Goal: Complete application form

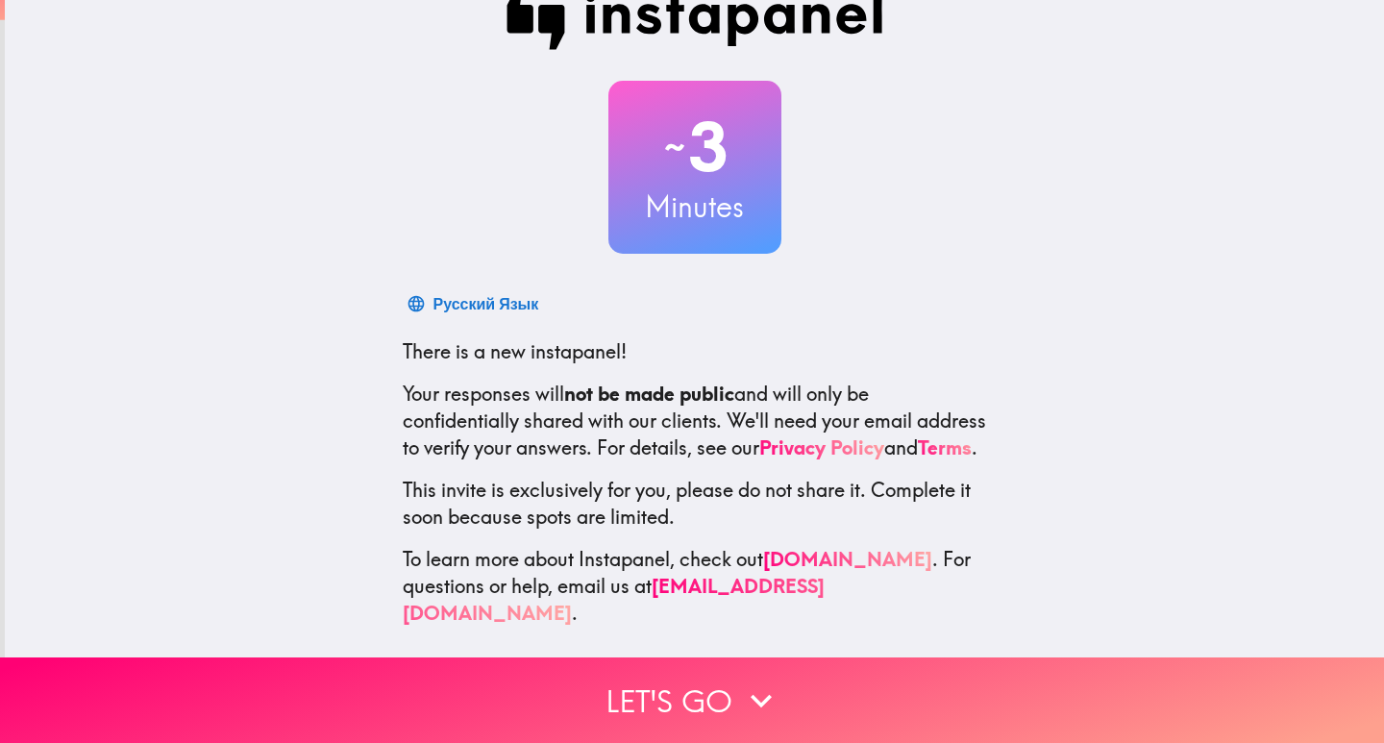
scroll to position [57, 0]
click at [698, 210] on h3 "Minutes" at bounding box center [694, 206] width 173 height 40
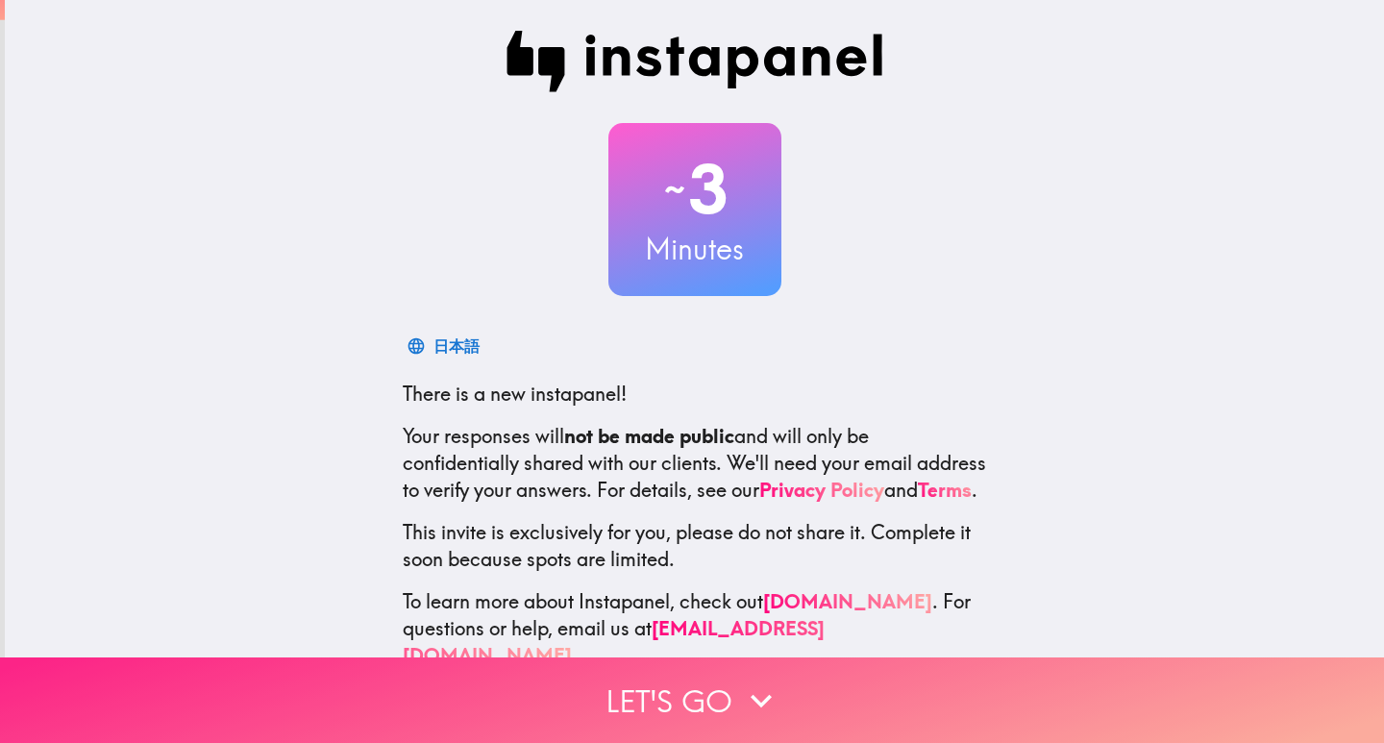
click at [747, 692] on icon "button" at bounding box center [761, 701] width 42 height 42
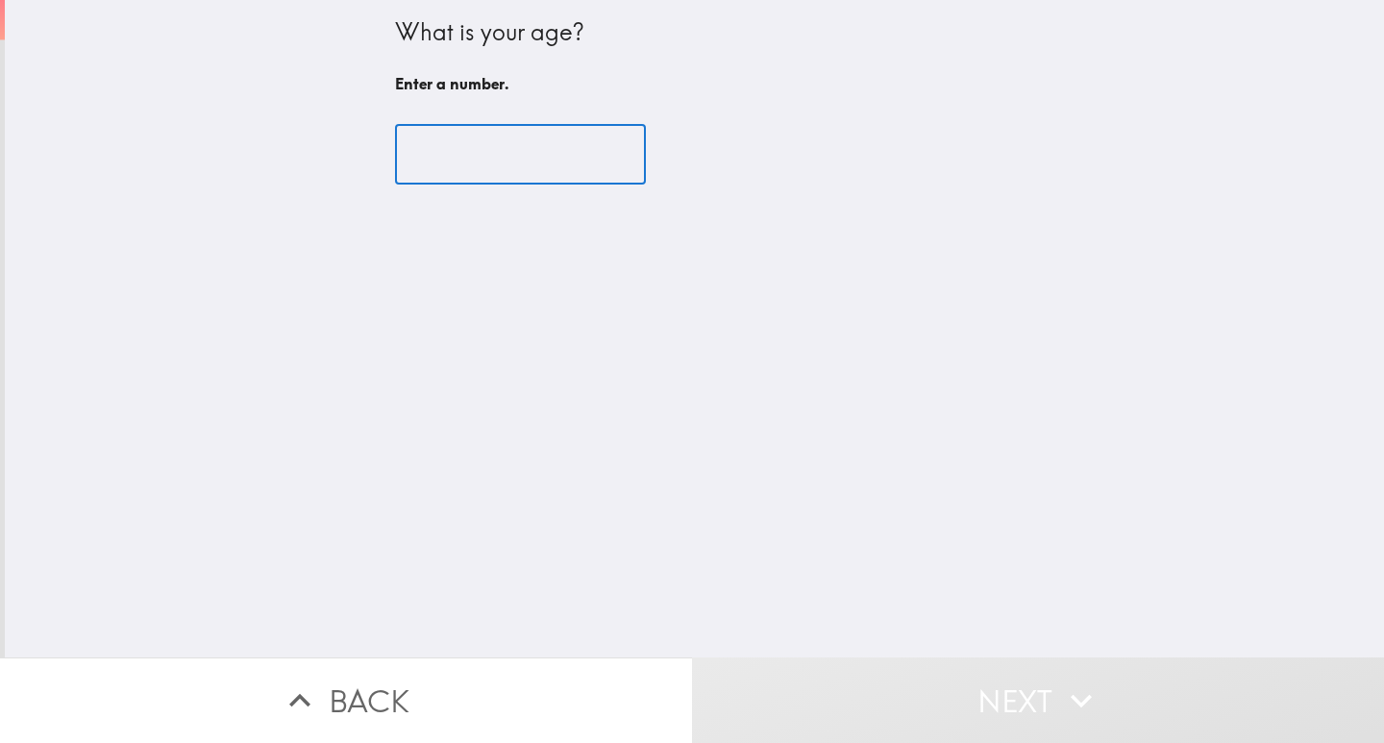
click at [522, 154] on input "number" at bounding box center [520, 155] width 251 height 60
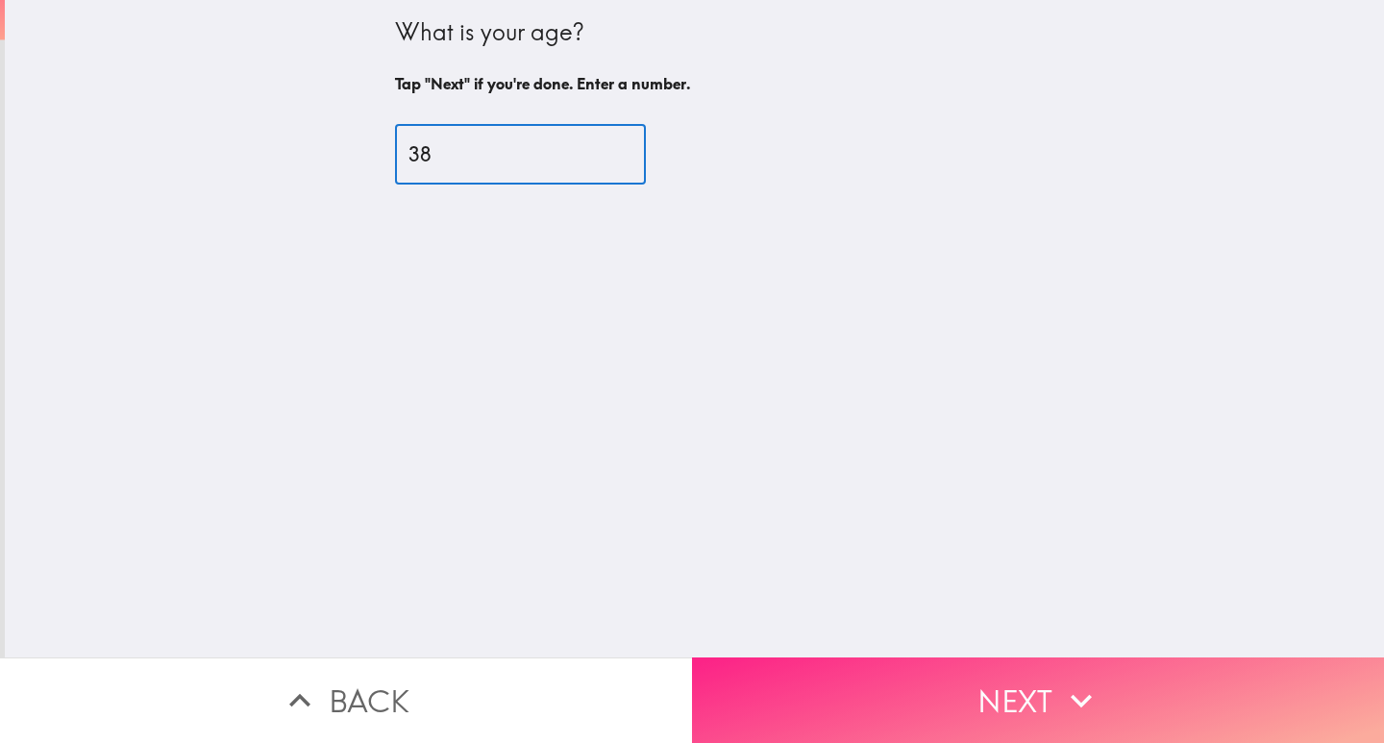
type input "38"
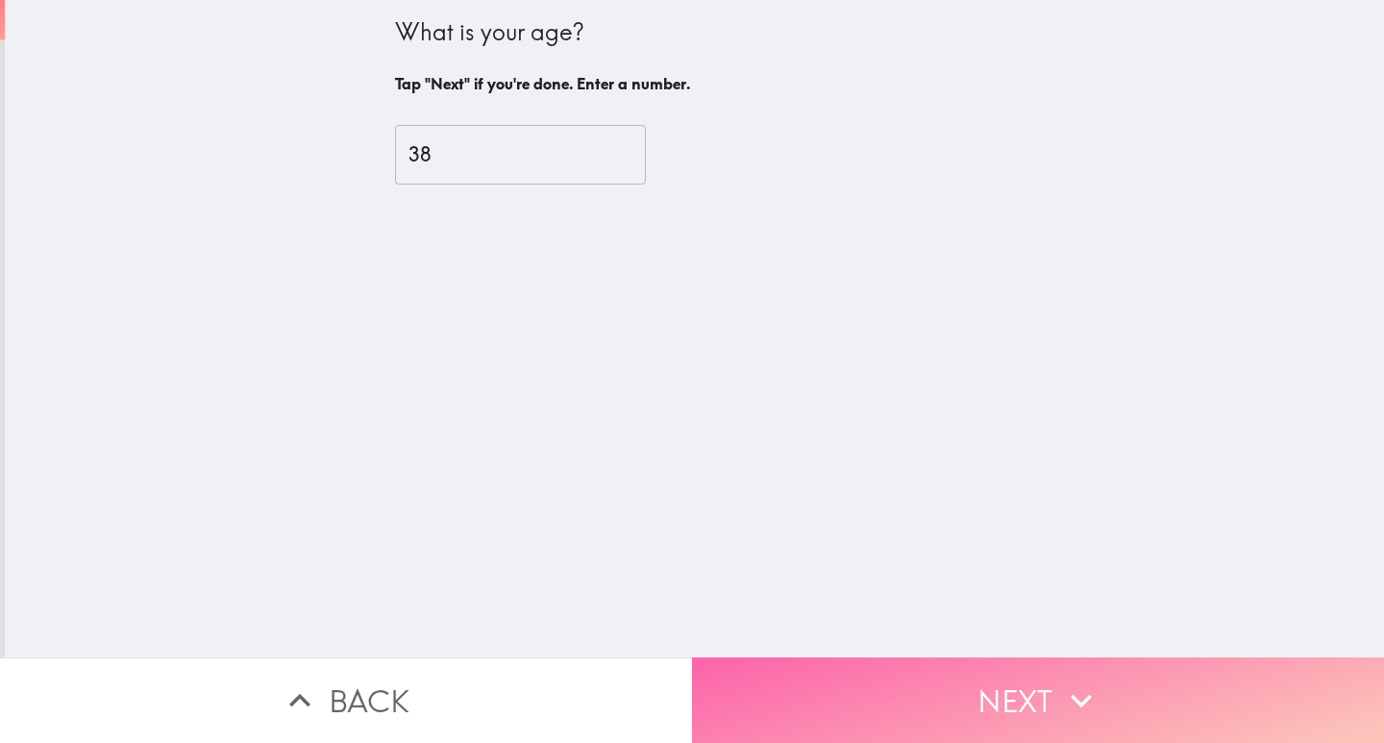
click at [1019, 695] on button "Next" at bounding box center [1038, 700] width 692 height 86
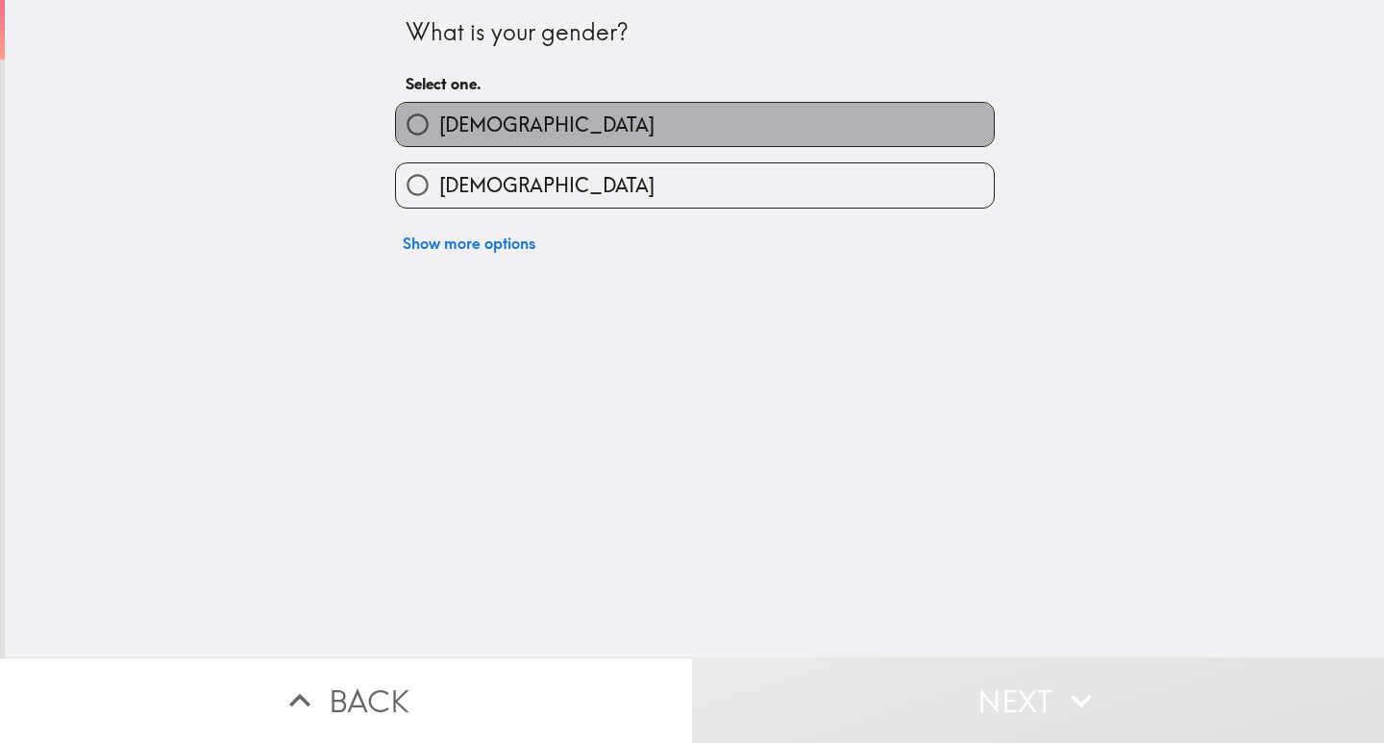
click at [602, 122] on label "[DEMOGRAPHIC_DATA]" at bounding box center [695, 124] width 598 height 43
click at [439, 122] on input "[DEMOGRAPHIC_DATA]" at bounding box center [417, 124] width 43 height 43
radio input "true"
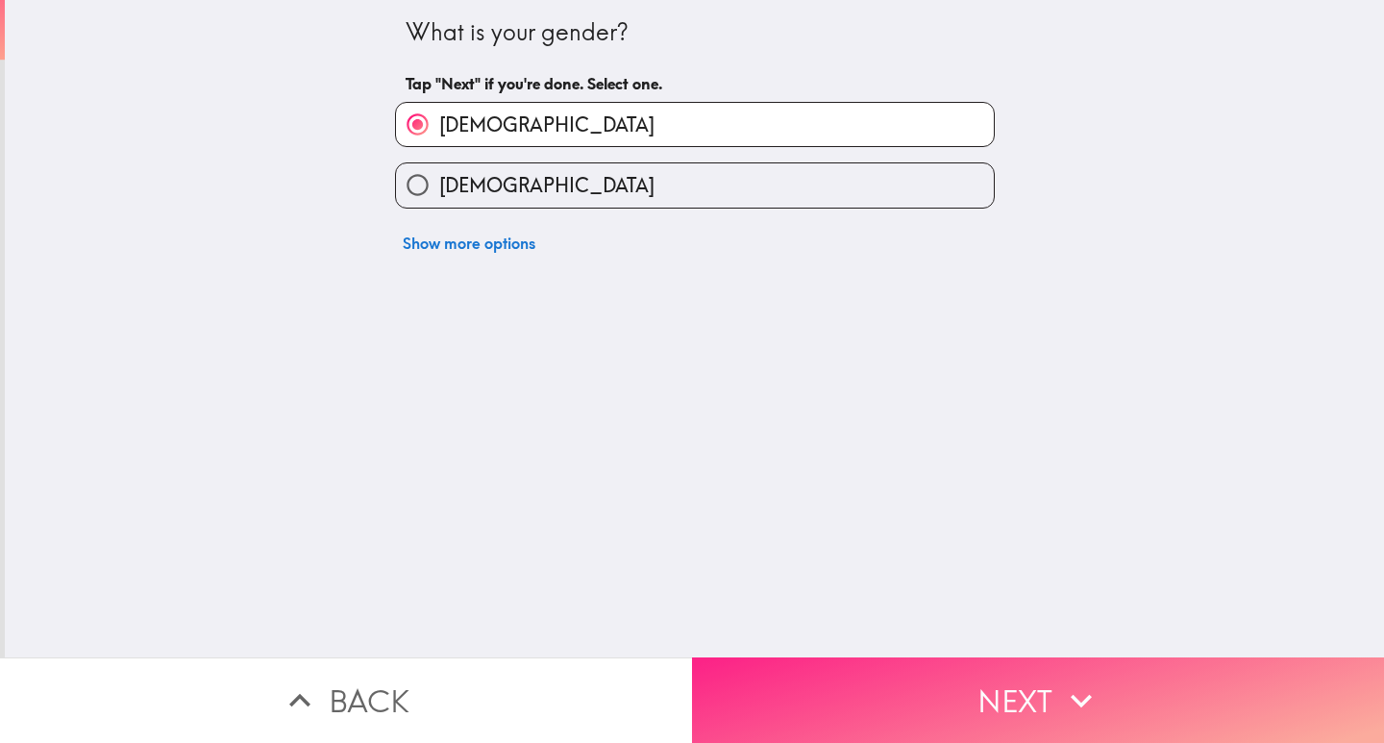
click at [922, 681] on button "Next" at bounding box center [1038, 700] width 692 height 86
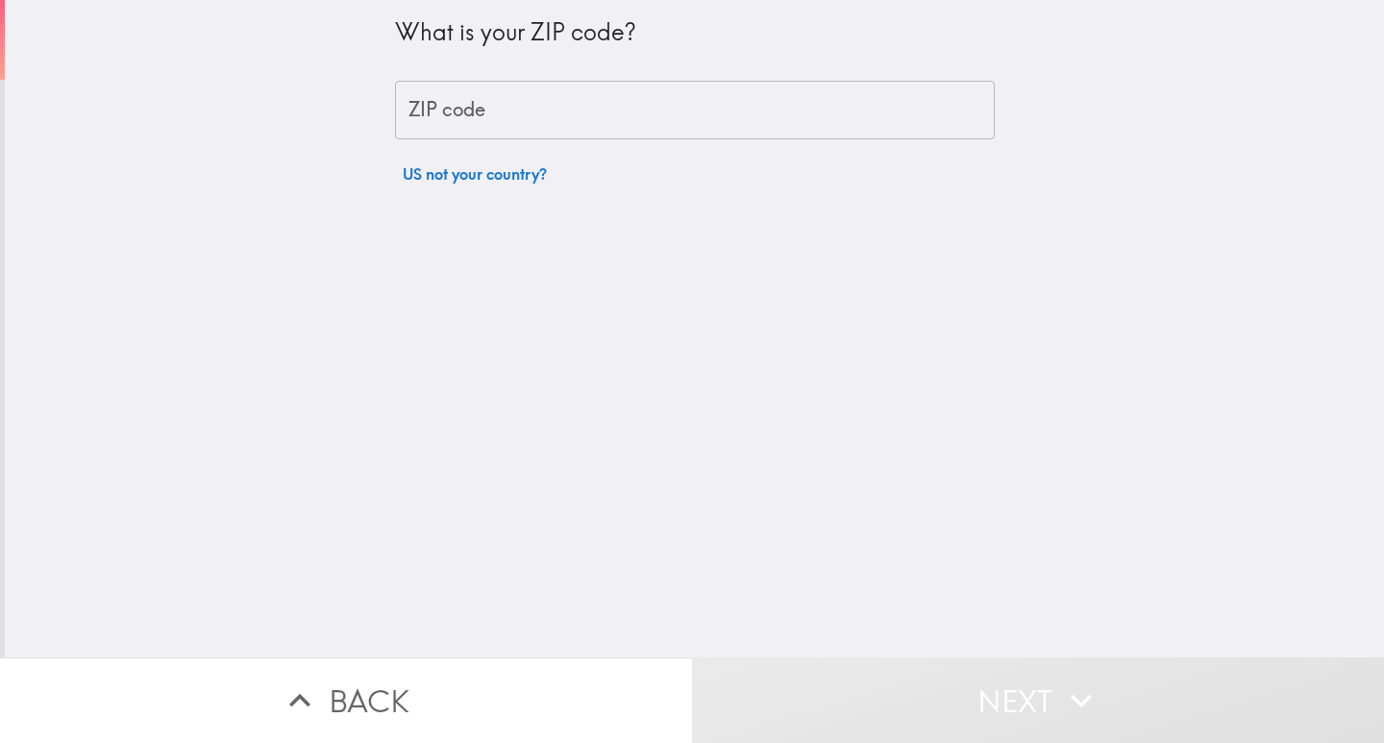
click at [641, 126] on input "ZIP code" at bounding box center [695, 111] width 600 height 60
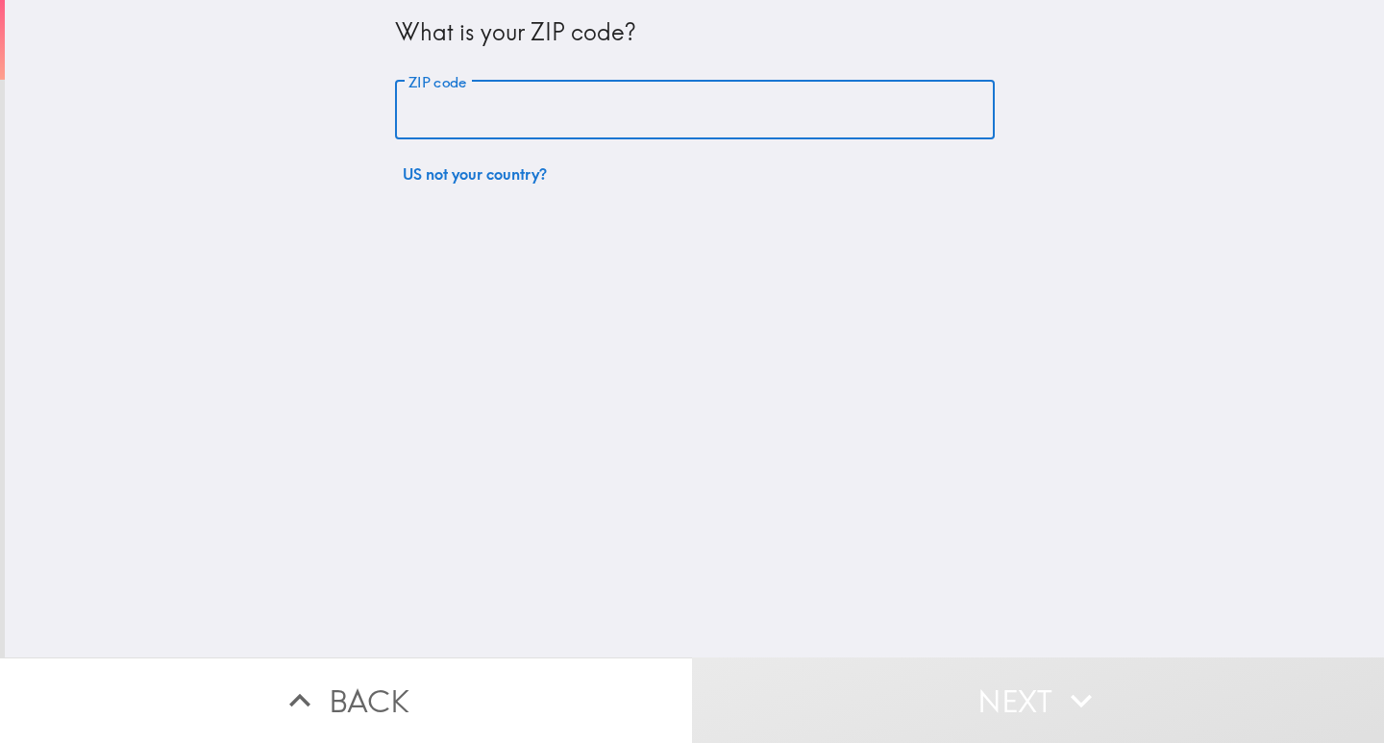
click at [641, 126] on input "ZIP code" at bounding box center [695, 111] width 600 height 60
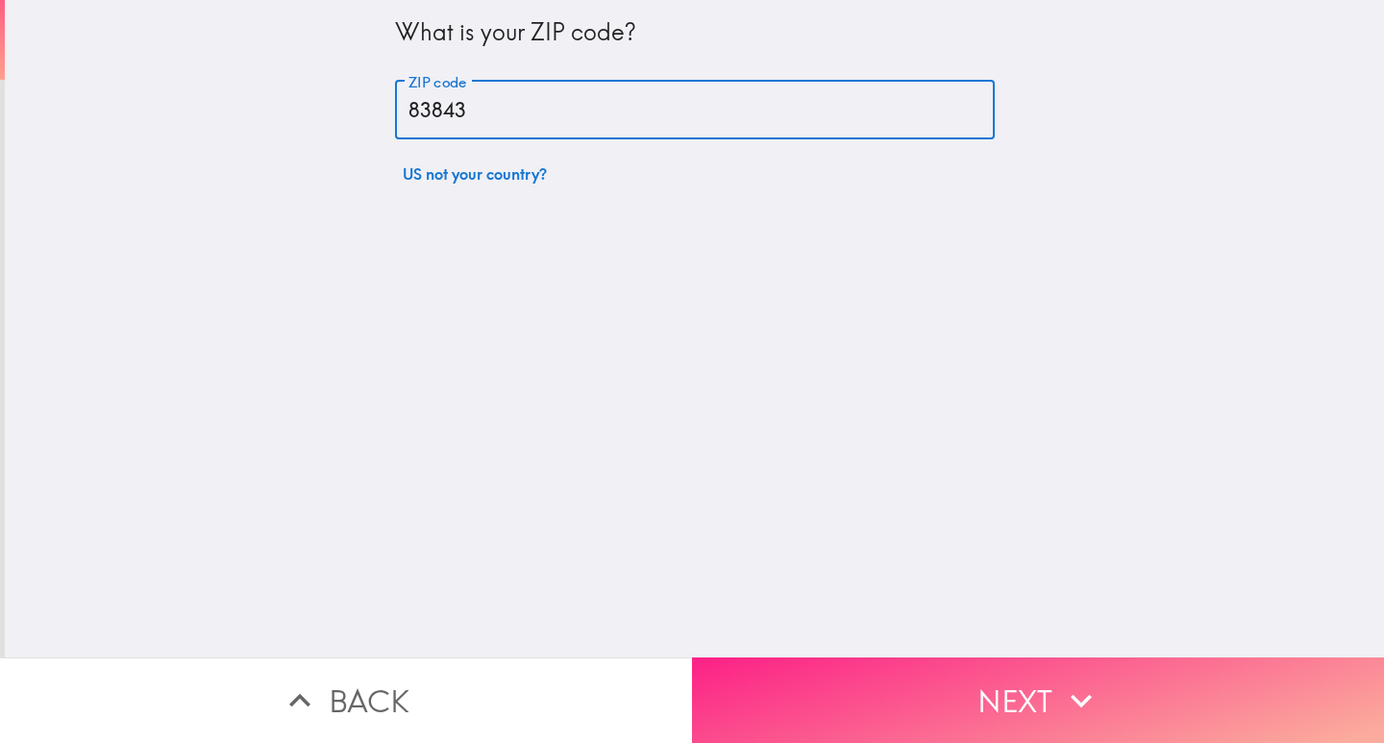
type input "83843"
click at [935, 657] on button "Next" at bounding box center [1038, 700] width 692 height 86
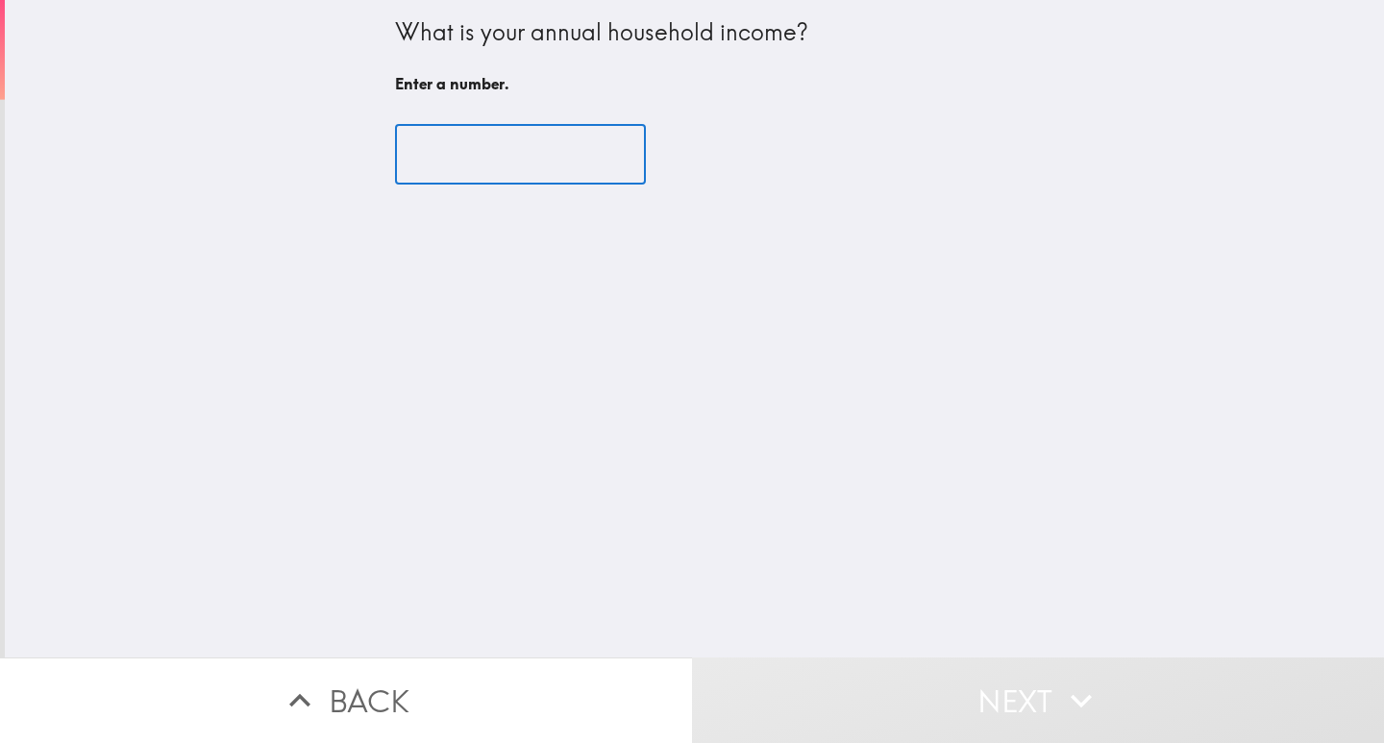
click at [495, 130] on input "number" at bounding box center [520, 155] width 251 height 60
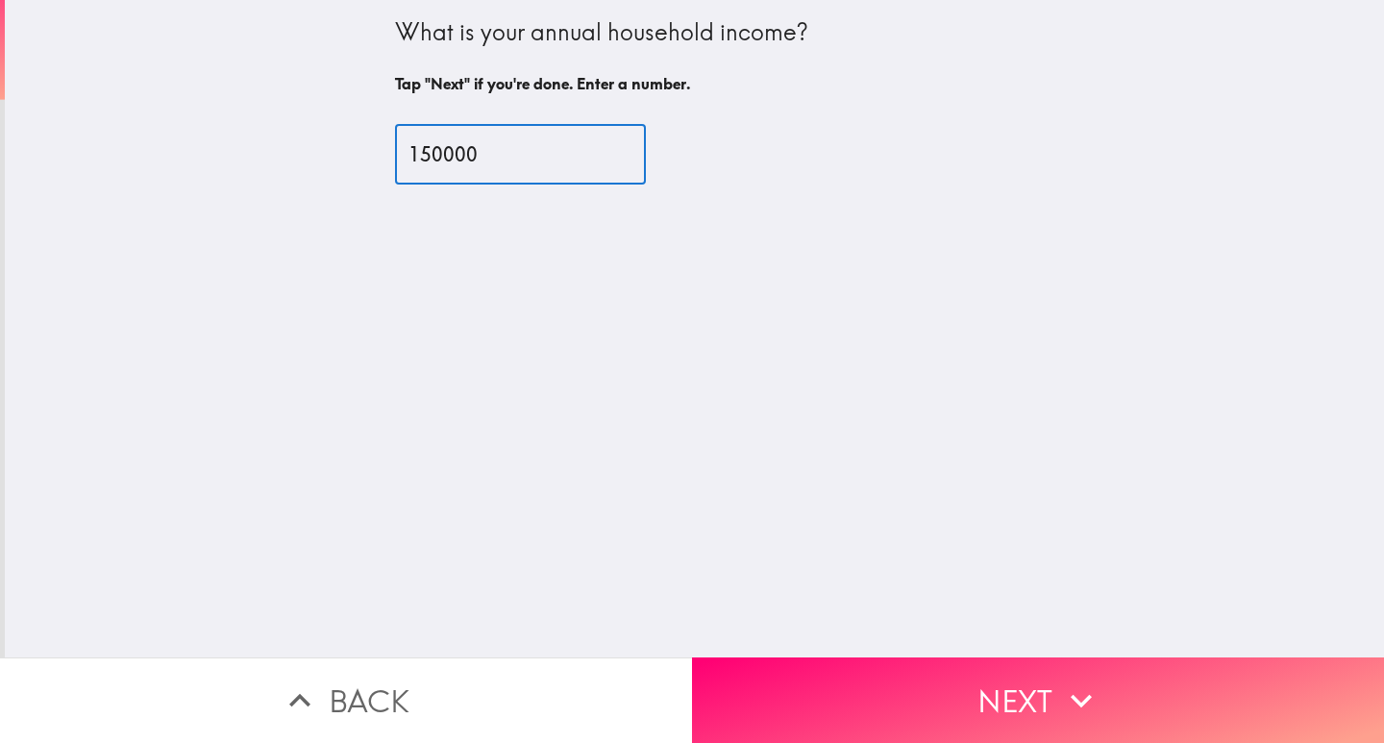
click at [469, 167] on input "150000" at bounding box center [520, 155] width 251 height 60
drag, startPoint x: 468, startPoint y: 167, endPoint x: 322, endPoint y: 164, distance: 146.1
click at [322, 164] on div "What is your annual household income? Tap "Next" if you're done. Enter a number…" at bounding box center [694, 328] width 1379 height 657
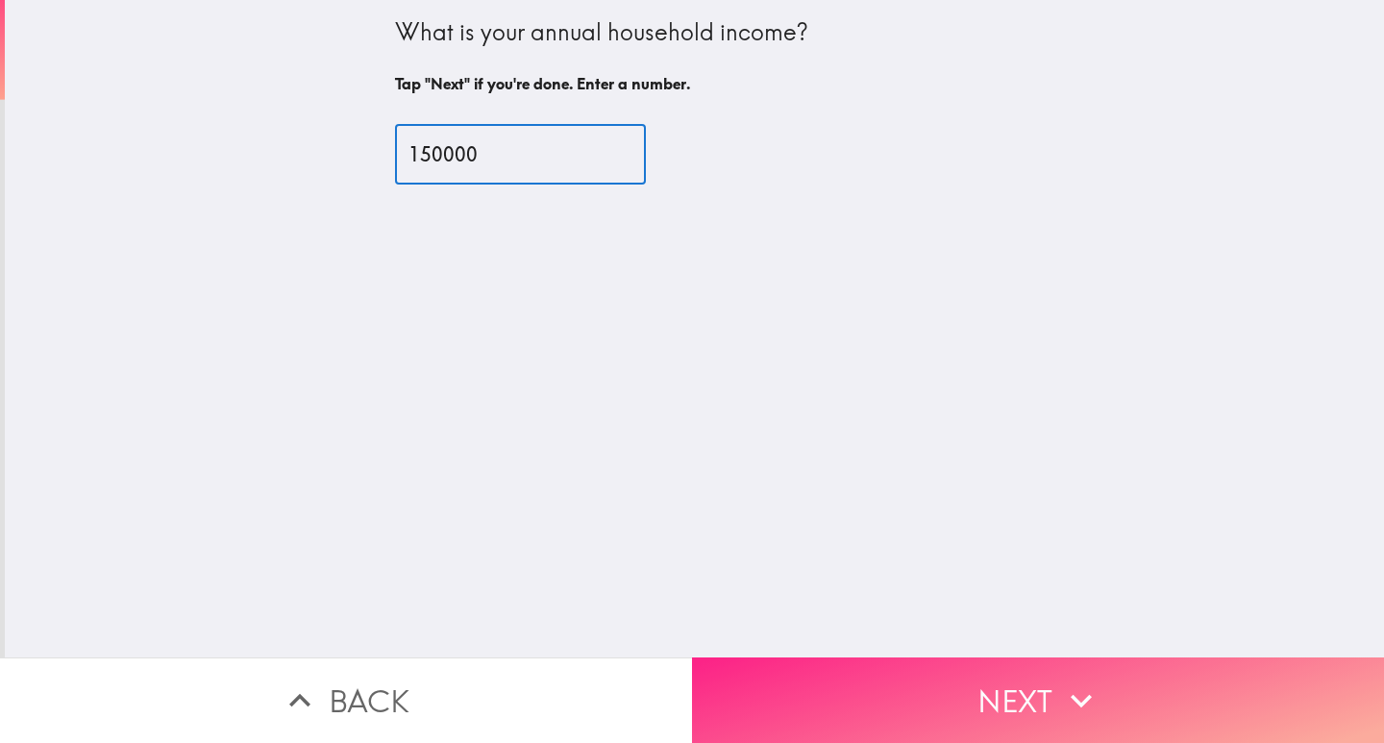
type input "150000"
click at [956, 696] on button "Next" at bounding box center [1038, 700] width 692 height 86
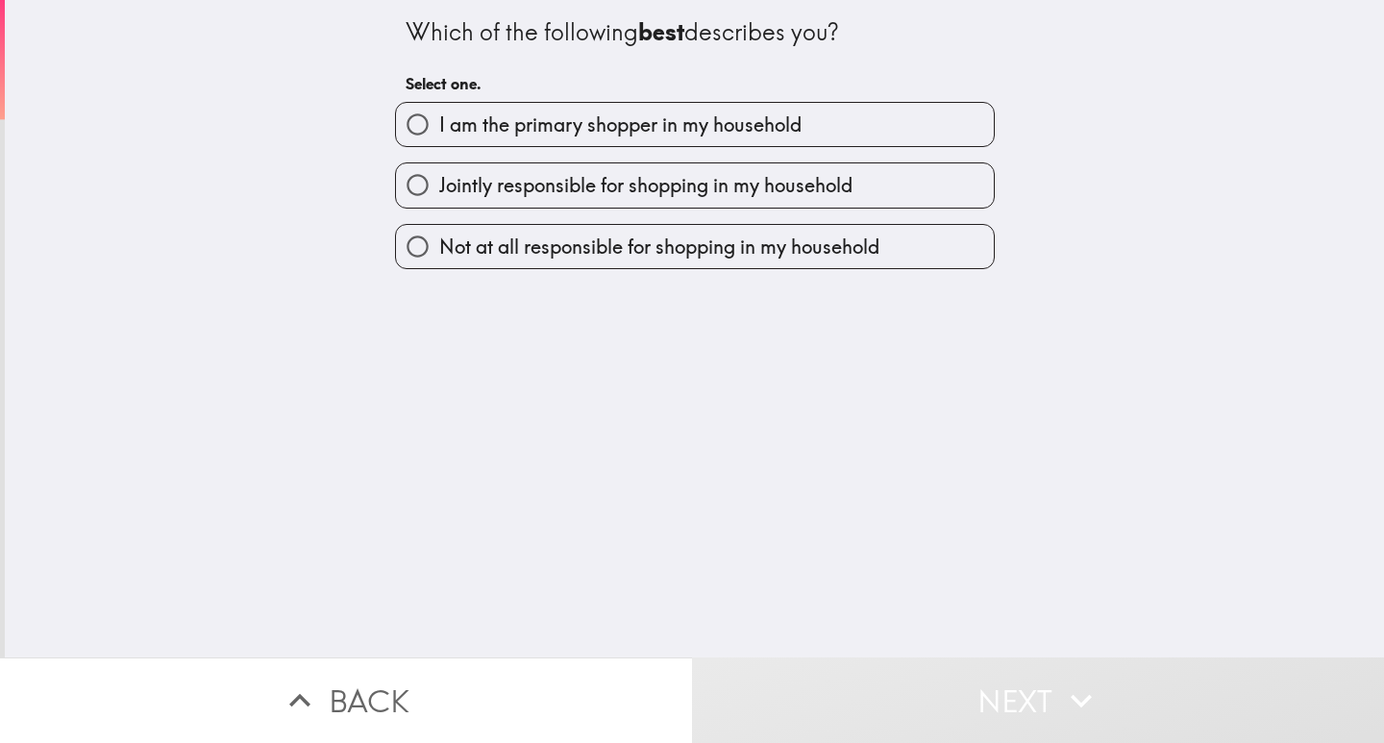
click at [768, 100] on div "I am the primary shopper in my household" at bounding box center [687, 117] width 615 height 61
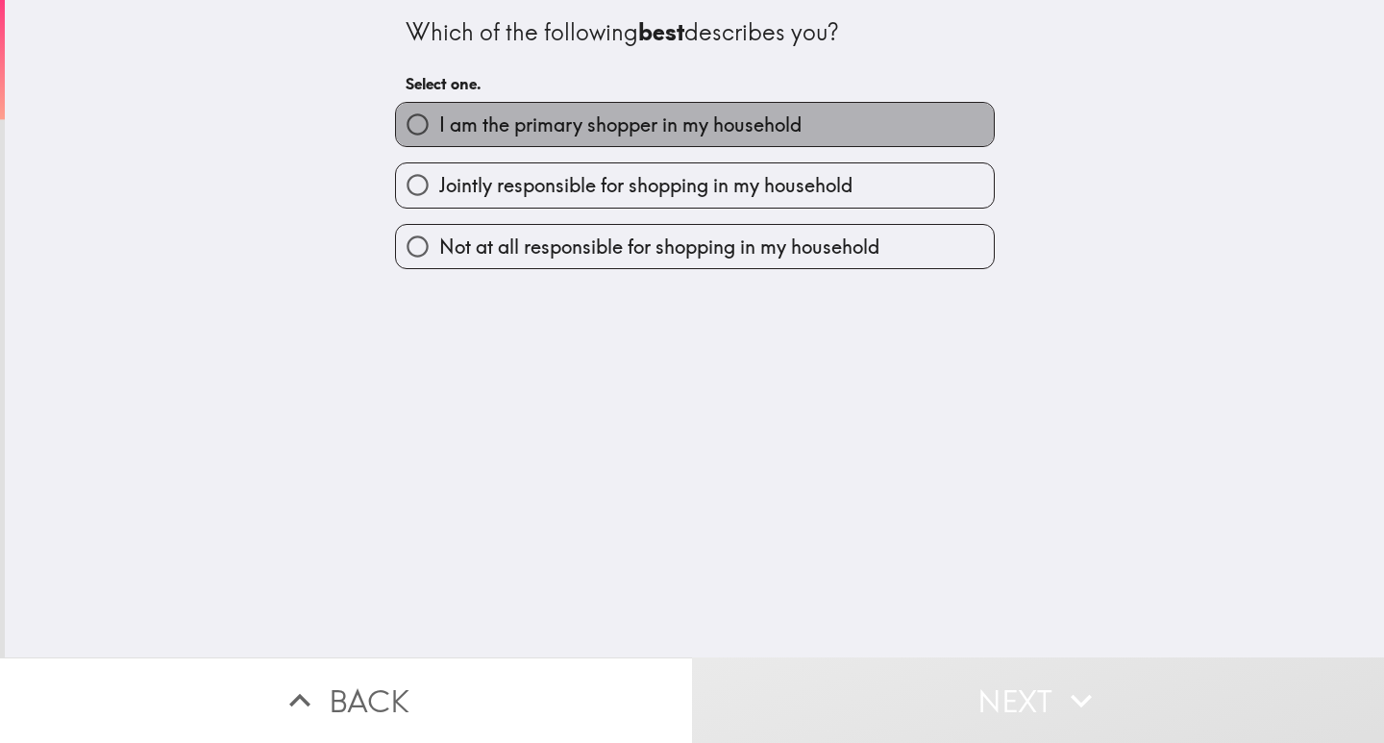
click at [690, 135] on span "I am the primary shopper in my household" at bounding box center [620, 124] width 362 height 27
click at [439, 135] on input "I am the primary shopper in my household" at bounding box center [417, 124] width 43 height 43
radio input "true"
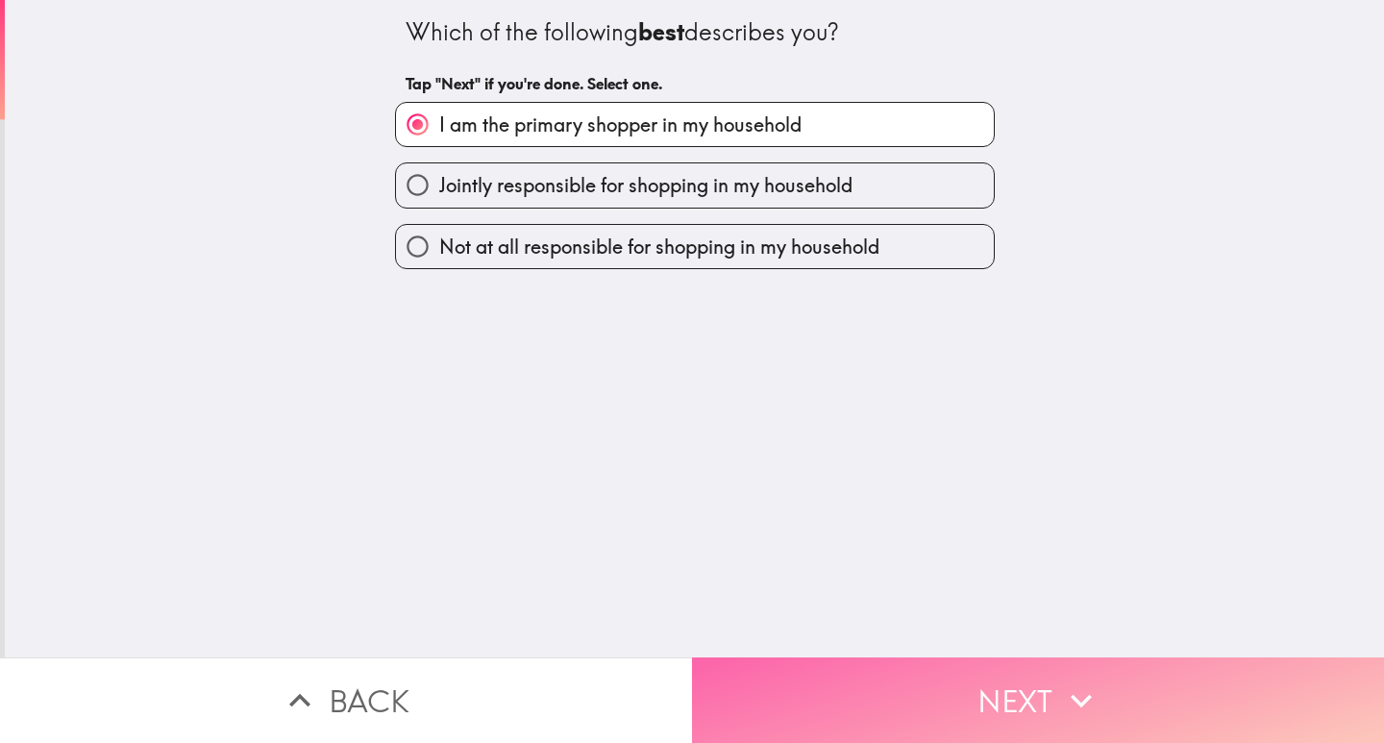
click at [958, 657] on button "Next" at bounding box center [1038, 700] width 692 height 86
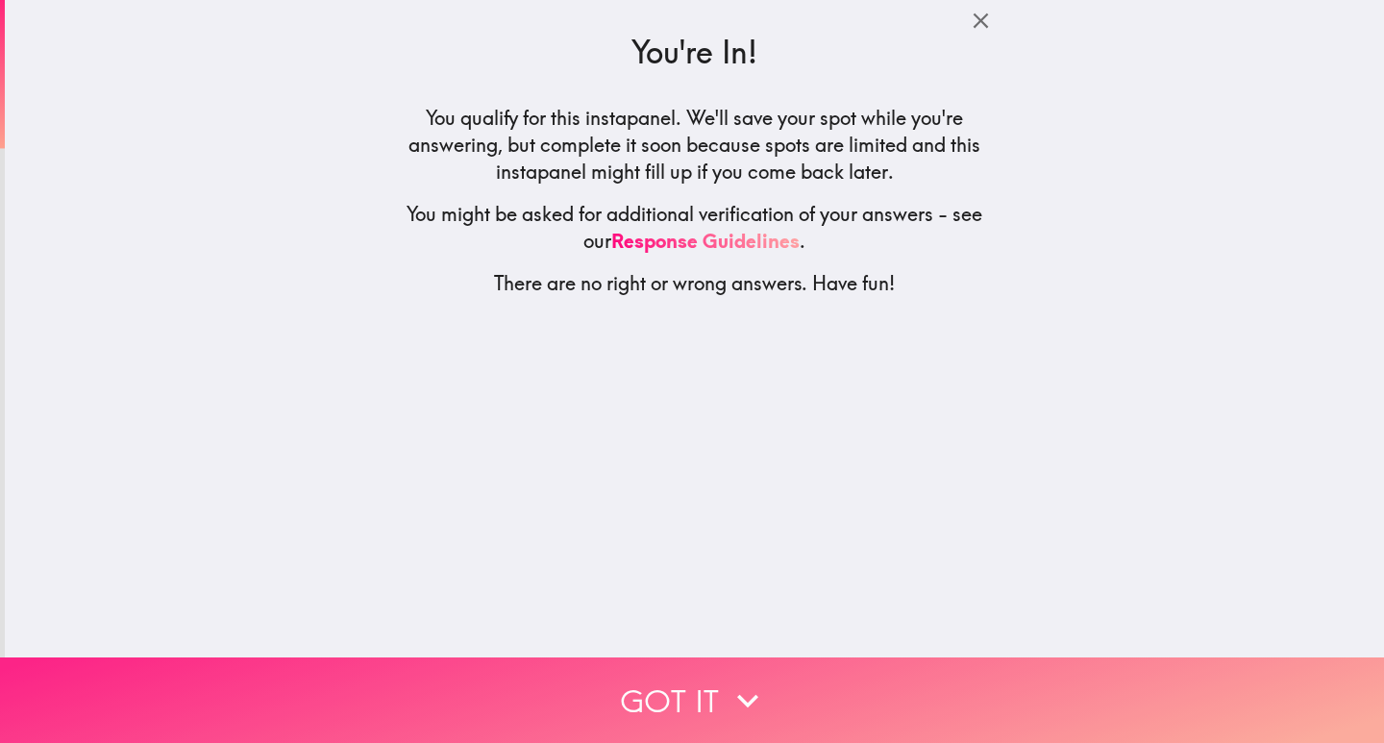
click at [822, 659] on button "Got it" at bounding box center [692, 700] width 1384 height 86
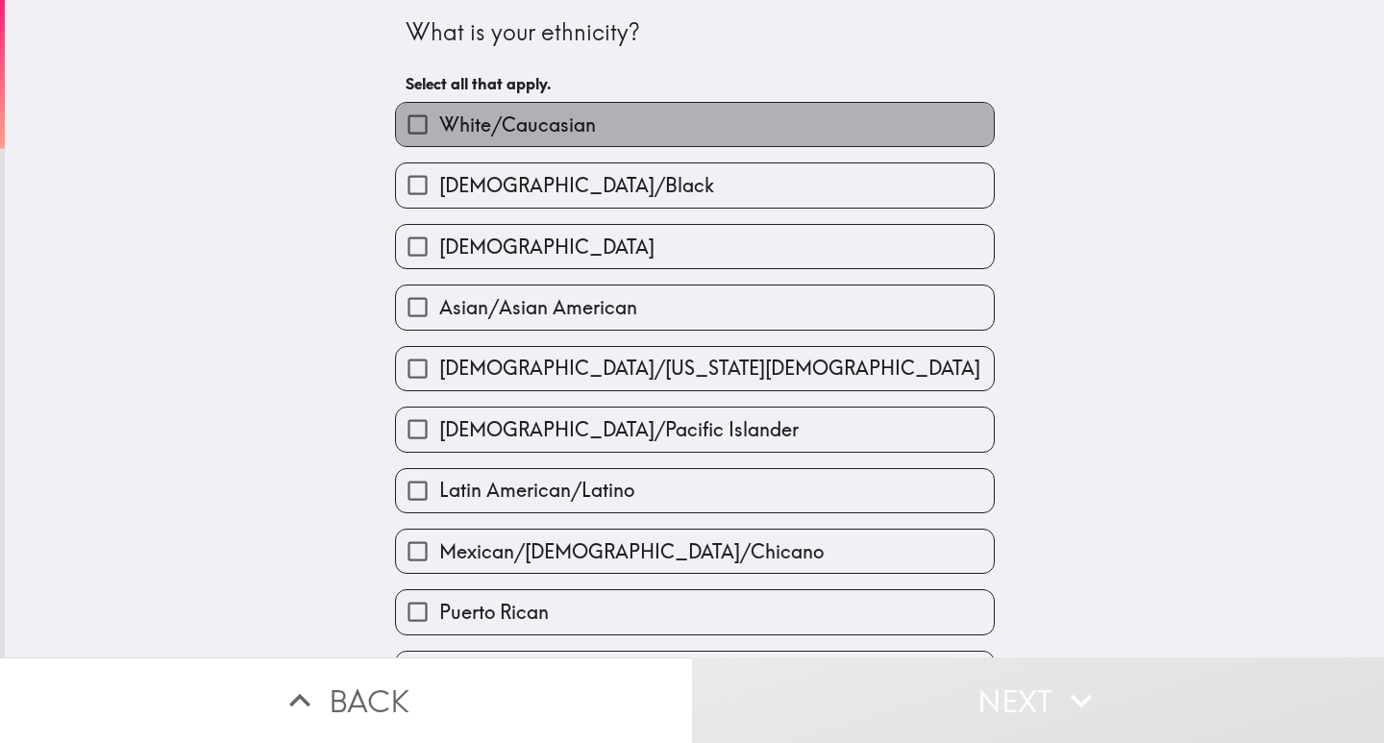
click at [659, 140] on label "White/Caucasian" at bounding box center [695, 124] width 598 height 43
click at [439, 140] on input "White/Caucasian" at bounding box center [417, 124] width 43 height 43
checkbox input "true"
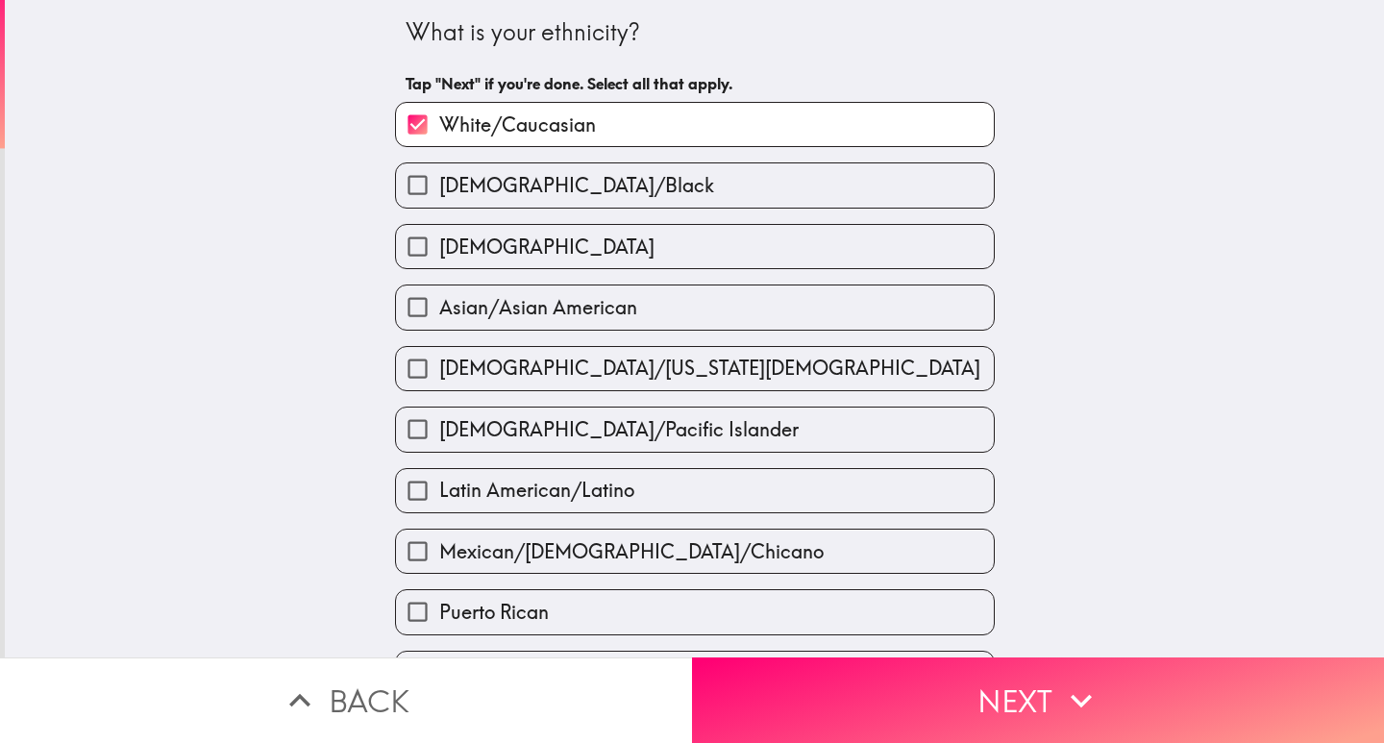
click at [998, 636] on div "What is your ethnicity? Tap "Next" if you're done. Select all that apply. White…" at bounding box center [694, 328] width 1379 height 657
click at [998, 638] on div "What is your ethnicity? Tap "Next" if you're done. Select all that apply. White…" at bounding box center [694, 328] width 1379 height 657
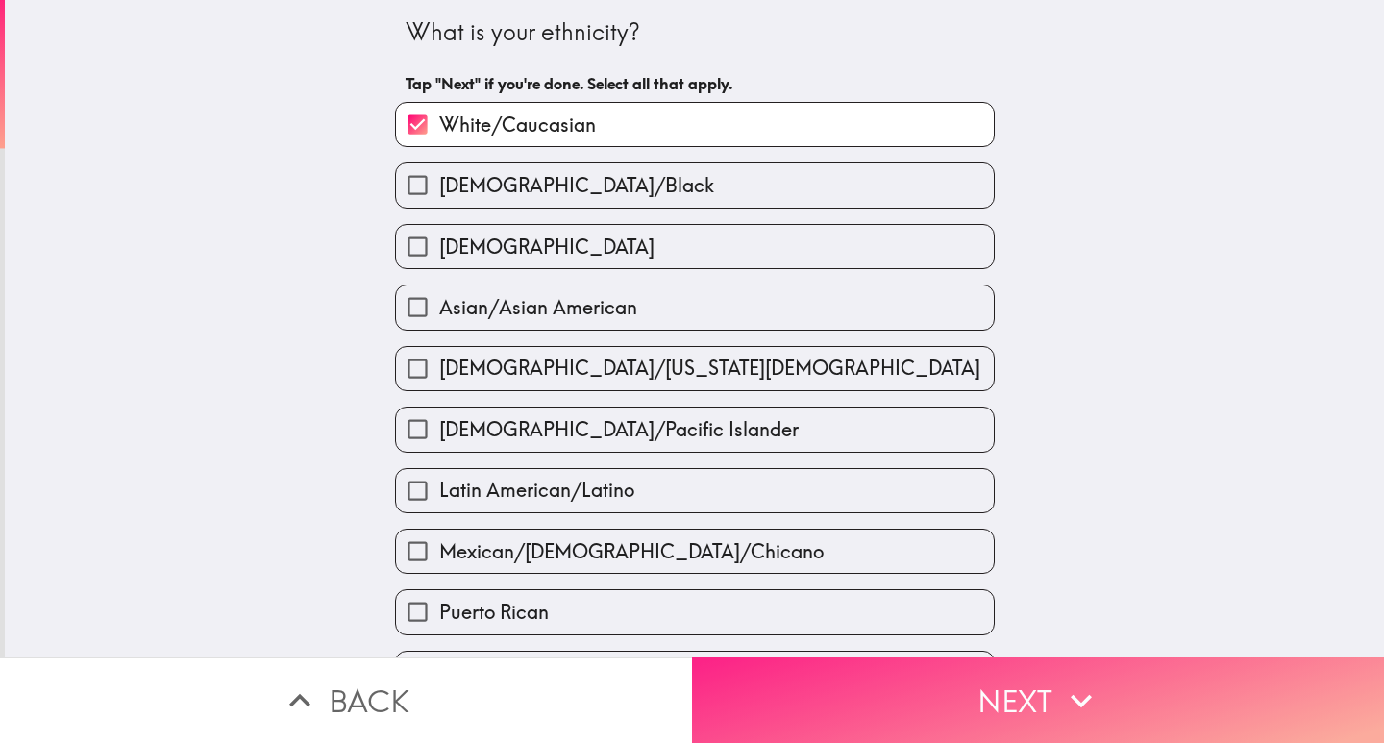
click at [1016, 681] on button "Next" at bounding box center [1038, 700] width 692 height 86
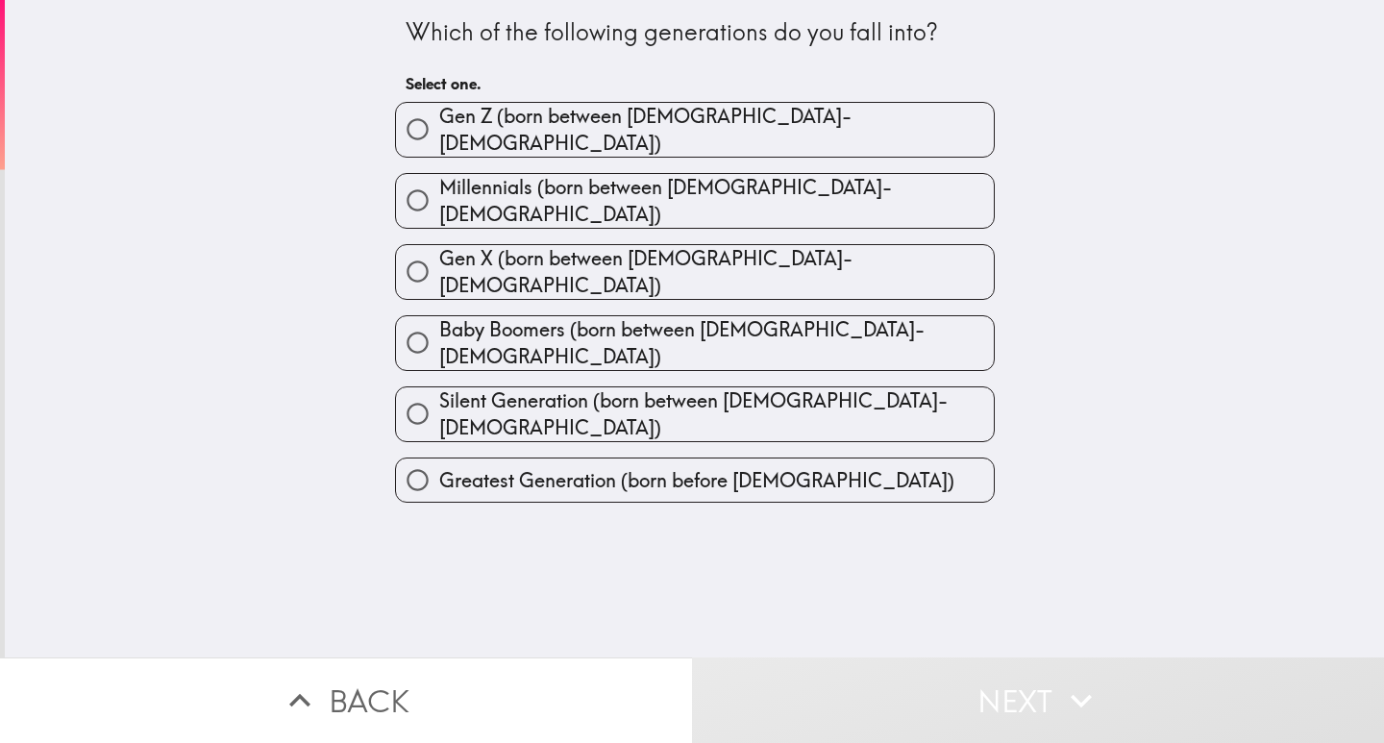
click at [760, 197] on span "Millennials (born between [DEMOGRAPHIC_DATA]-[DEMOGRAPHIC_DATA])" at bounding box center [716, 201] width 555 height 54
click at [439, 197] on input "Millennials (born between [DEMOGRAPHIC_DATA]-[DEMOGRAPHIC_DATA])" at bounding box center [417, 200] width 43 height 43
radio input "true"
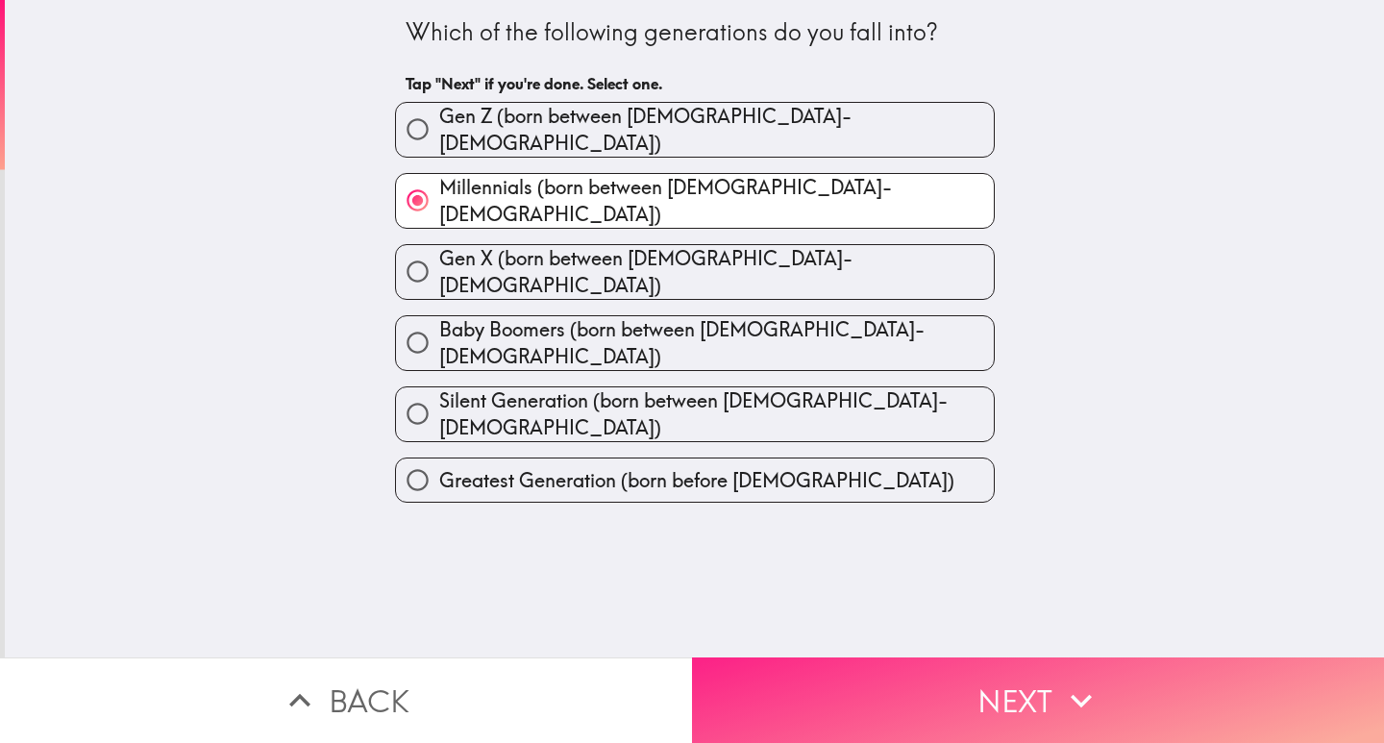
click at [1049, 659] on button "Next" at bounding box center [1038, 700] width 692 height 86
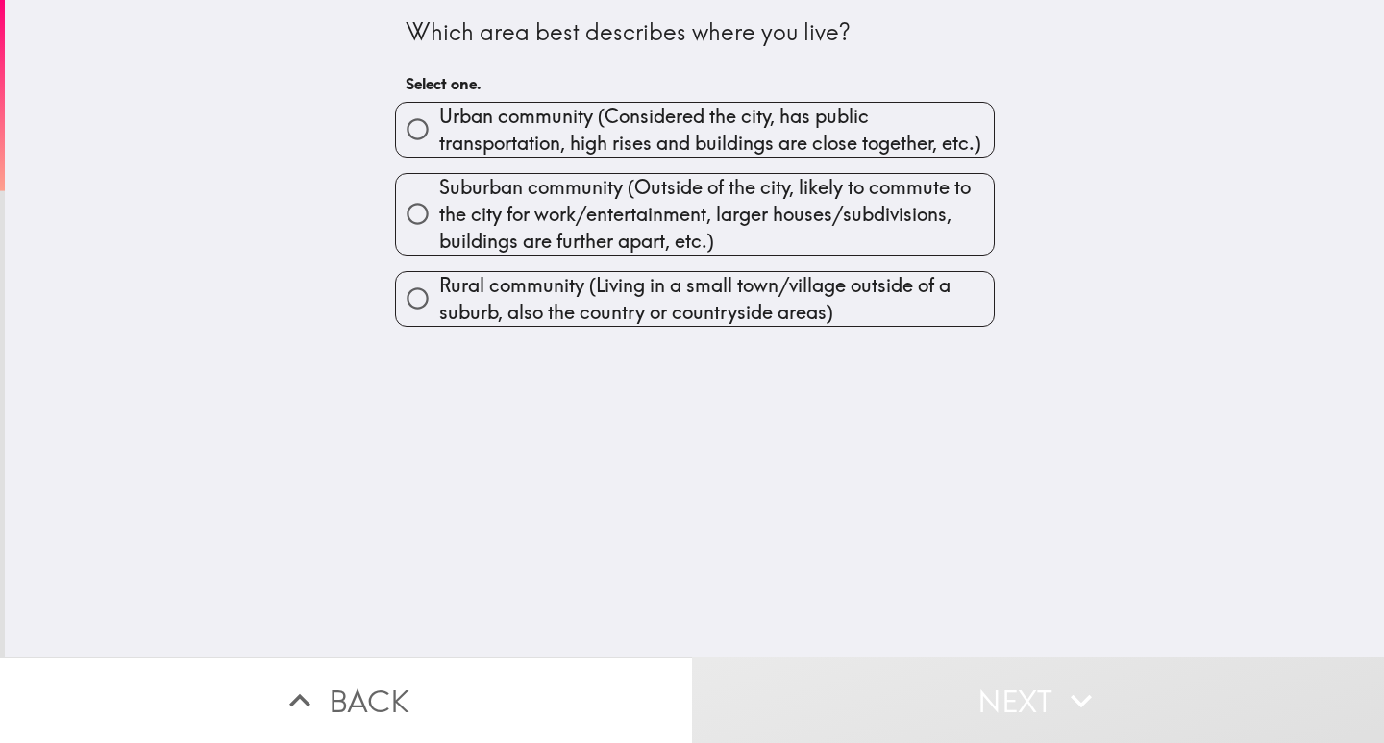
click at [763, 151] on span "Urban community (Considered the city, has public transportation, high rises and…" at bounding box center [716, 130] width 555 height 54
click at [439, 151] on input "Urban community (Considered the city, has public transportation, high rises and…" at bounding box center [417, 129] width 43 height 43
radio input "true"
click at [763, 151] on span "Urban community (Considered the city, has public transportation, high rises and…" at bounding box center [716, 130] width 555 height 54
click at [439, 151] on input "Urban community (Considered the city, has public transportation, high rises and…" at bounding box center [417, 129] width 43 height 43
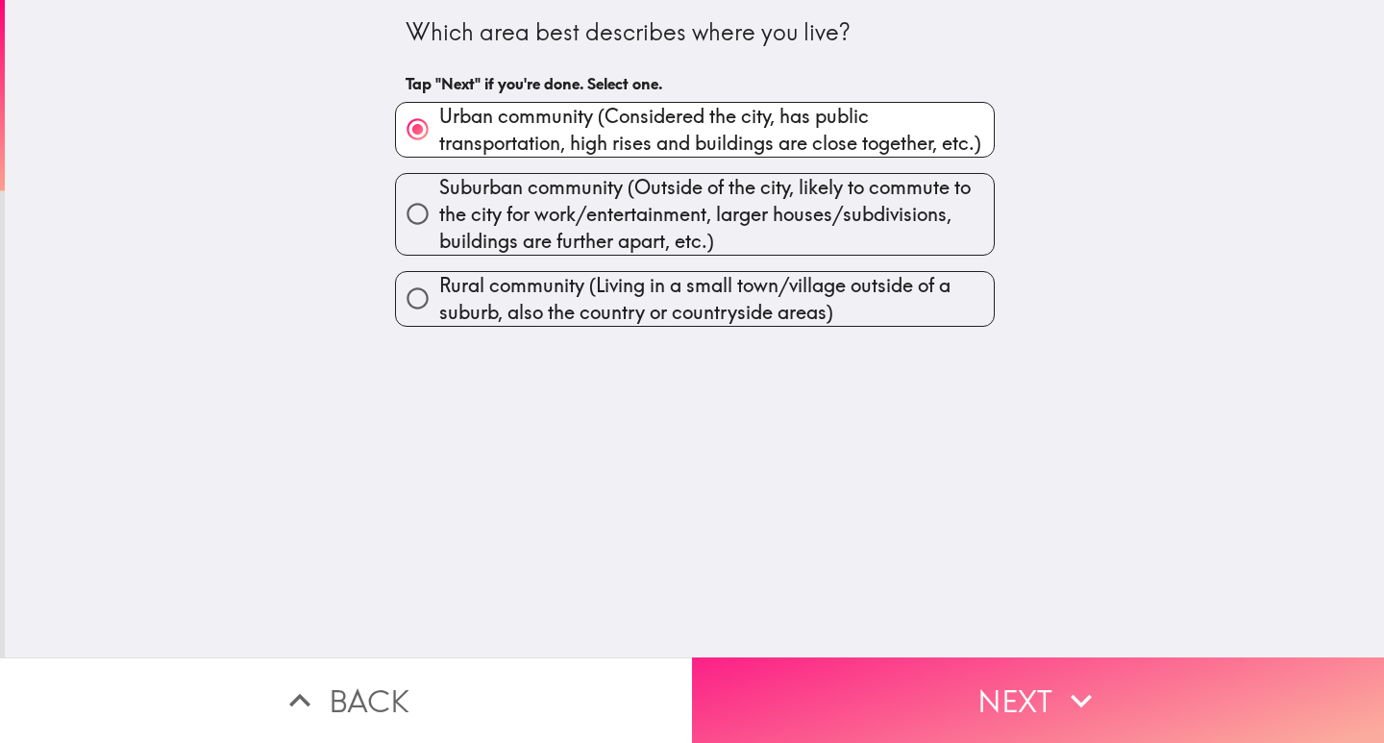
click at [1034, 687] on button "Next" at bounding box center [1038, 700] width 692 height 86
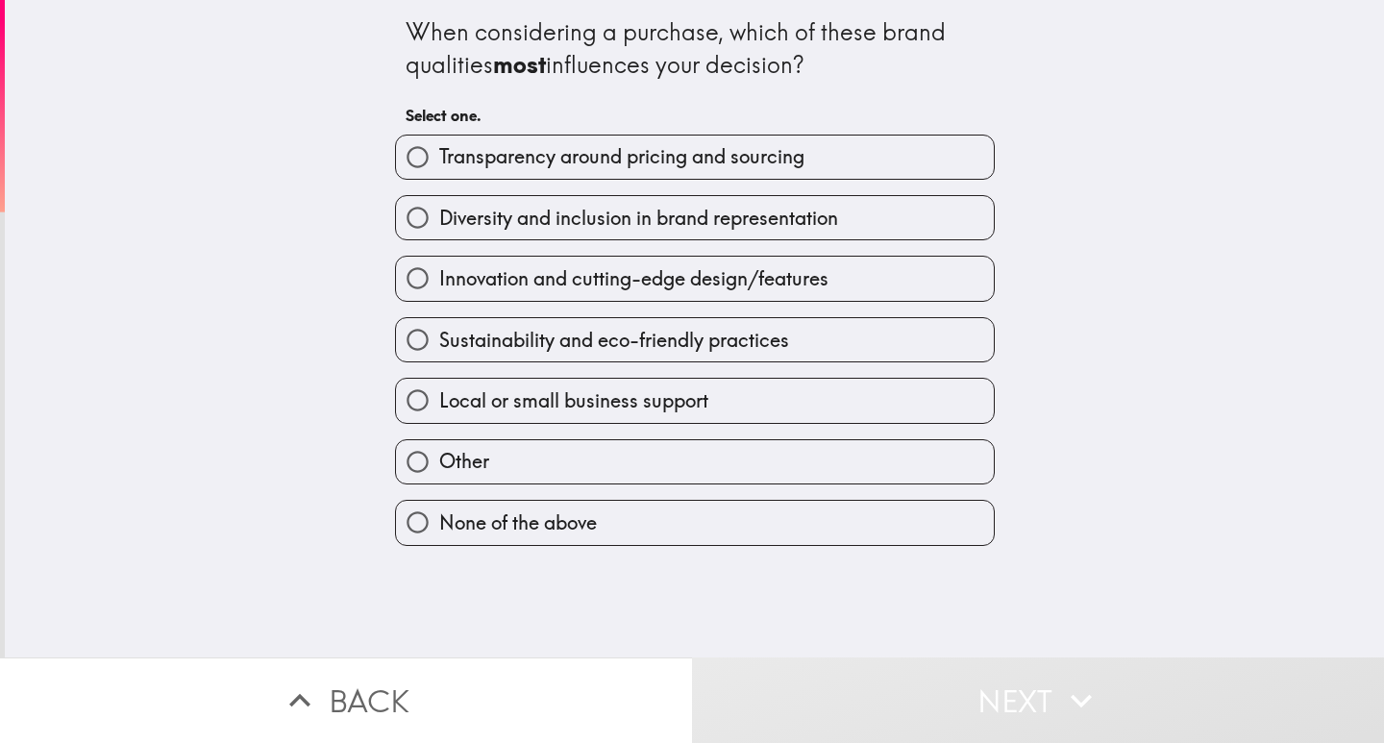
click at [574, 243] on div "Innovation and cutting-edge design/features" at bounding box center [687, 270] width 615 height 61
click at [987, 713] on button "Next" at bounding box center [1038, 700] width 692 height 86
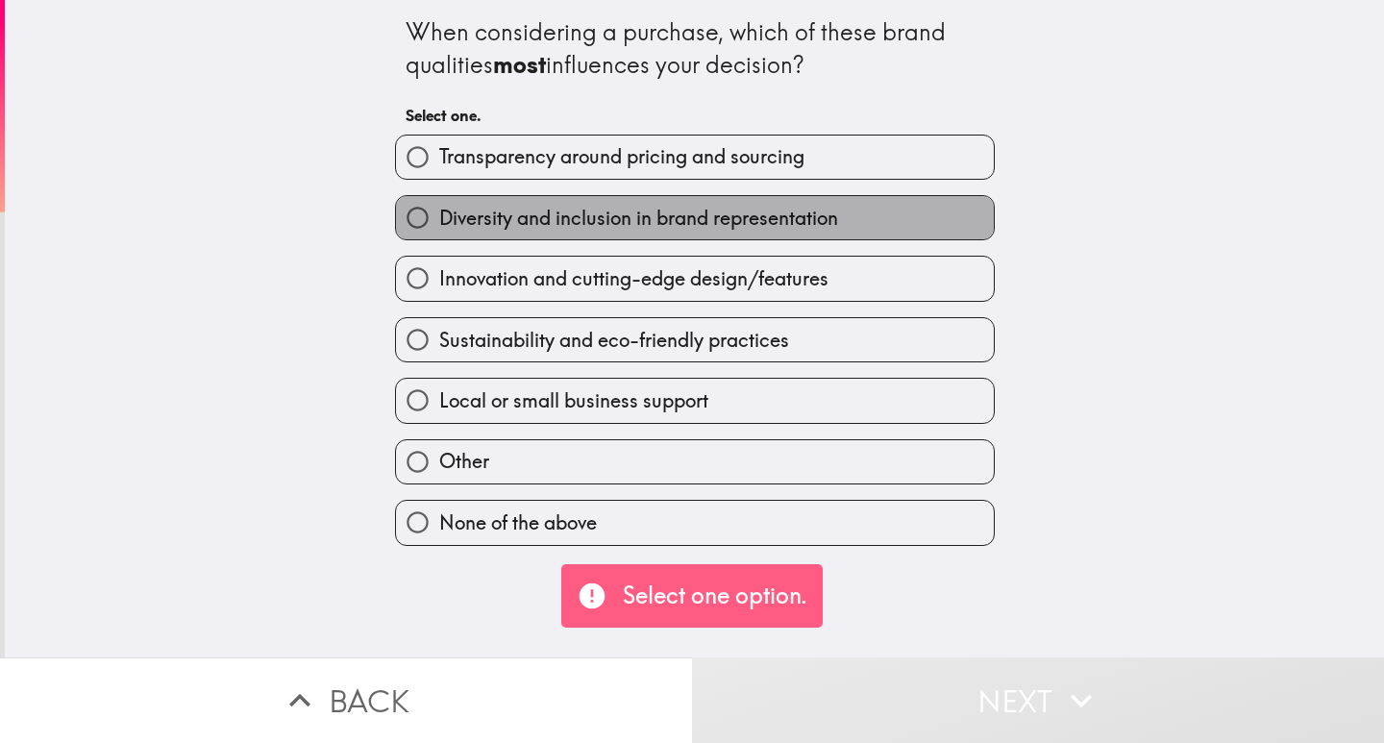
click at [634, 213] on span "Diversity and inclusion in brand representation" at bounding box center [638, 218] width 399 height 27
click at [439, 213] on input "Diversity and inclusion in brand representation" at bounding box center [417, 217] width 43 height 43
radio input "true"
click at [634, 213] on span "Diversity and inclusion in brand representation" at bounding box center [638, 218] width 399 height 27
click at [439, 213] on input "Diversity and inclusion in brand representation" at bounding box center [417, 217] width 43 height 43
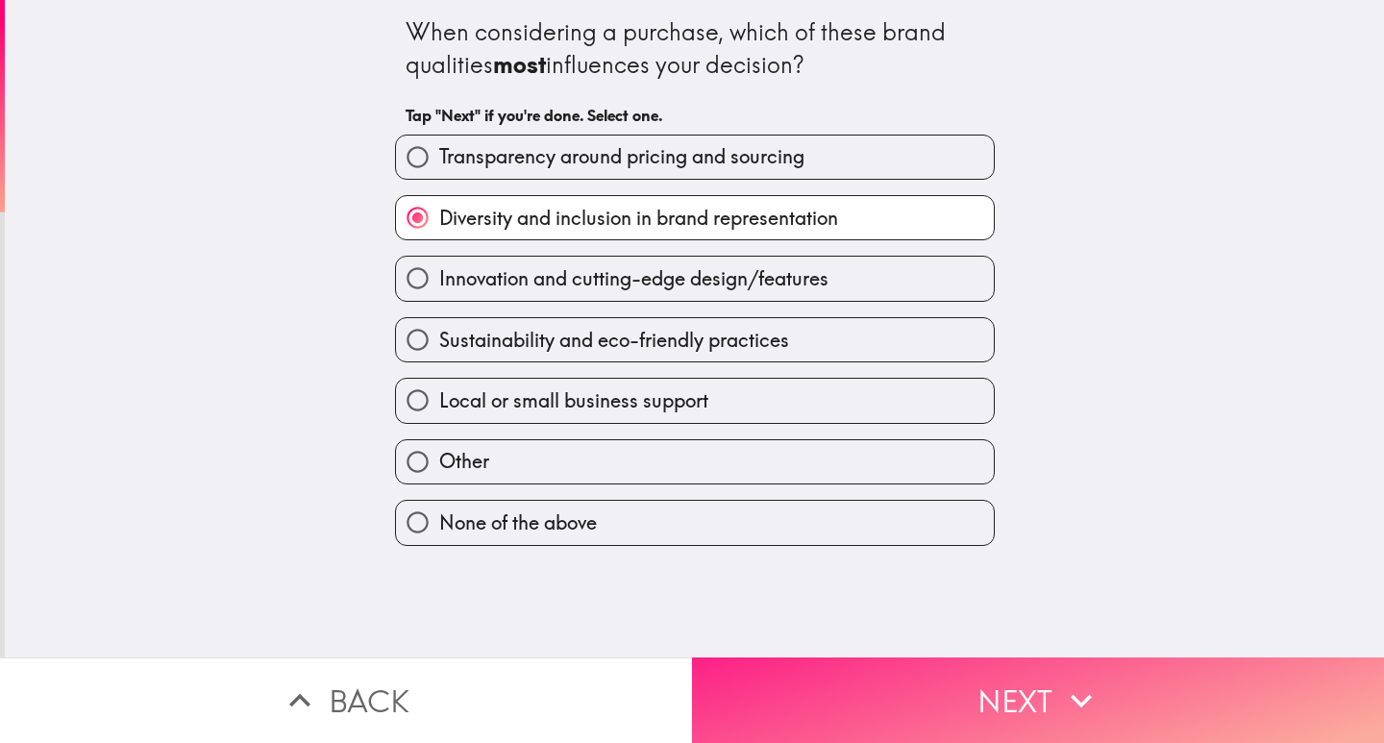
click at [951, 657] on button "Next" at bounding box center [1038, 700] width 692 height 86
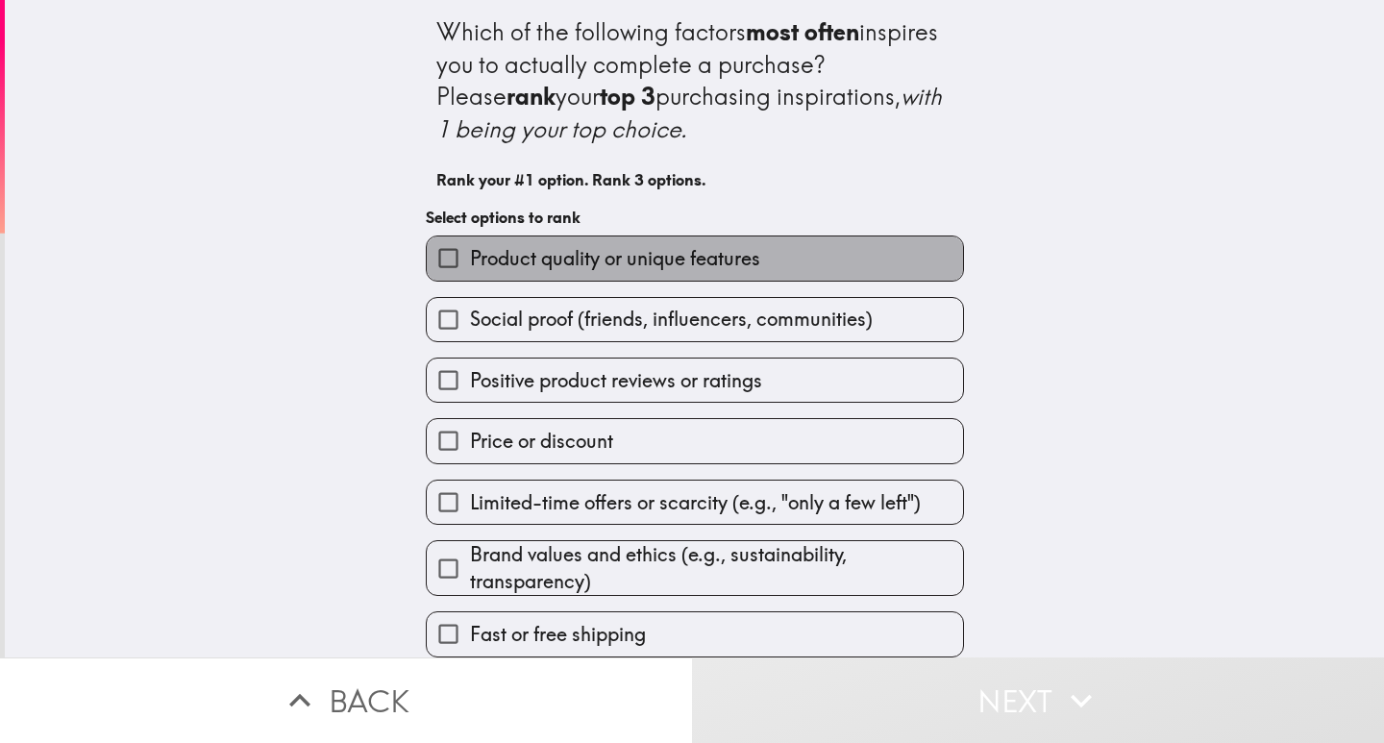
click at [573, 248] on span "Product quality or unique features" at bounding box center [615, 258] width 290 height 27
click at [470, 248] on input "Product quality or unique features" at bounding box center [448, 257] width 43 height 43
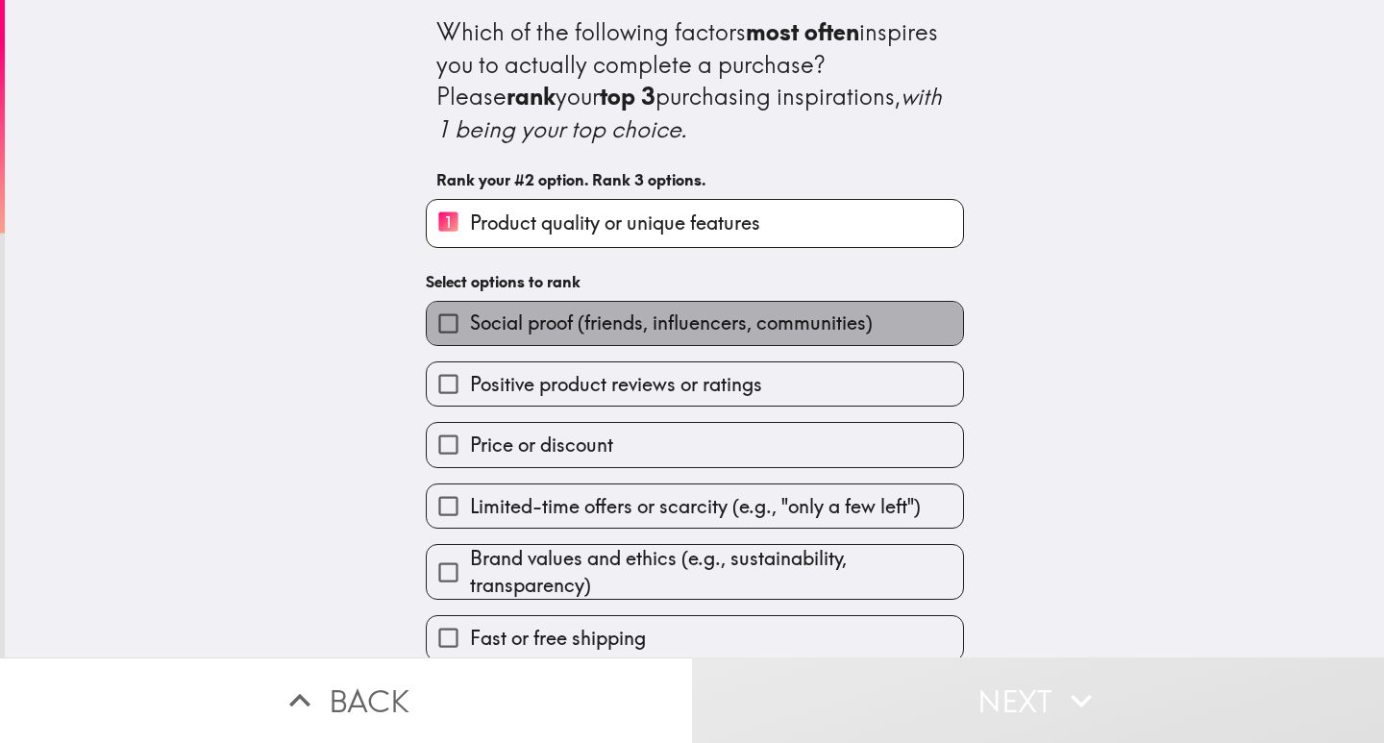
click at [573, 315] on span "Social proof (friends, influencers, communities)" at bounding box center [671, 322] width 403 height 27
click at [470, 315] on input "Social proof (friends, influencers, communities)" at bounding box center [448, 323] width 43 height 43
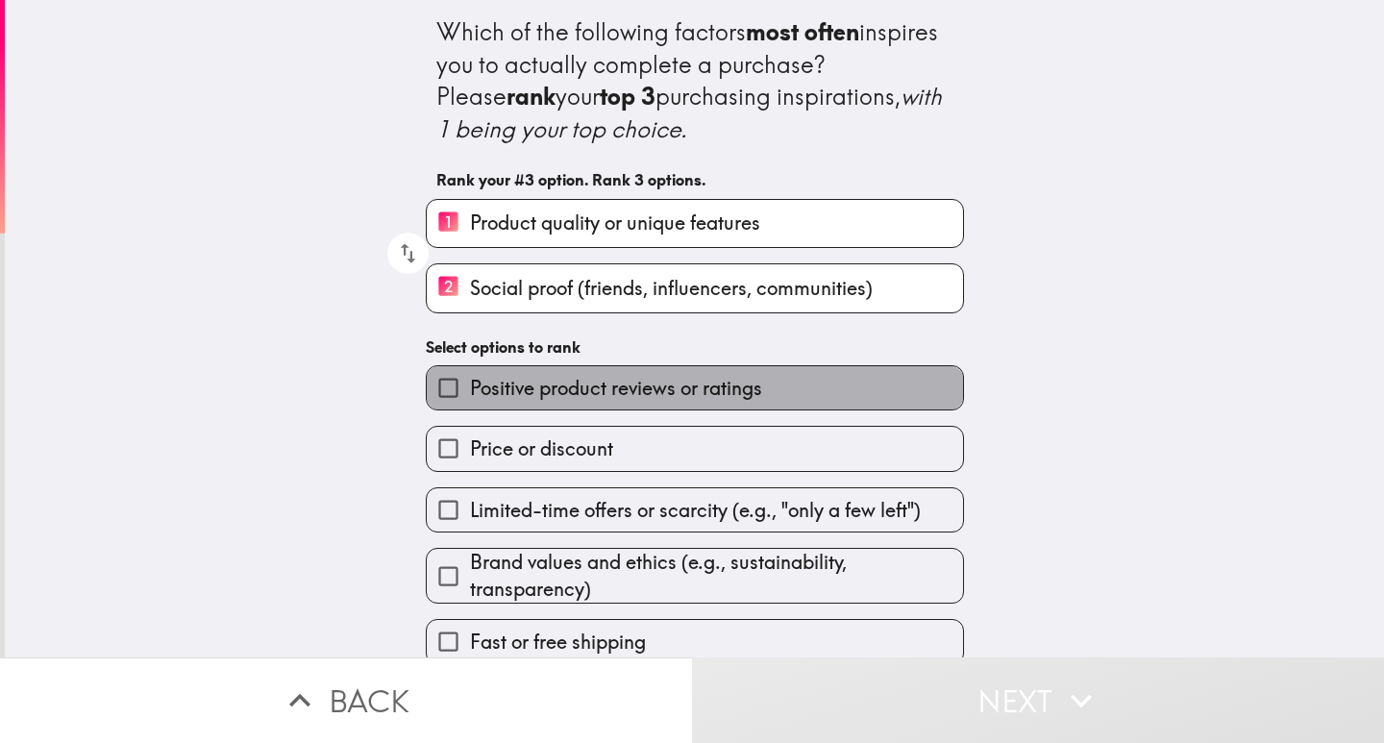
drag, startPoint x: 577, startPoint y: 392, endPoint x: 591, endPoint y: 435, distance: 45.6
click at [577, 393] on span "Positive product reviews or ratings" at bounding box center [616, 388] width 292 height 27
click at [470, 393] on input "Positive product reviews or ratings" at bounding box center [448, 387] width 43 height 43
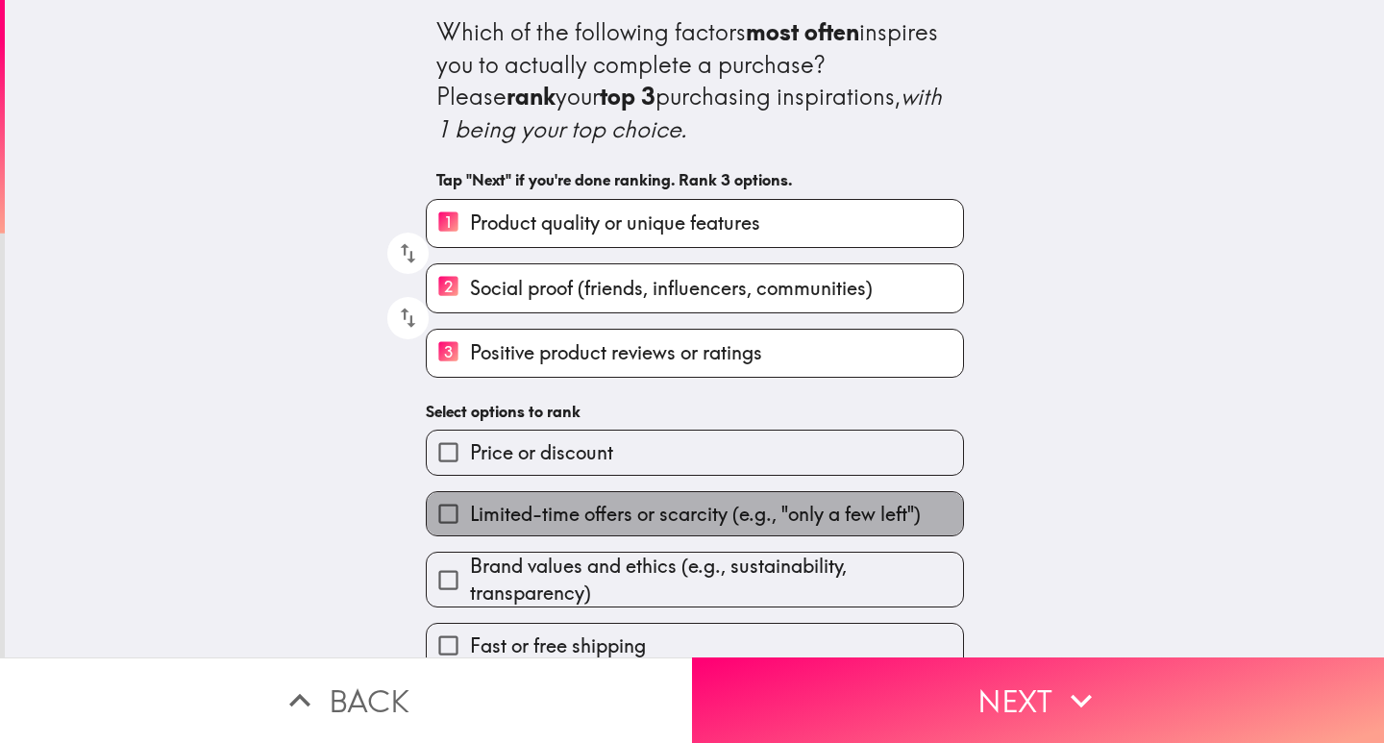
drag, startPoint x: 603, startPoint y: 517, endPoint x: 780, endPoint y: 591, distance: 192.6
click at [604, 517] on span "Limited-time offers or scarcity (e.g., "only a few left")" at bounding box center [695, 514] width 451 height 27
click at [470, 517] on input "Limited-time offers or scarcity (e.g., "only a few left")" at bounding box center [448, 513] width 43 height 43
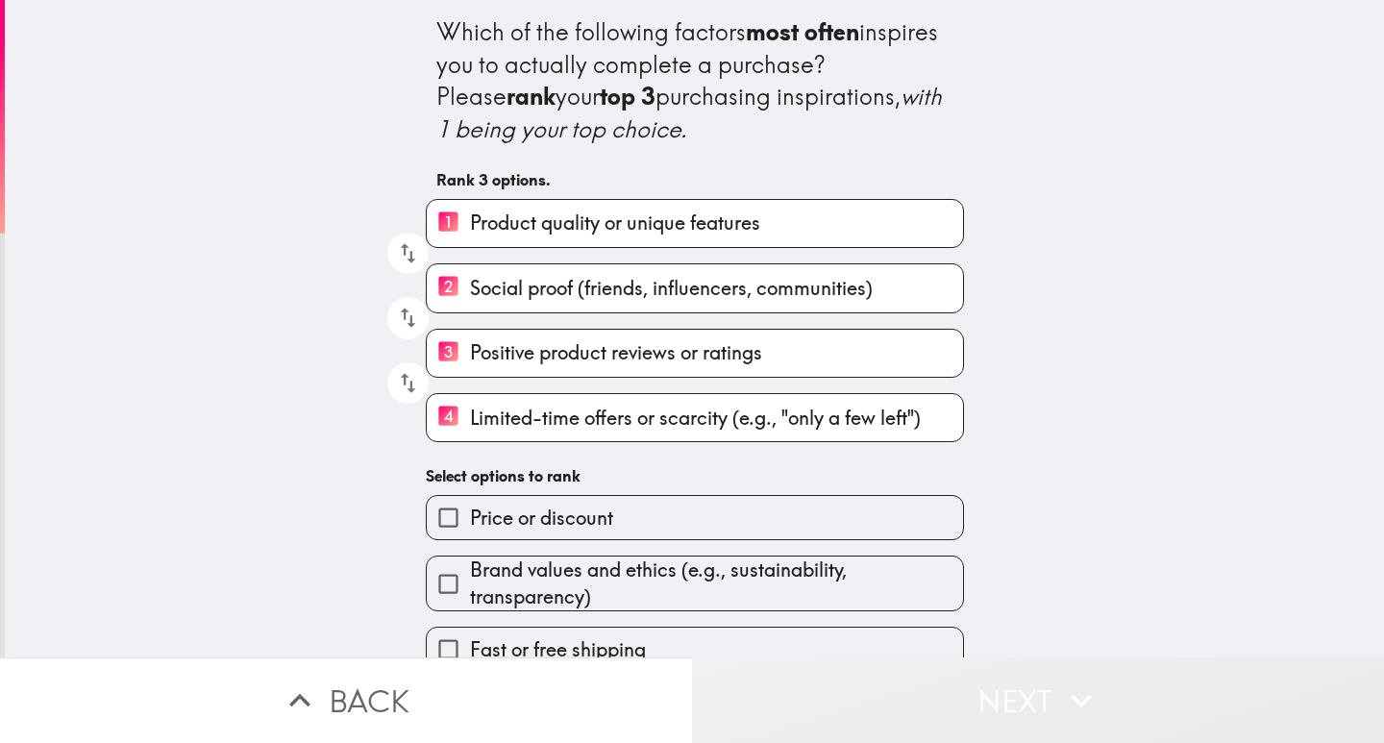
click at [955, 681] on button "Next" at bounding box center [1038, 700] width 692 height 86
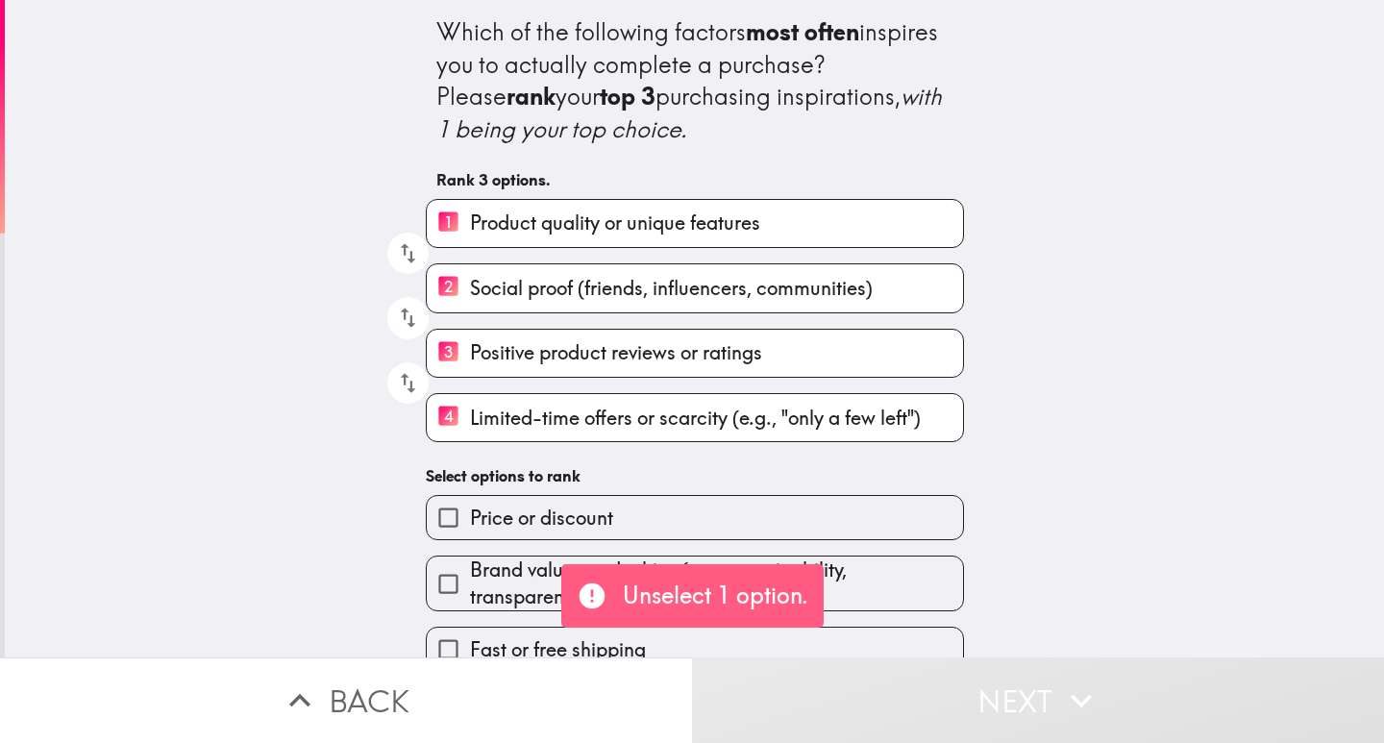
scroll to position [30, 0]
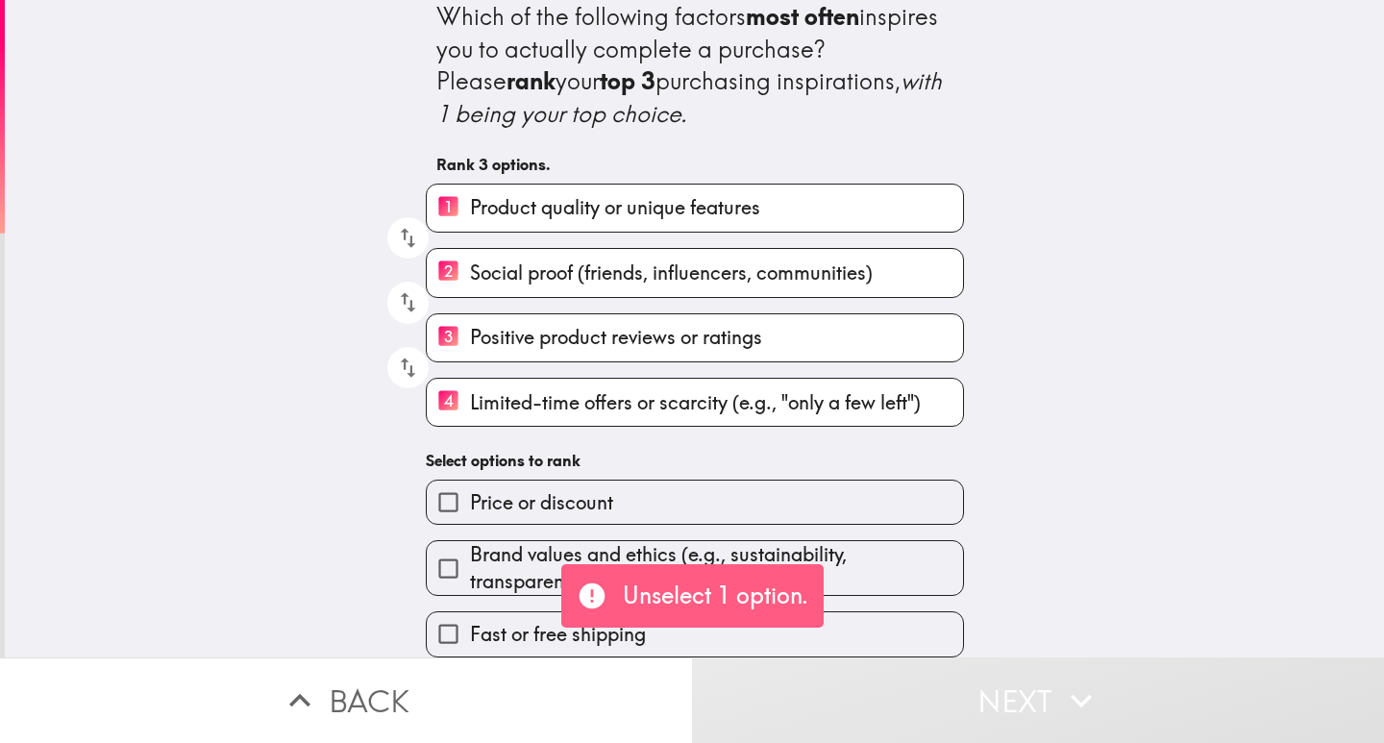
drag, startPoint x: 502, startPoint y: 547, endPoint x: 503, endPoint y: 561, distance: 14.4
click at [502, 548] on span "Brand values and ethics (e.g., sustainability, transparency)" at bounding box center [716, 568] width 493 height 54
click at [470, 548] on input "Brand values and ethics (e.g., sustainability, transparency)" at bounding box center [448, 568] width 43 height 43
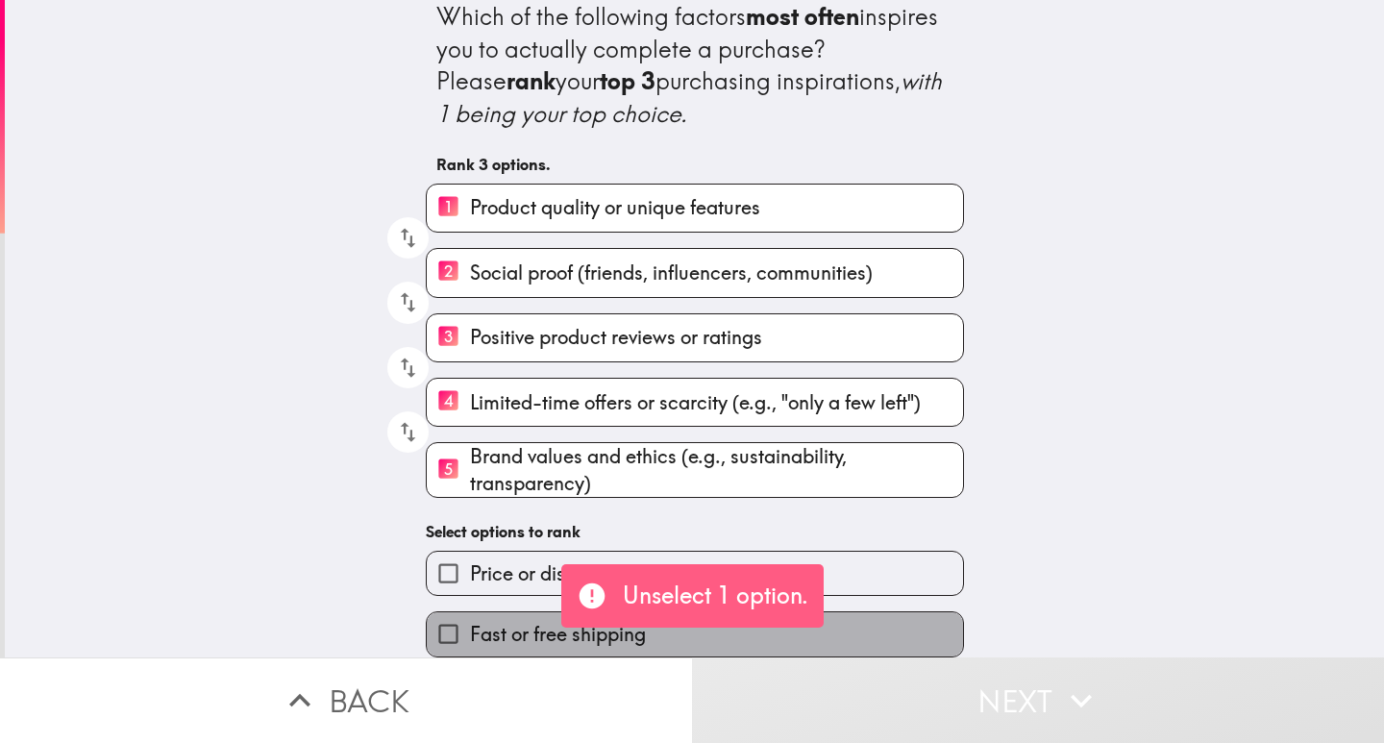
click at [494, 633] on label "Fast or free shipping" at bounding box center [695, 633] width 536 height 43
click at [470, 633] on input "Fast or free shipping" at bounding box center [448, 633] width 43 height 43
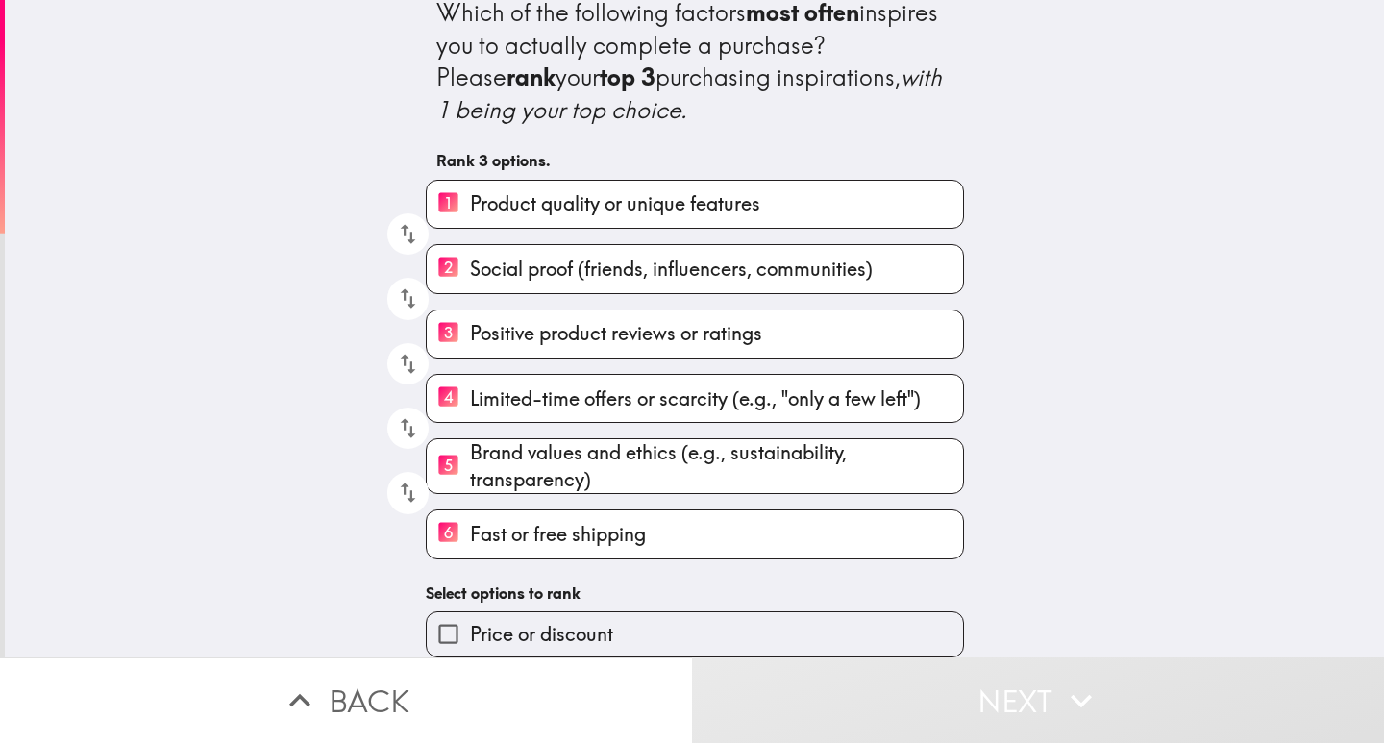
click at [515, 494] on div "6 Fast or free shipping" at bounding box center [687, 526] width 554 height 64
click at [507, 612] on label "Price or discount" at bounding box center [695, 633] width 536 height 43
click at [470, 612] on input "Price or discount" at bounding box center [448, 633] width 43 height 43
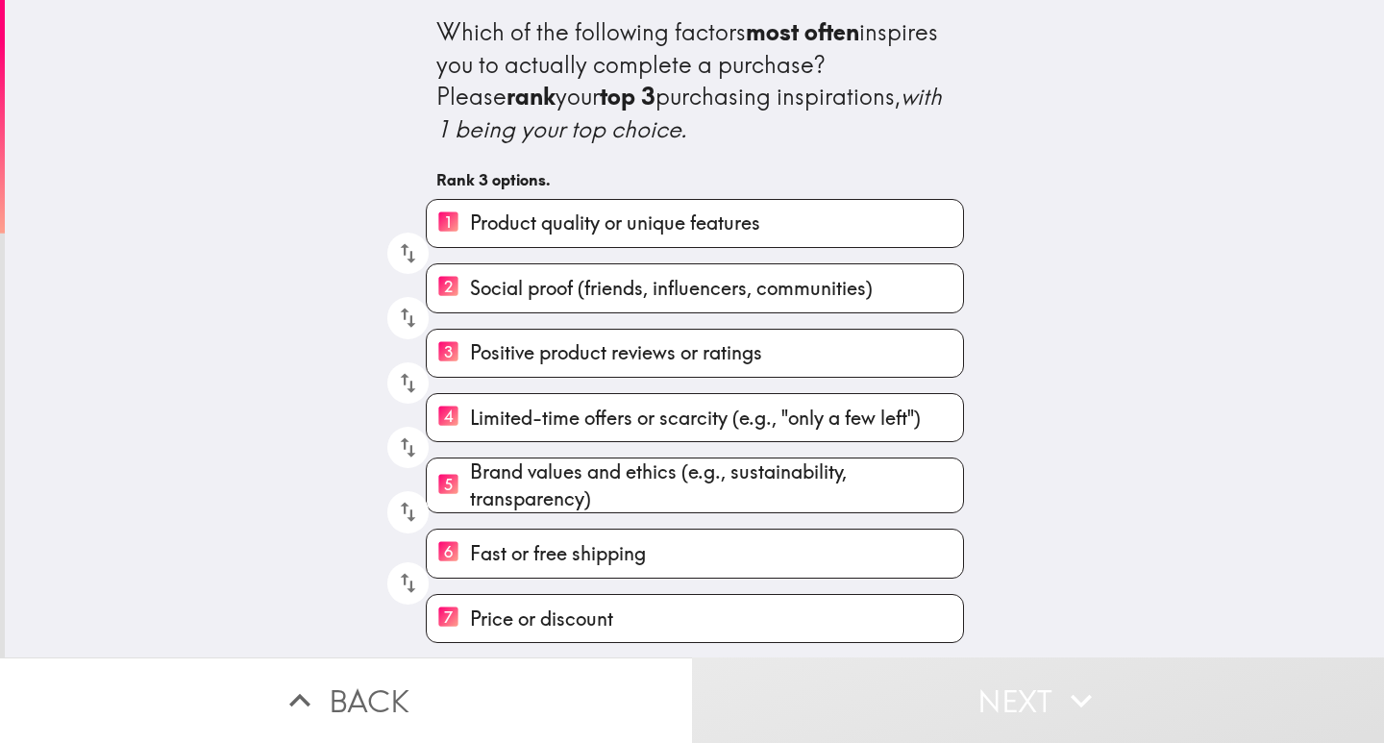
scroll to position [0, 0]
click at [398, 507] on icon "button" at bounding box center [408, 512] width 26 height 26
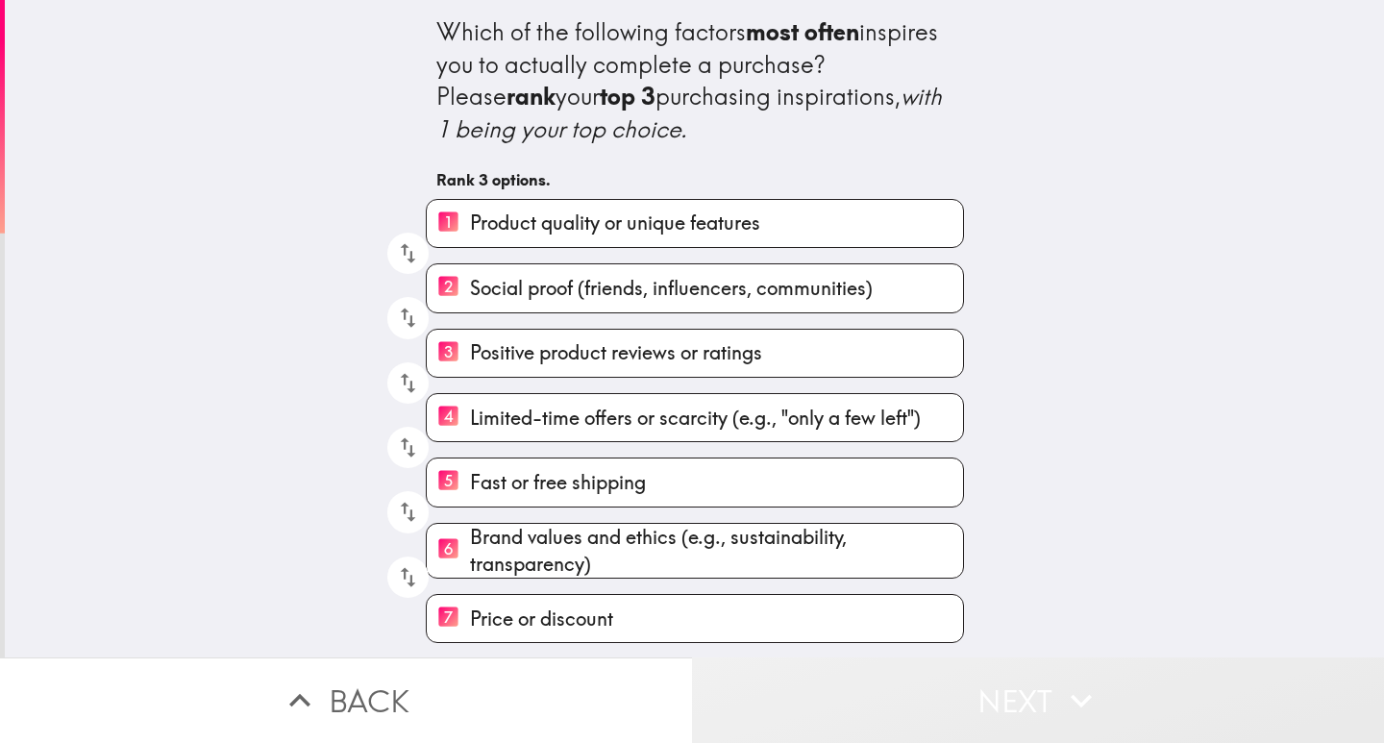
click at [1014, 696] on button "Next" at bounding box center [1038, 700] width 692 height 86
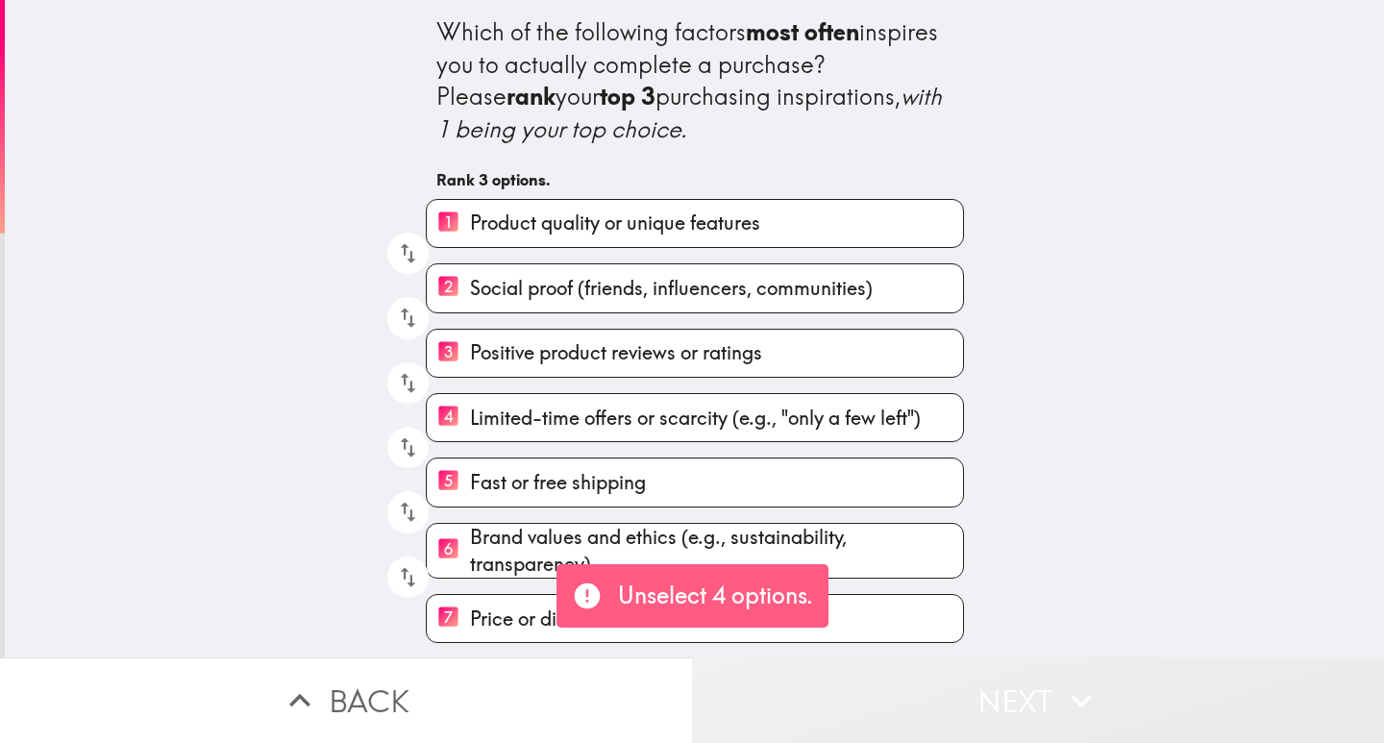
click at [1026, 688] on button "Next" at bounding box center [1038, 700] width 692 height 86
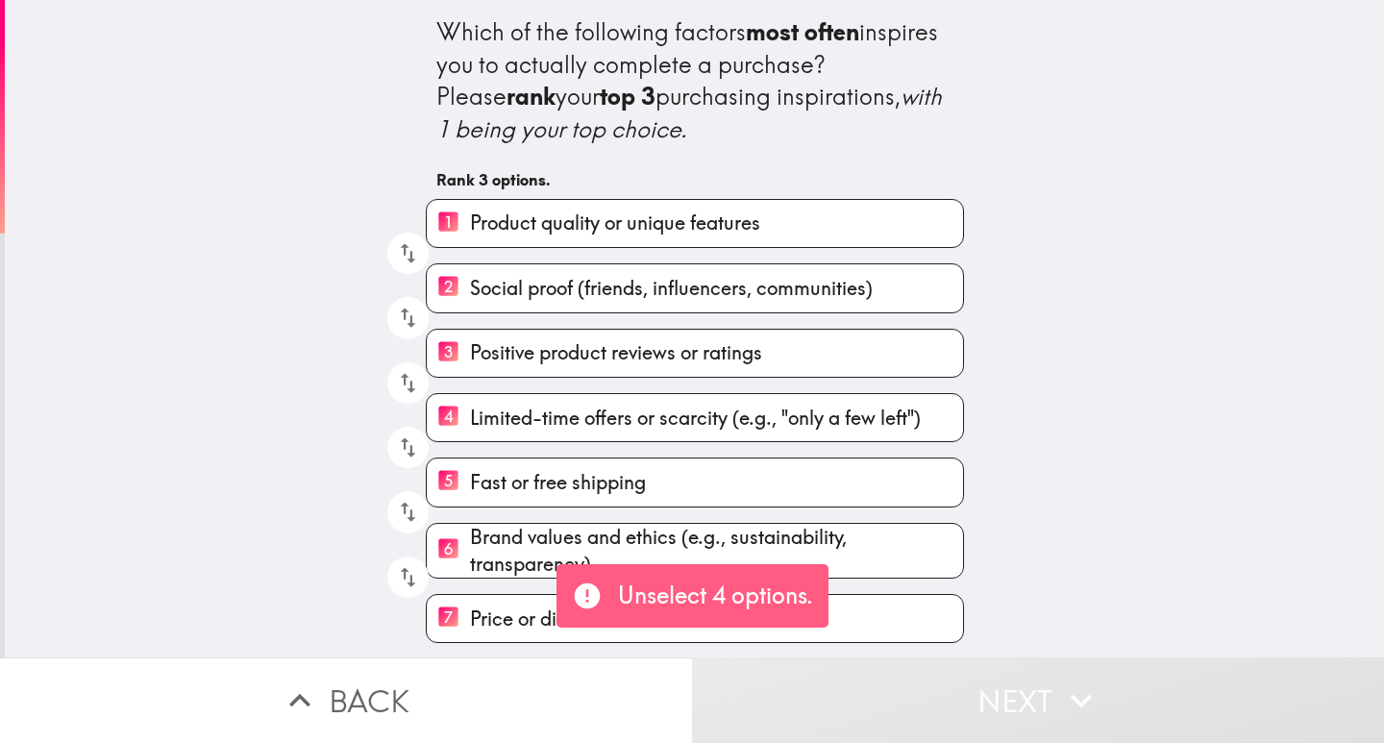
click at [457, 603] on label "7 Price or discount" at bounding box center [695, 618] width 536 height 47
click at [457, 603] on input "7 Price or discount" at bounding box center [448, 618] width 43 height 47
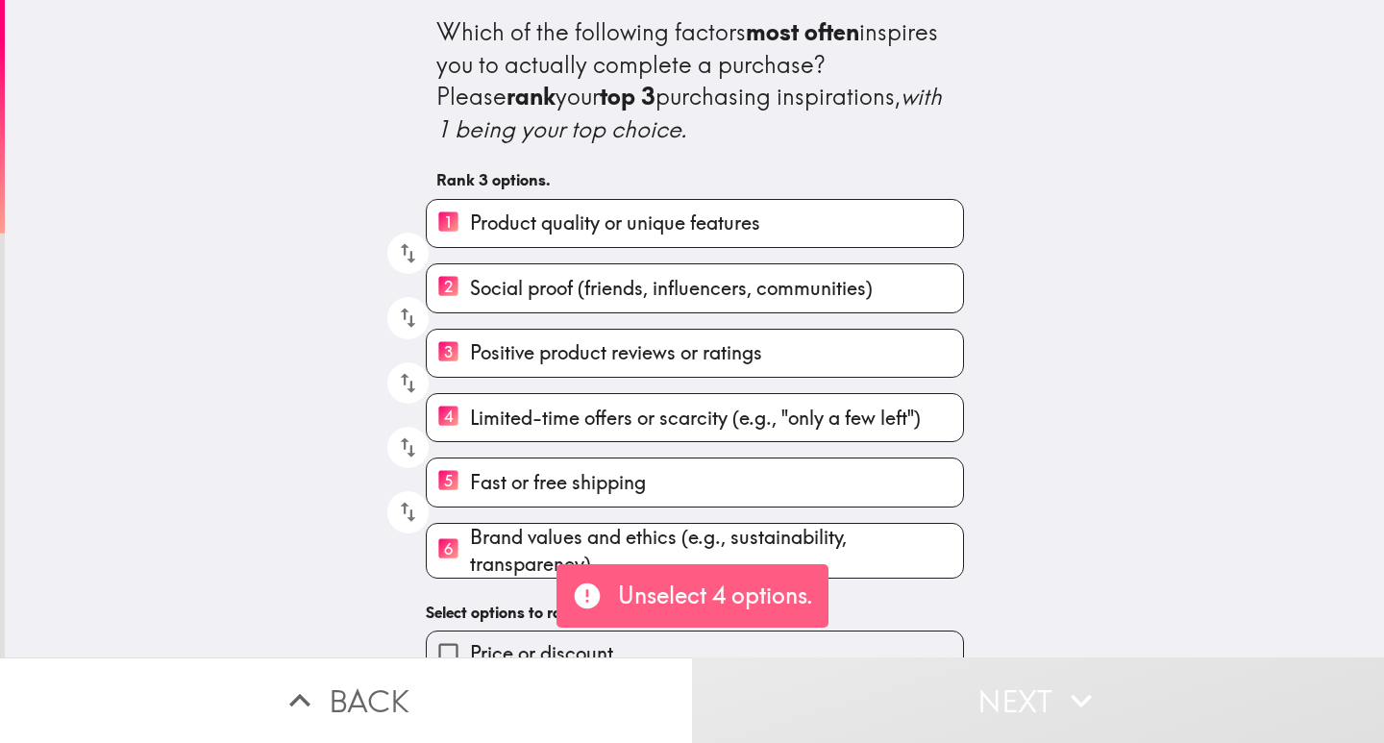
click at [470, 530] on span "Brand values and ethics (e.g., sustainability, transparency)" at bounding box center [716, 551] width 493 height 54
click at [470, 530] on input "6 Brand values and ethics (e.g., sustainability, transparency)" at bounding box center [448, 550] width 43 height 47
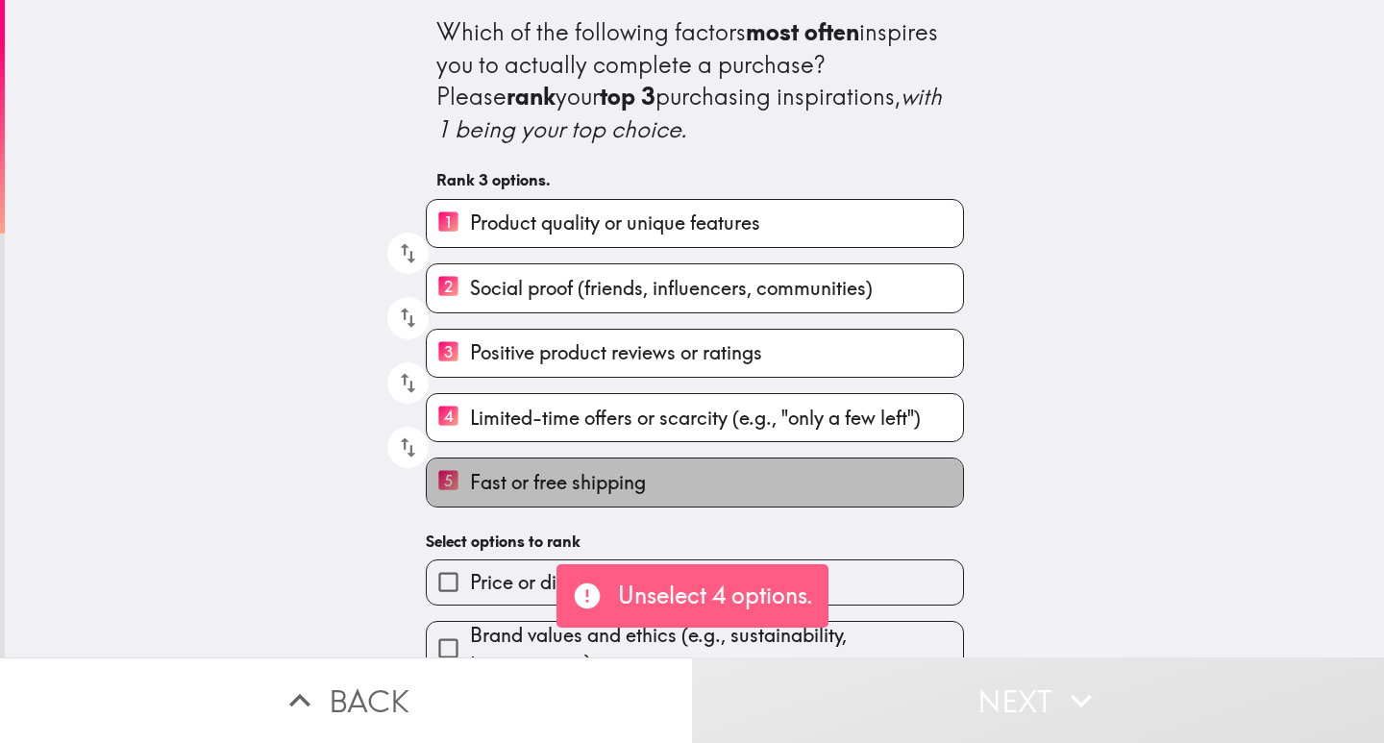
click at [502, 466] on label "5 Fast or free shipping" at bounding box center [695, 481] width 536 height 47
click at [470, 466] on input "5 Fast or free shipping" at bounding box center [448, 481] width 43 height 47
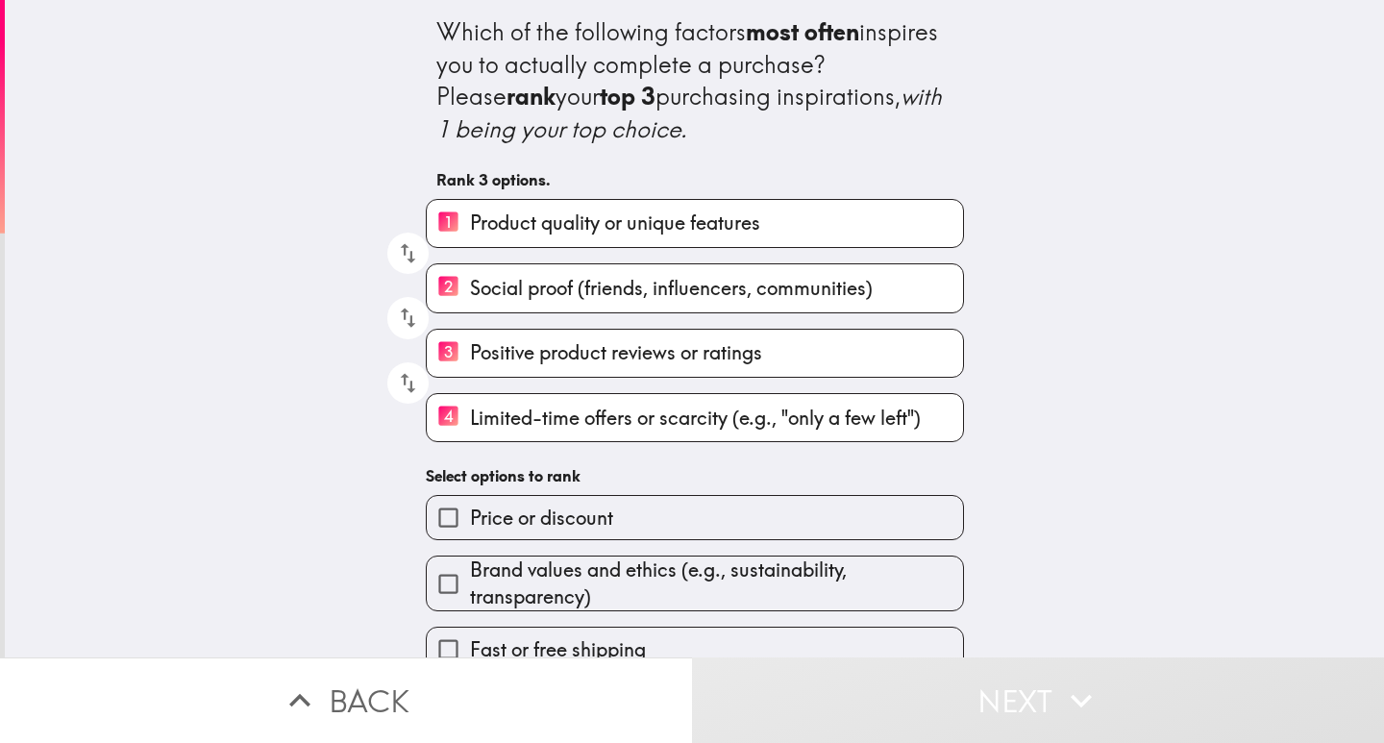
click at [986, 694] on button "Next" at bounding box center [1038, 700] width 692 height 86
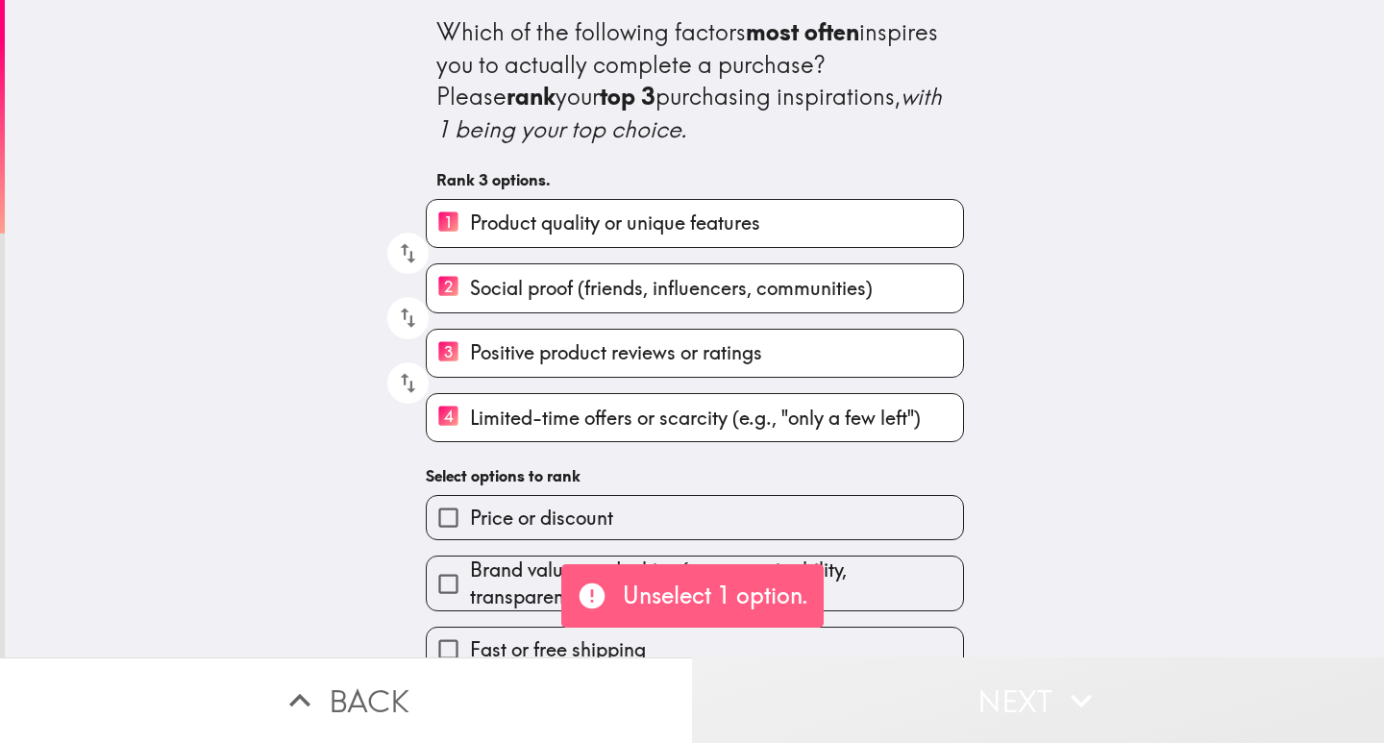
click at [986, 694] on button "Next" at bounding box center [1038, 700] width 692 height 86
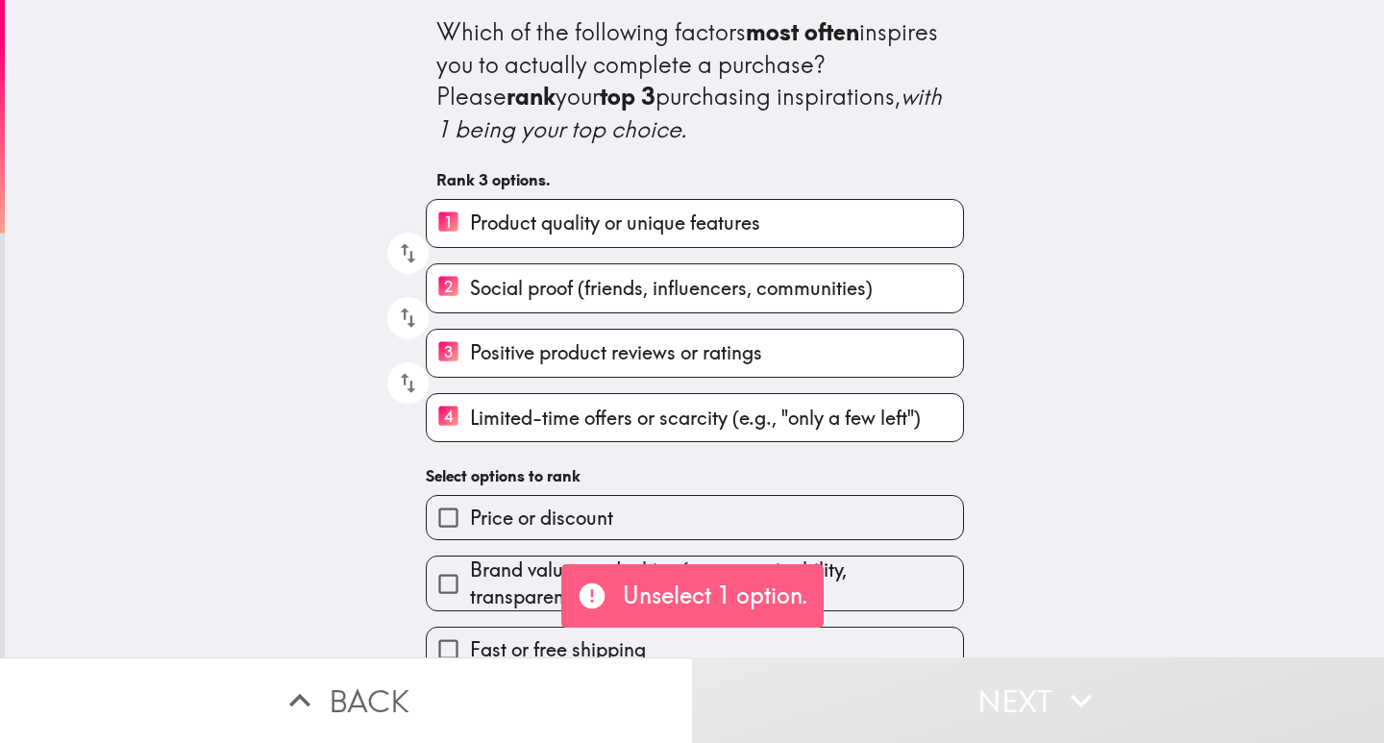
click at [488, 415] on span "Limited-time offers or scarcity (e.g., "only a few left")" at bounding box center [695, 418] width 451 height 27
click at [470, 415] on input "4 Limited-time offers or scarcity (e.g., "only a few left")" at bounding box center [448, 417] width 43 height 47
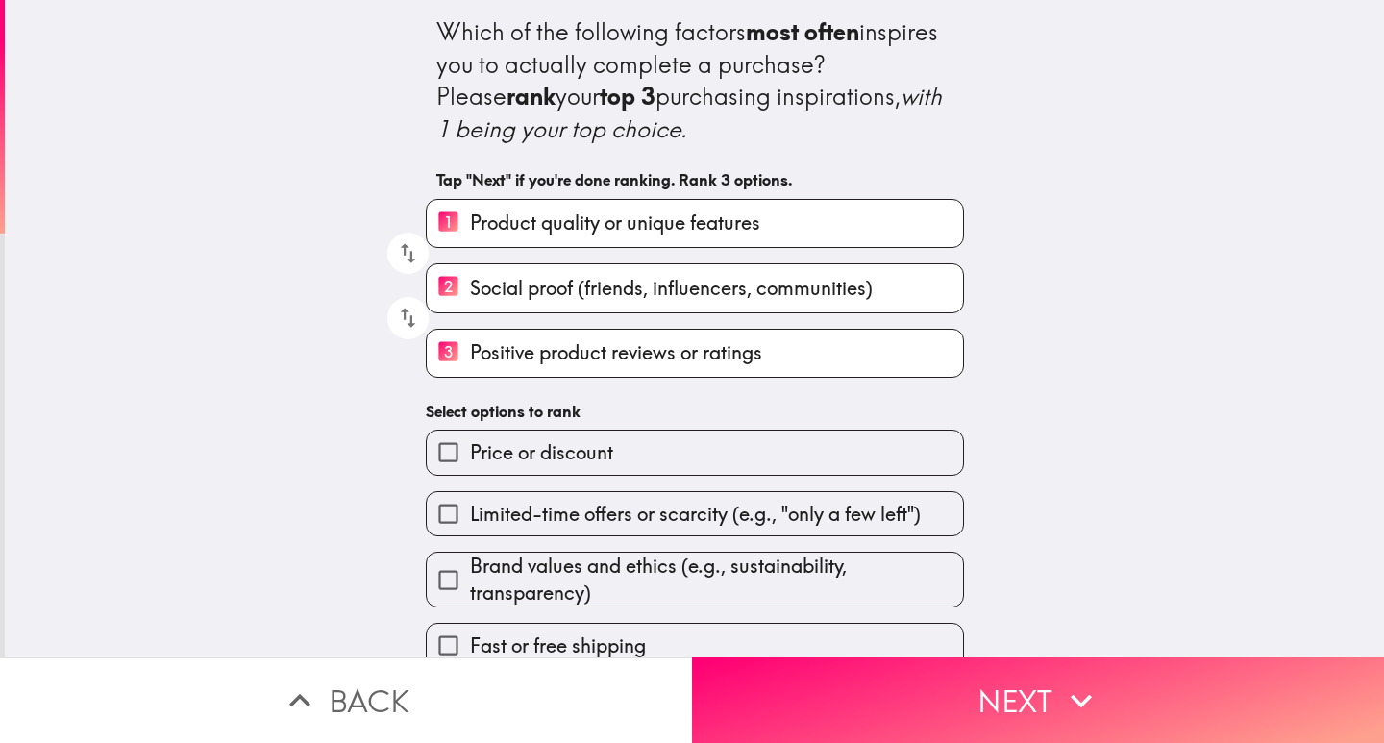
click at [488, 415] on div "Price or discount" at bounding box center [687, 444] width 554 height 61
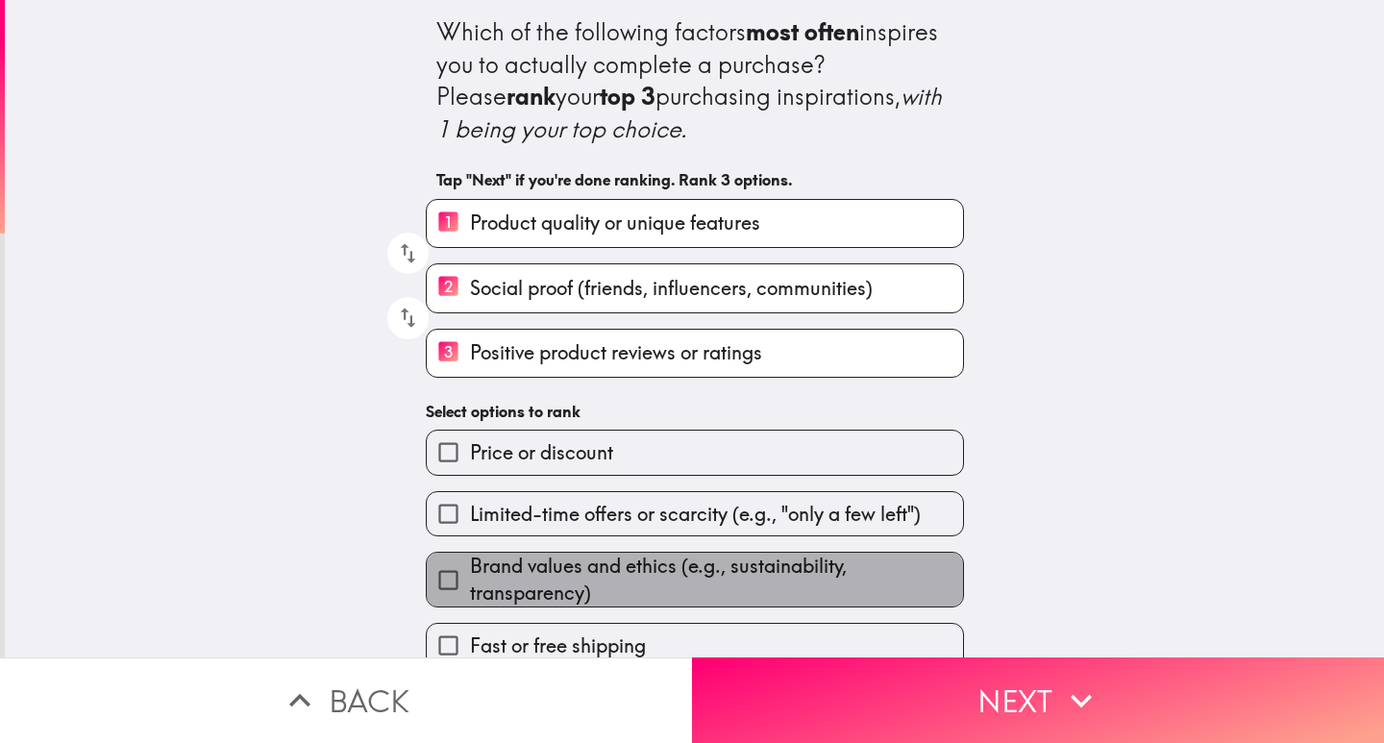
click at [477, 576] on span "Brand values and ethics (e.g., sustainability, transparency)" at bounding box center [716, 580] width 493 height 54
click at [470, 576] on input "Brand values and ethics (e.g., sustainability, transparency)" at bounding box center [448, 579] width 43 height 43
click at [477, 528] on span "Limited-time offers or scarcity (e.g., "only a few left")" at bounding box center [695, 514] width 451 height 27
click at [470, 535] on input "Limited-time offers or scarcity (e.g., "only a few left")" at bounding box center [448, 513] width 43 height 43
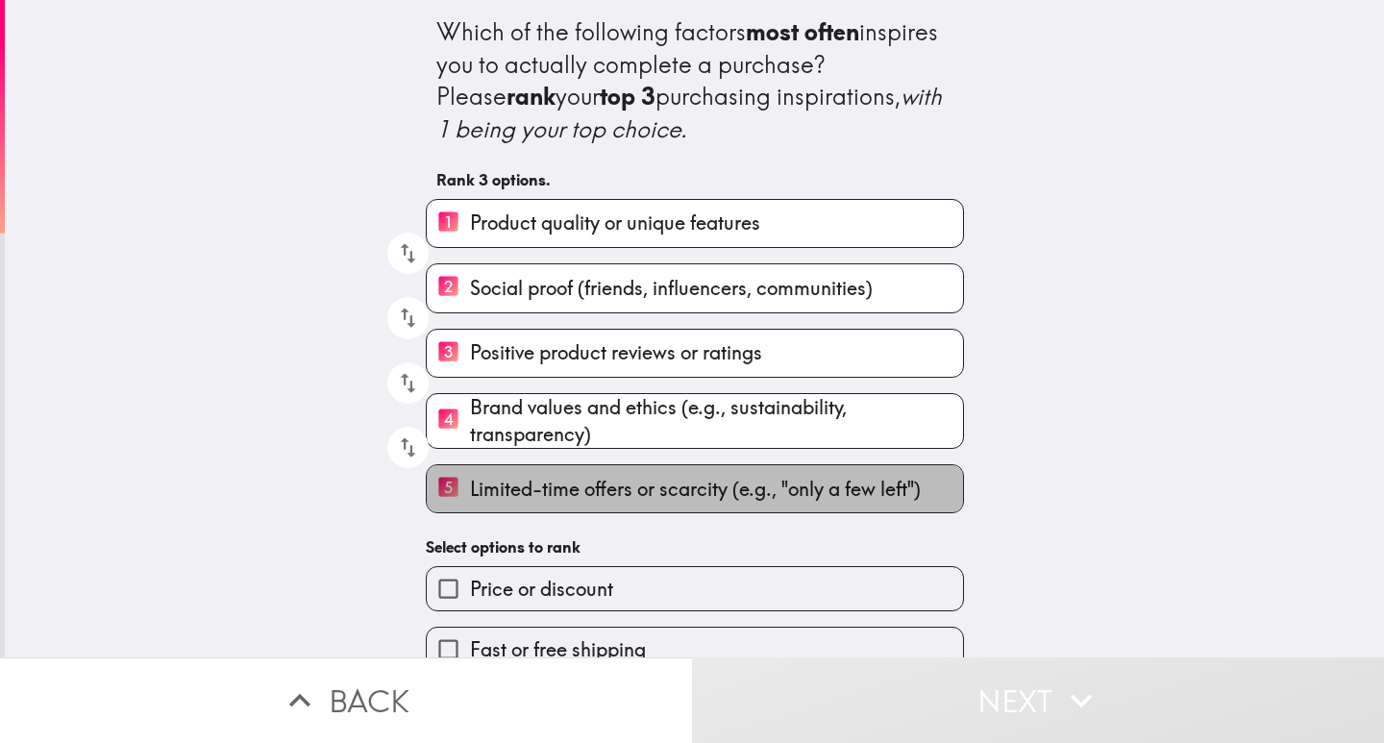
click at [606, 486] on span "Limited-time offers or scarcity (e.g., "only a few left")" at bounding box center [695, 489] width 451 height 27
click at [470, 486] on input "5 Limited-time offers or scarcity (e.g., "only a few left")" at bounding box center [448, 488] width 43 height 47
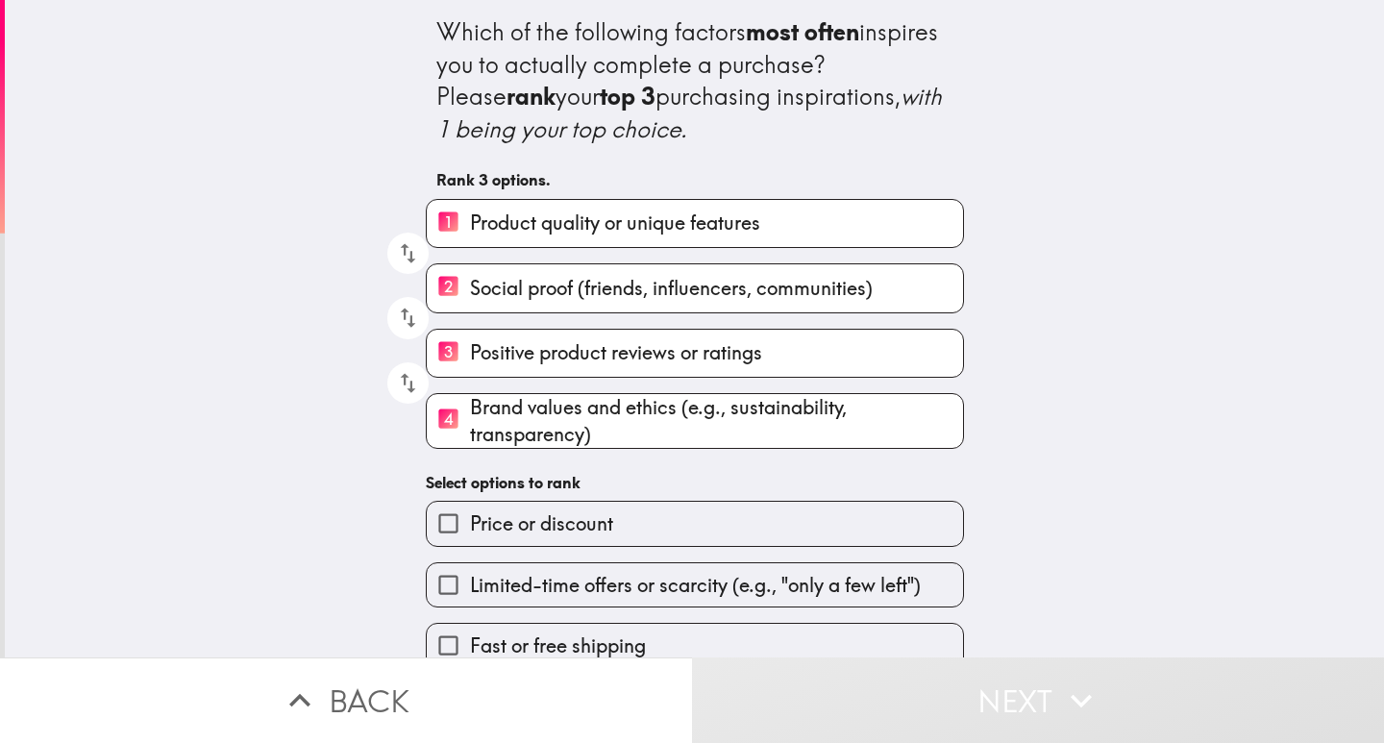
click at [604, 438] on span "Brand values and ethics (e.g., sustainability, transparency)" at bounding box center [716, 421] width 493 height 54
click at [470, 438] on input "4 Brand values and ethics (e.g., sustainability, transparency)" at bounding box center [448, 420] width 43 height 47
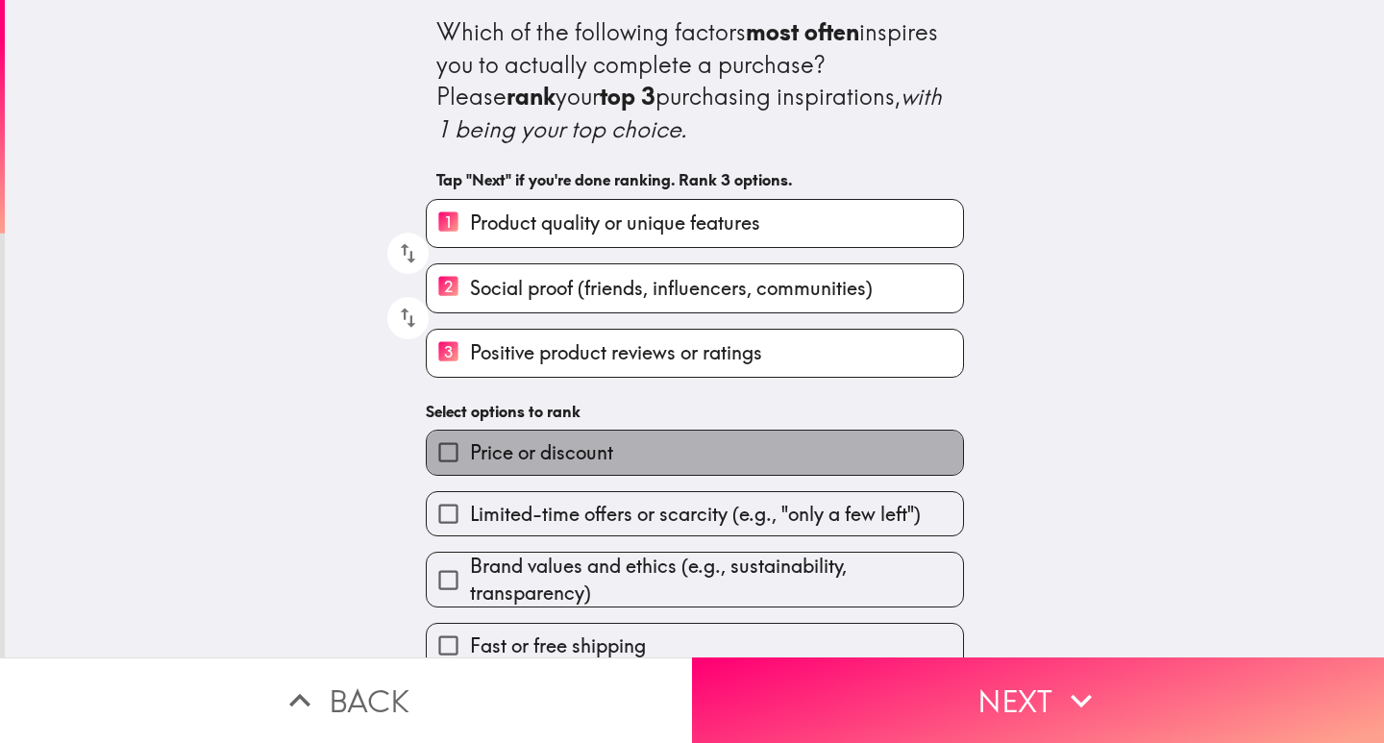
click at [604, 438] on label "Price or discount" at bounding box center [695, 452] width 536 height 43
click at [470, 438] on input "Price or discount" at bounding box center [448, 452] width 43 height 43
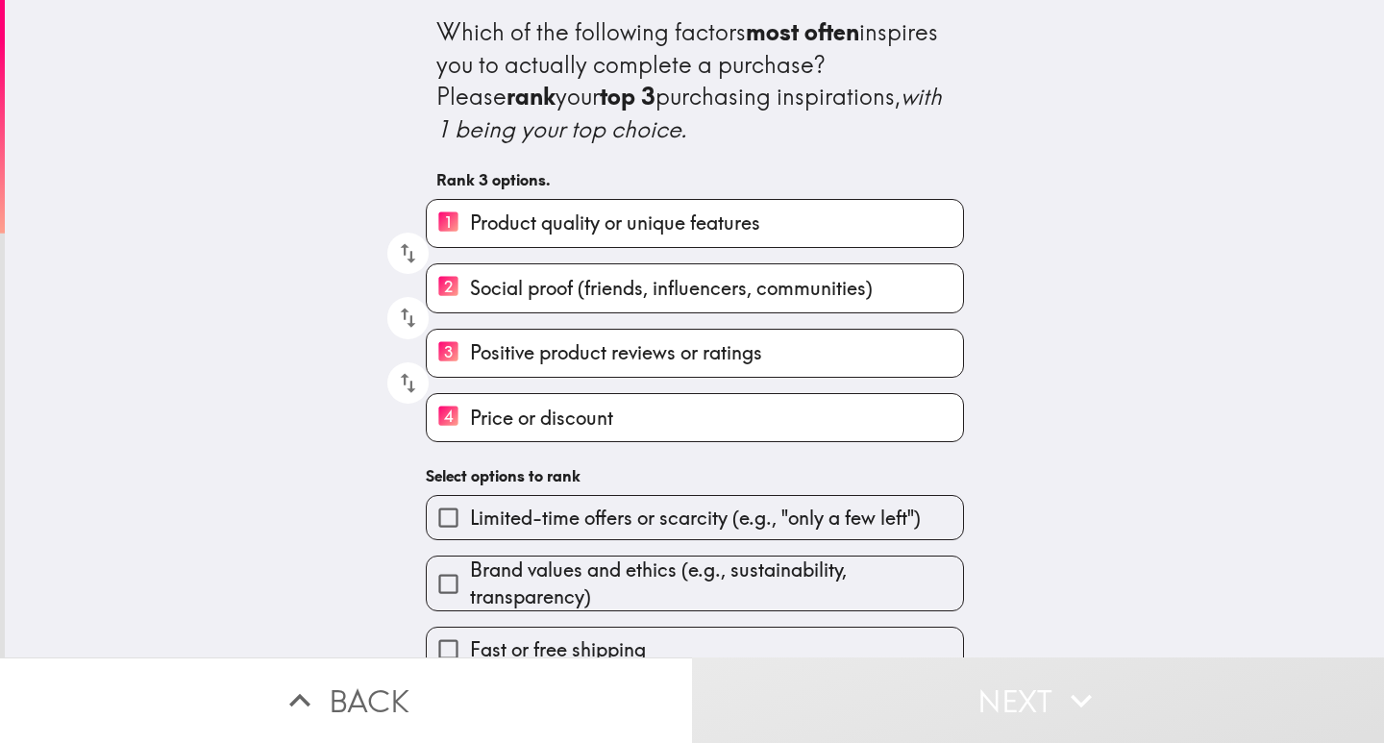
click at [609, 420] on label "4 Price or discount" at bounding box center [695, 417] width 536 height 47
click at [470, 420] on input "4 Price or discount" at bounding box center [448, 417] width 43 height 47
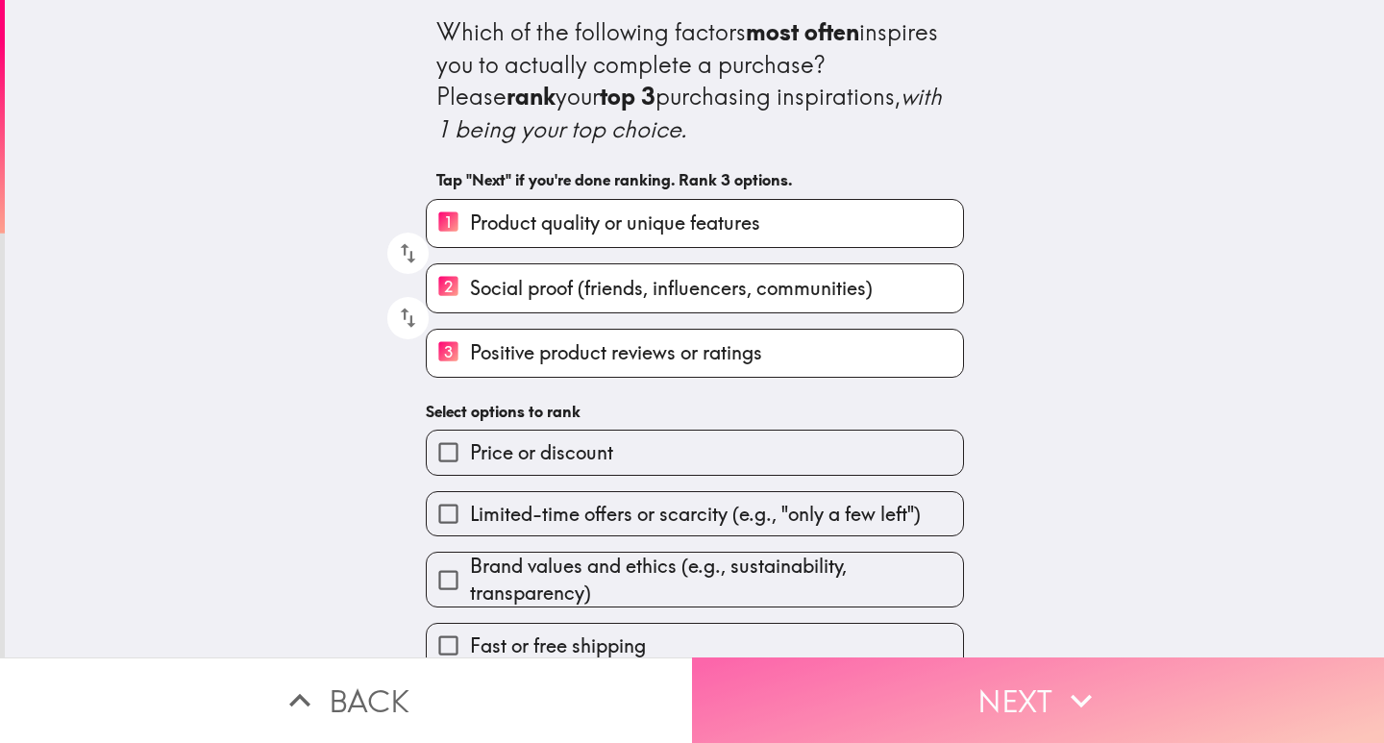
click at [1132, 679] on button "Next" at bounding box center [1038, 700] width 692 height 86
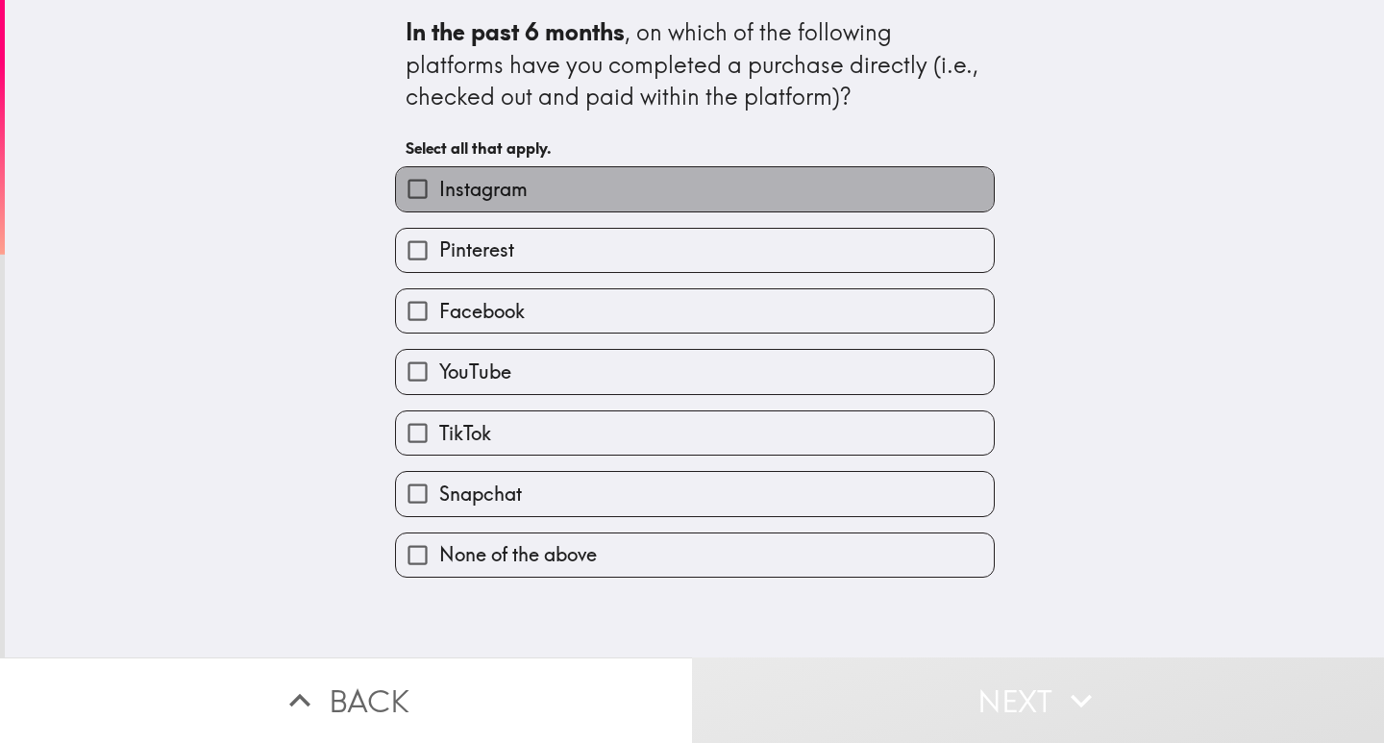
click at [484, 176] on span "Instagram" at bounding box center [483, 189] width 88 height 27
click at [439, 176] on input "Instagram" at bounding box center [417, 188] width 43 height 43
checkbox input "true"
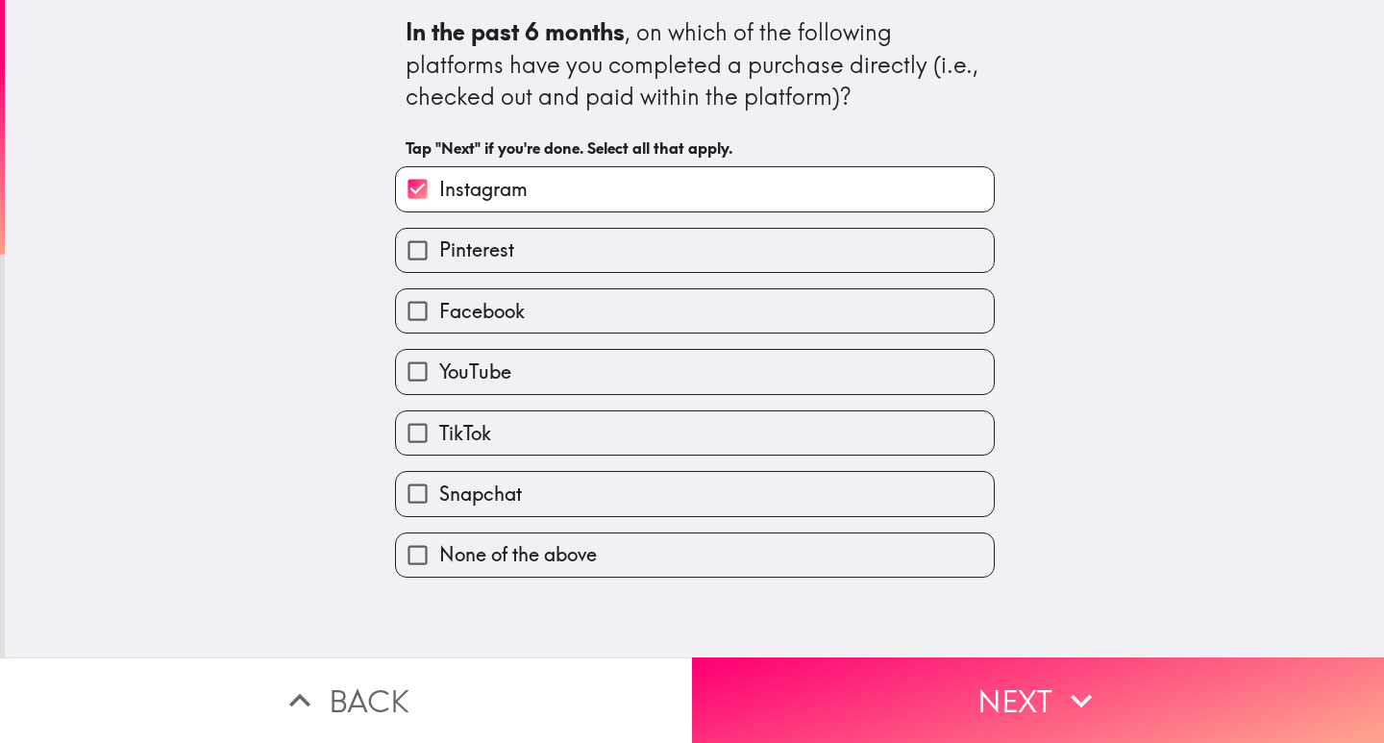
click at [475, 308] on span "Facebook" at bounding box center [482, 311] width 86 height 27
click at [439, 308] on input "Facebook" at bounding box center [417, 310] width 43 height 43
checkbox input "true"
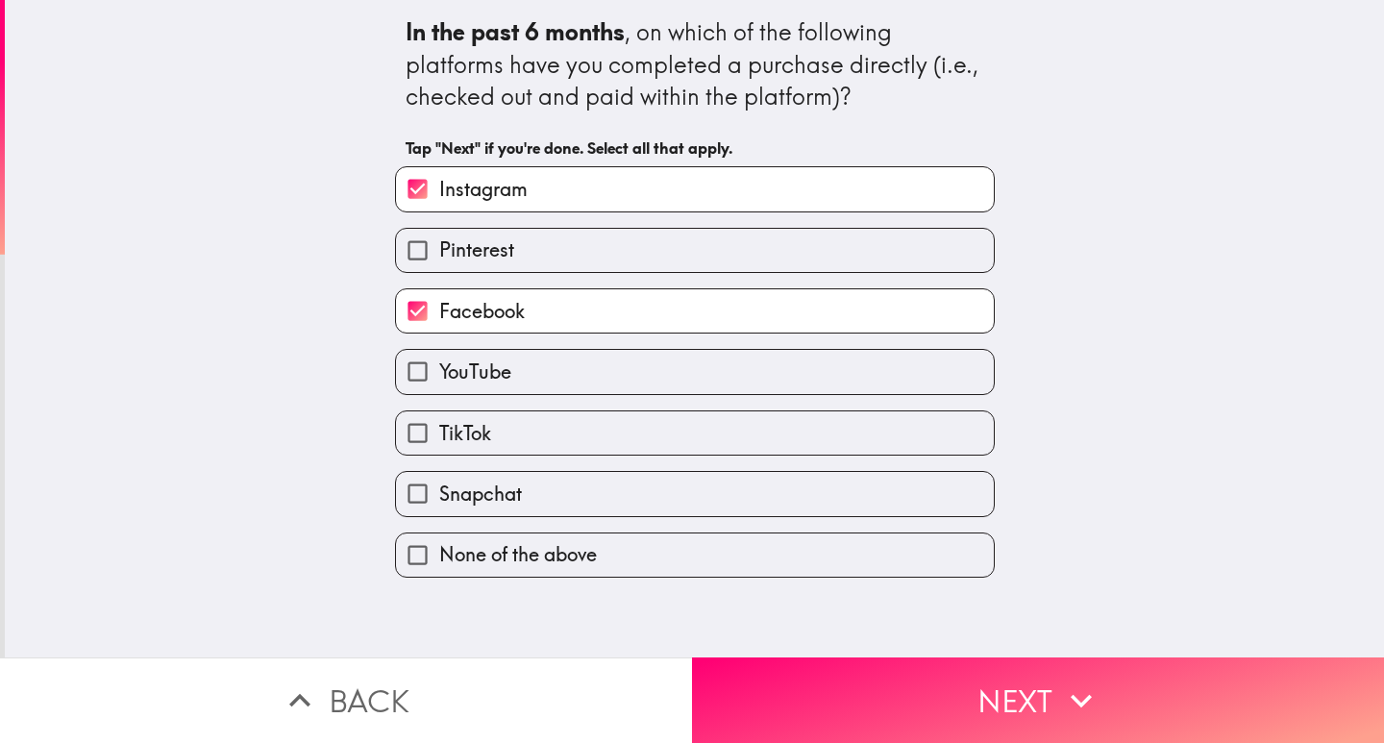
click at [466, 371] on span "YouTube" at bounding box center [475, 372] width 72 height 27
click at [439, 371] on input "YouTube" at bounding box center [417, 371] width 43 height 43
checkbox input "true"
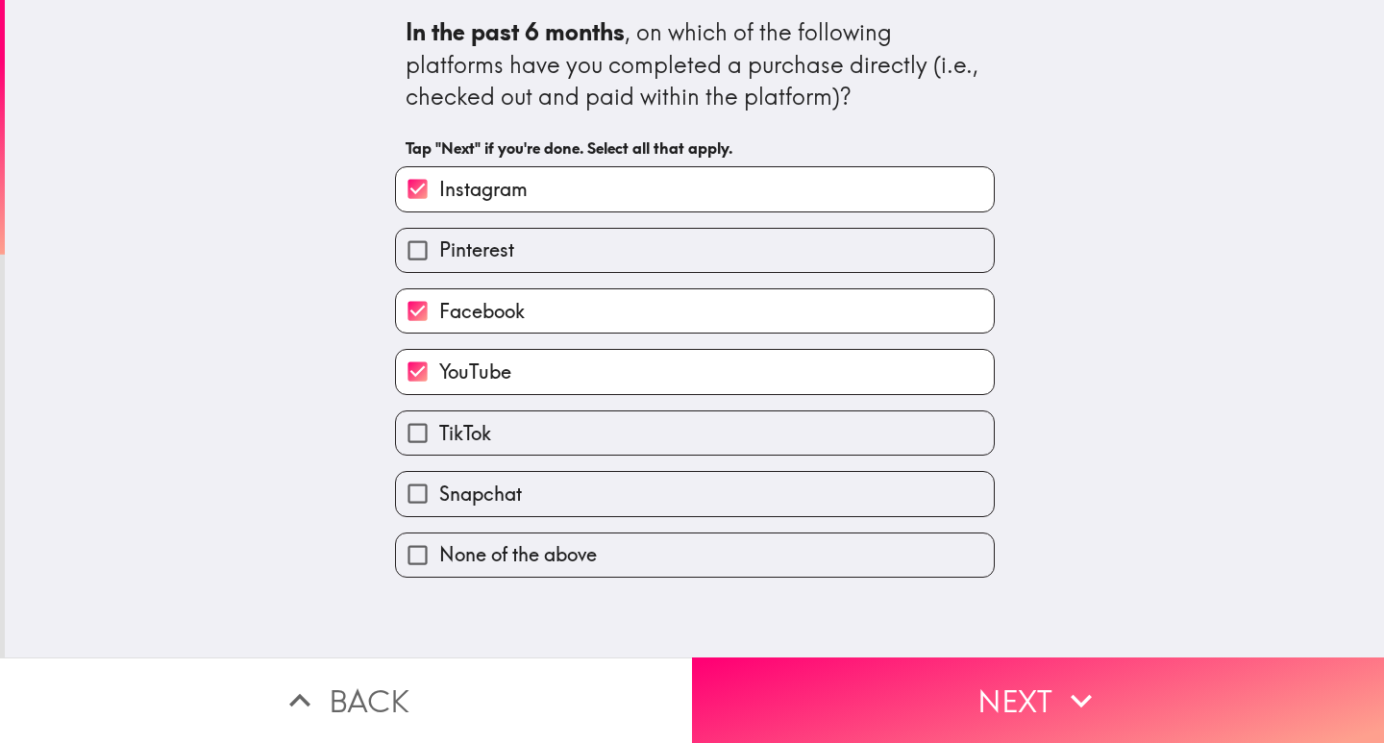
drag, startPoint x: 458, startPoint y: 434, endPoint x: 506, endPoint y: 457, distance: 52.0
click at [467, 438] on span "TikTok" at bounding box center [465, 433] width 52 height 27
click at [439, 438] on input "TikTok" at bounding box center [417, 432] width 43 height 43
checkbox input "true"
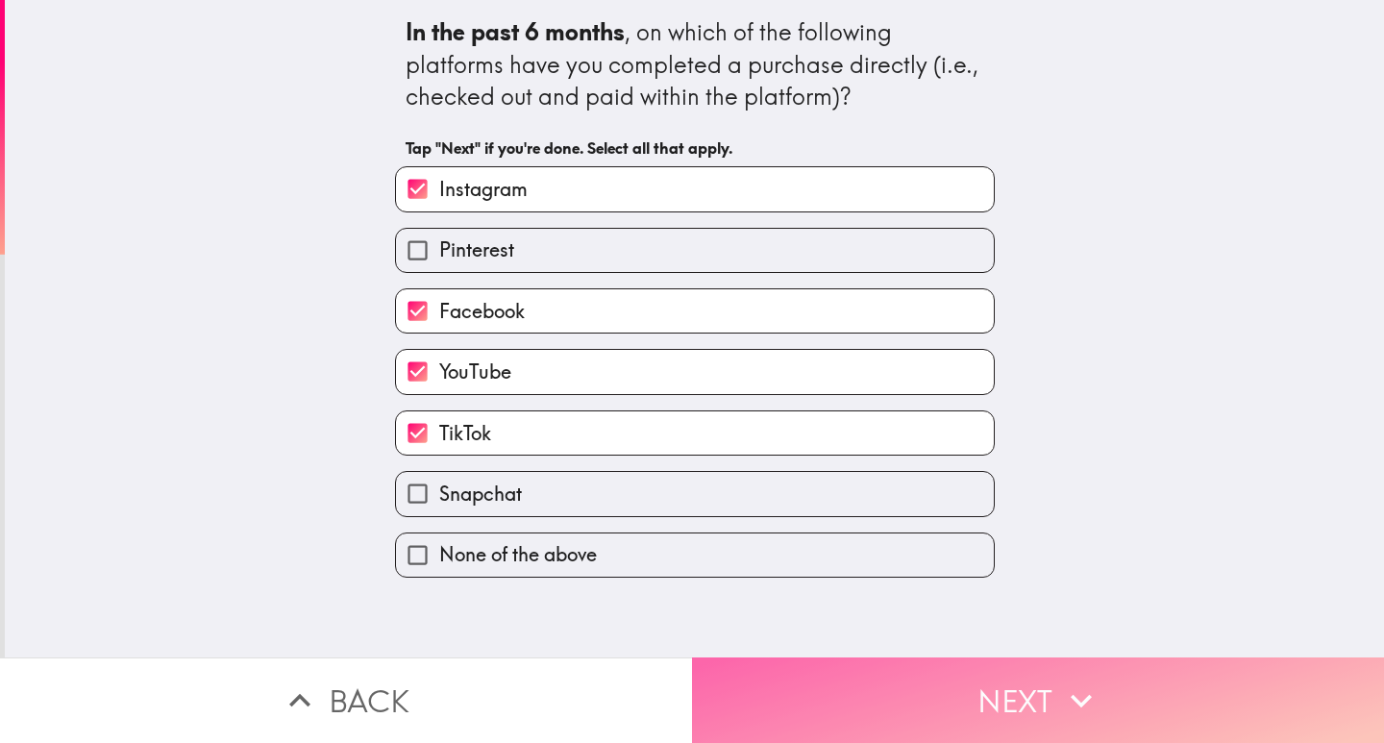
click at [975, 680] on button "Next" at bounding box center [1038, 700] width 692 height 86
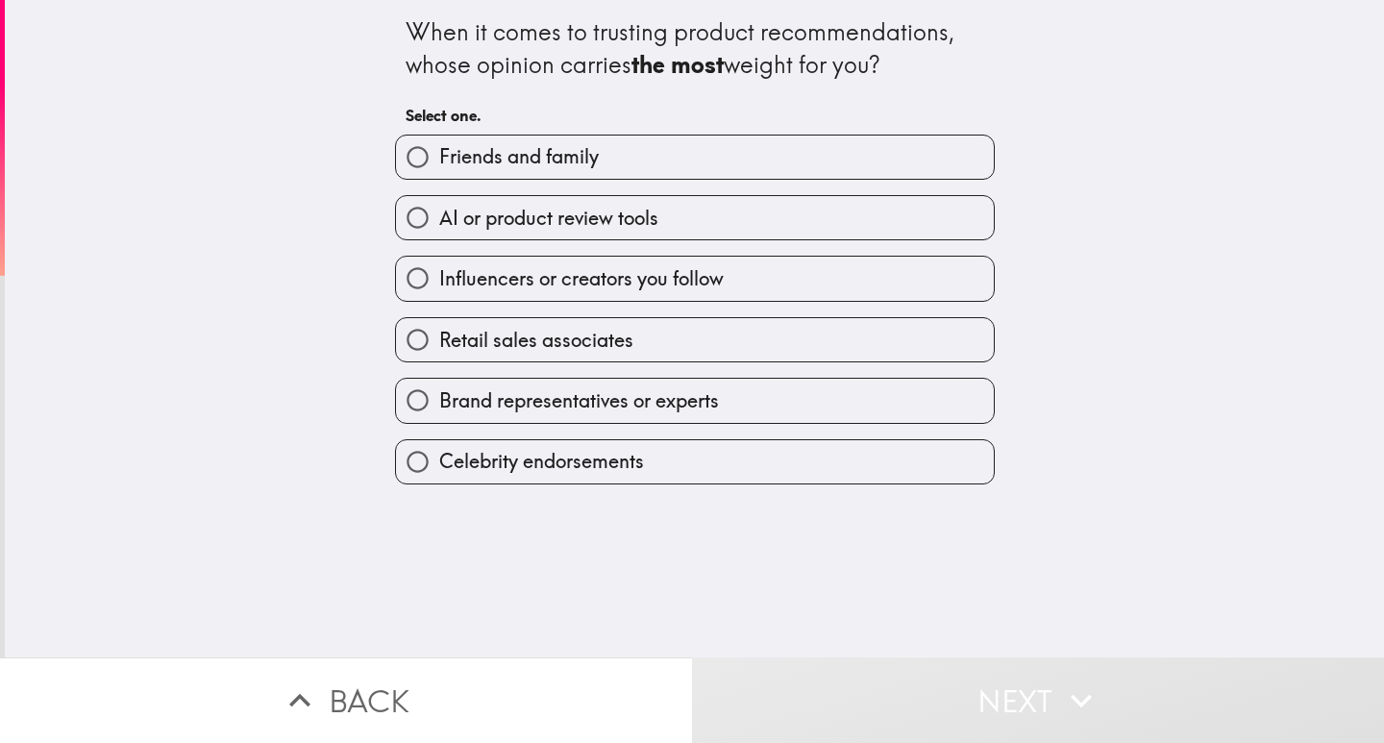
click at [512, 165] on span "Friends and family" at bounding box center [519, 156] width 160 height 27
click at [439, 165] on input "Friends and family" at bounding box center [417, 157] width 43 height 43
radio input "true"
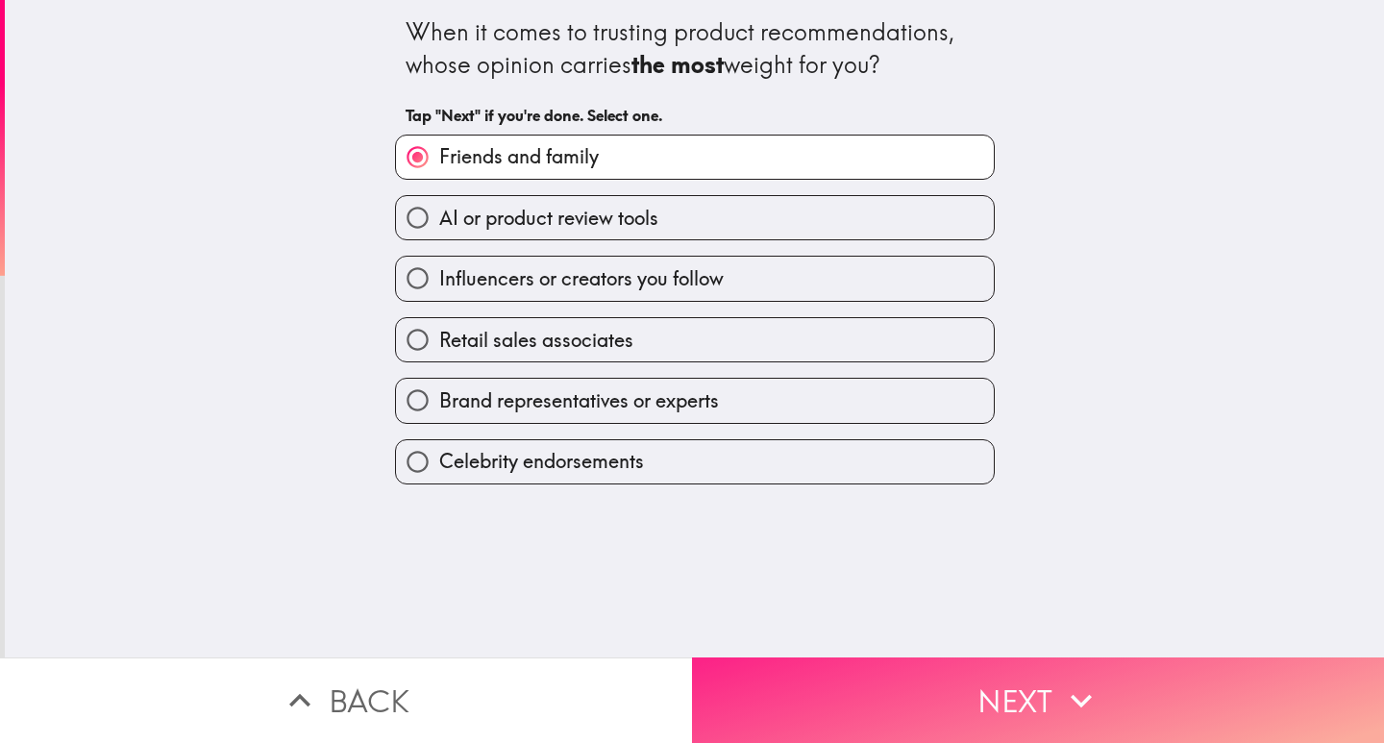
click at [1023, 690] on button "Next" at bounding box center [1038, 700] width 692 height 86
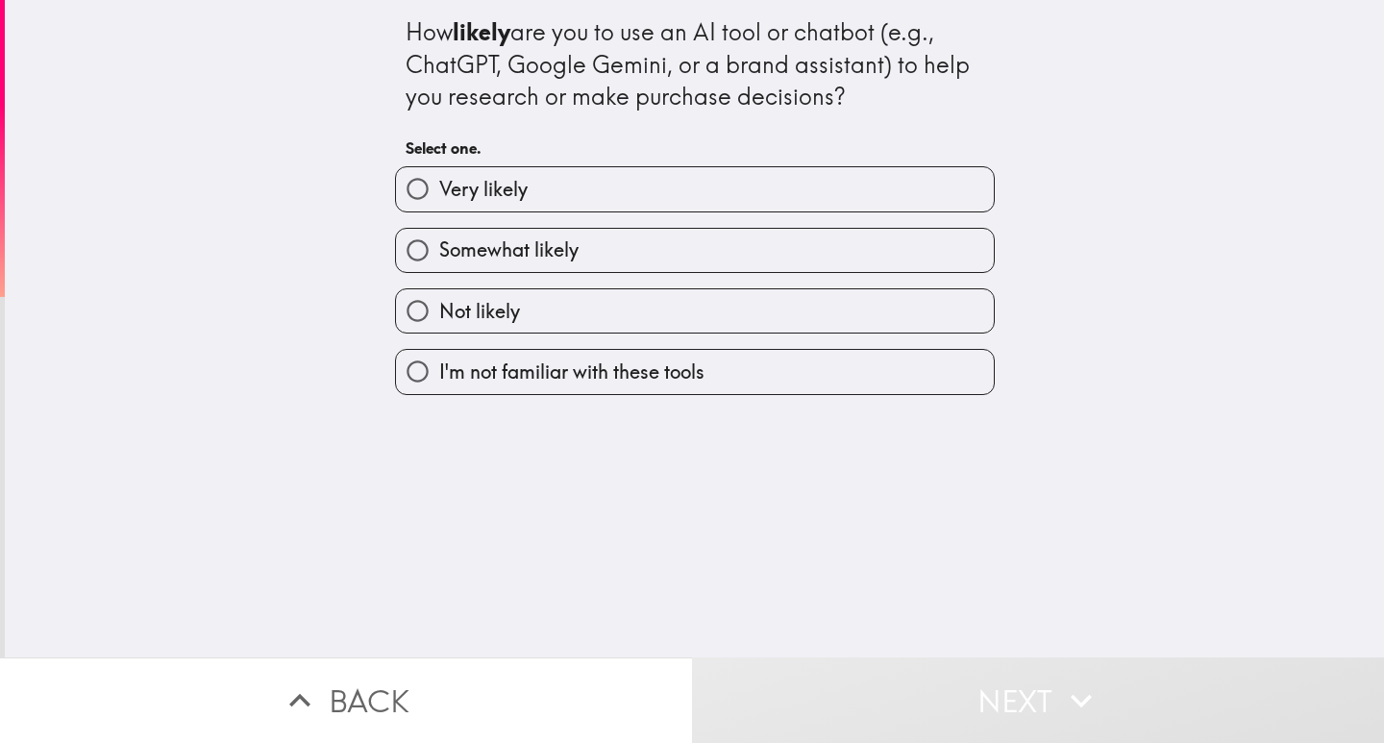
click at [539, 186] on label "Very likely" at bounding box center [695, 188] width 598 height 43
click at [439, 186] on input "Very likely" at bounding box center [417, 188] width 43 height 43
radio input "true"
click at [539, 186] on label "Very likely" at bounding box center [695, 188] width 598 height 43
click at [439, 186] on input "Very likely" at bounding box center [417, 188] width 43 height 43
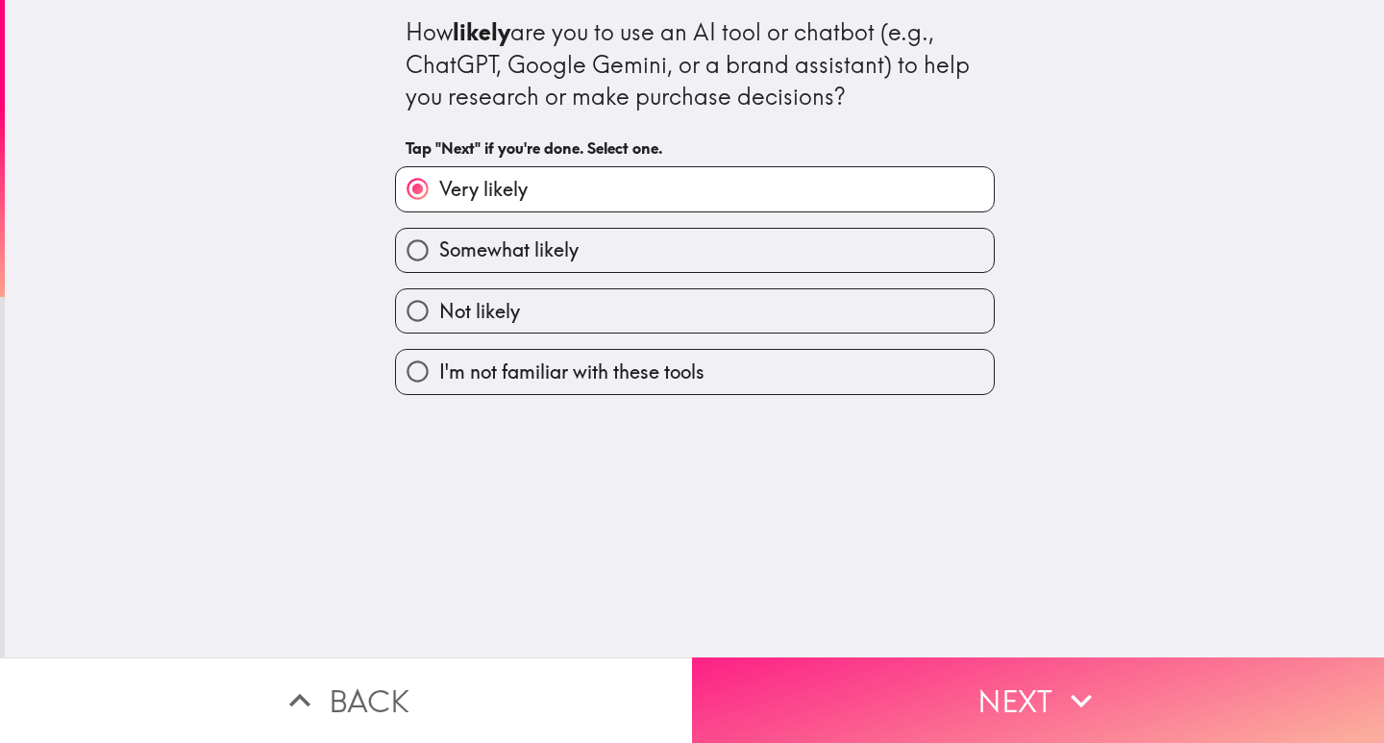
click at [975, 683] on button "Next" at bounding box center [1038, 700] width 692 height 86
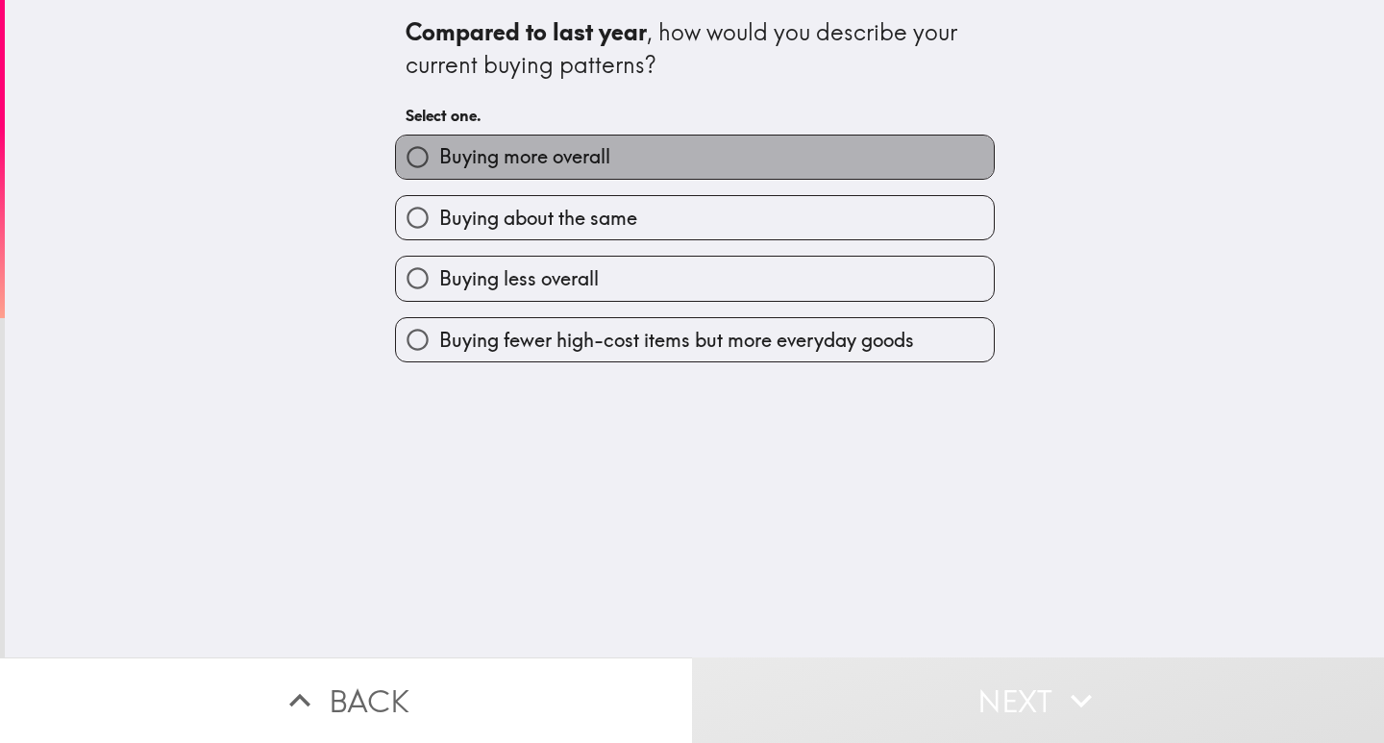
drag, startPoint x: 514, startPoint y: 155, endPoint x: 759, endPoint y: 466, distance: 396.3
click at [514, 156] on span "Buying more overall" at bounding box center [524, 156] width 171 height 27
click at [439, 156] on input "Buying more overall" at bounding box center [417, 157] width 43 height 43
radio input "true"
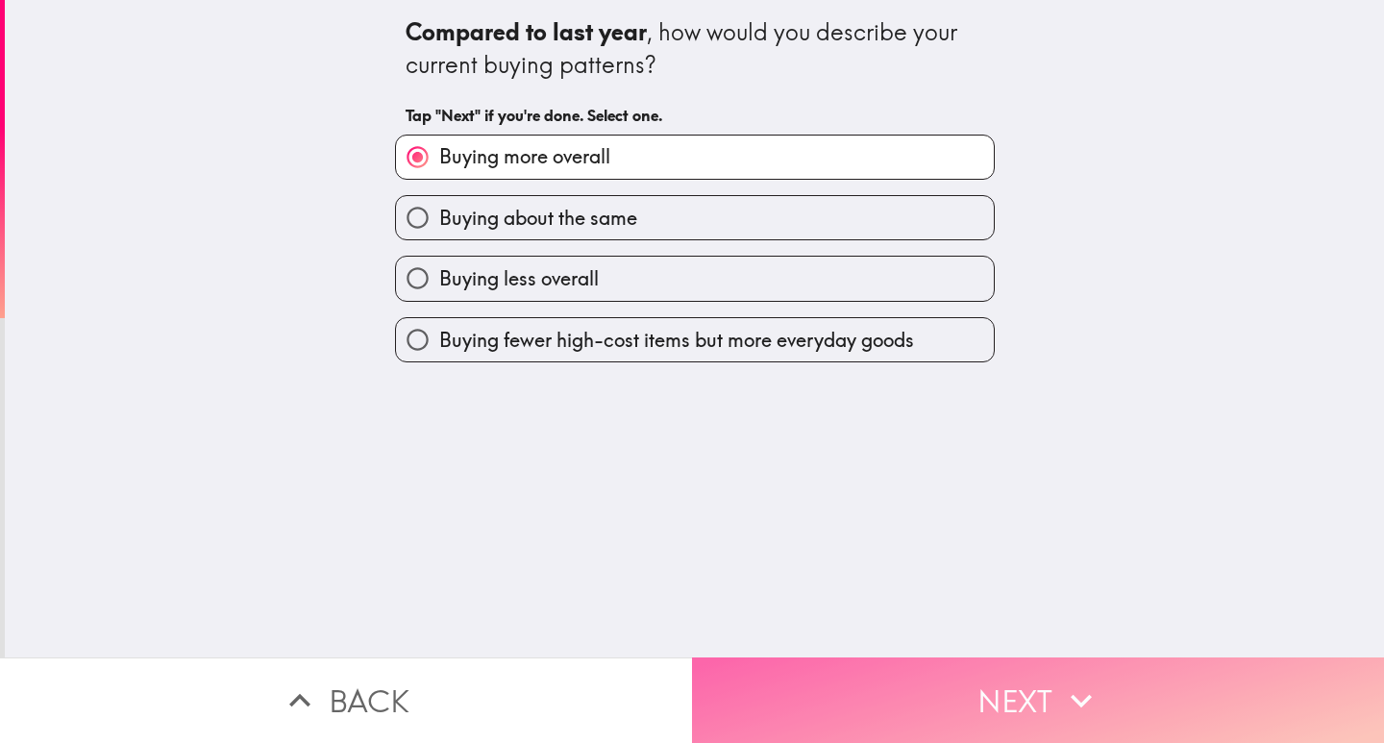
click at [979, 693] on button "Next" at bounding box center [1038, 700] width 692 height 86
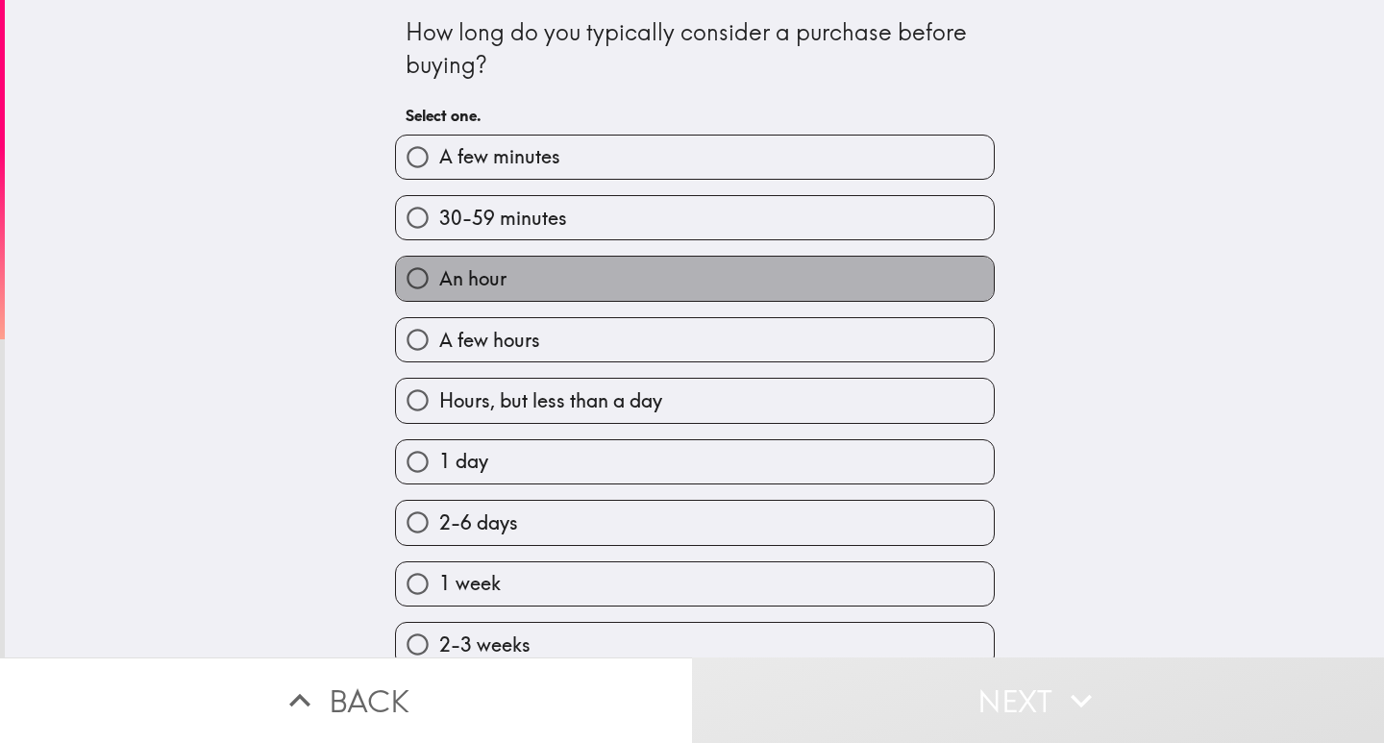
click at [467, 273] on span "An hour" at bounding box center [472, 278] width 67 height 27
click at [439, 273] on input "An hour" at bounding box center [417, 278] width 43 height 43
radio input "true"
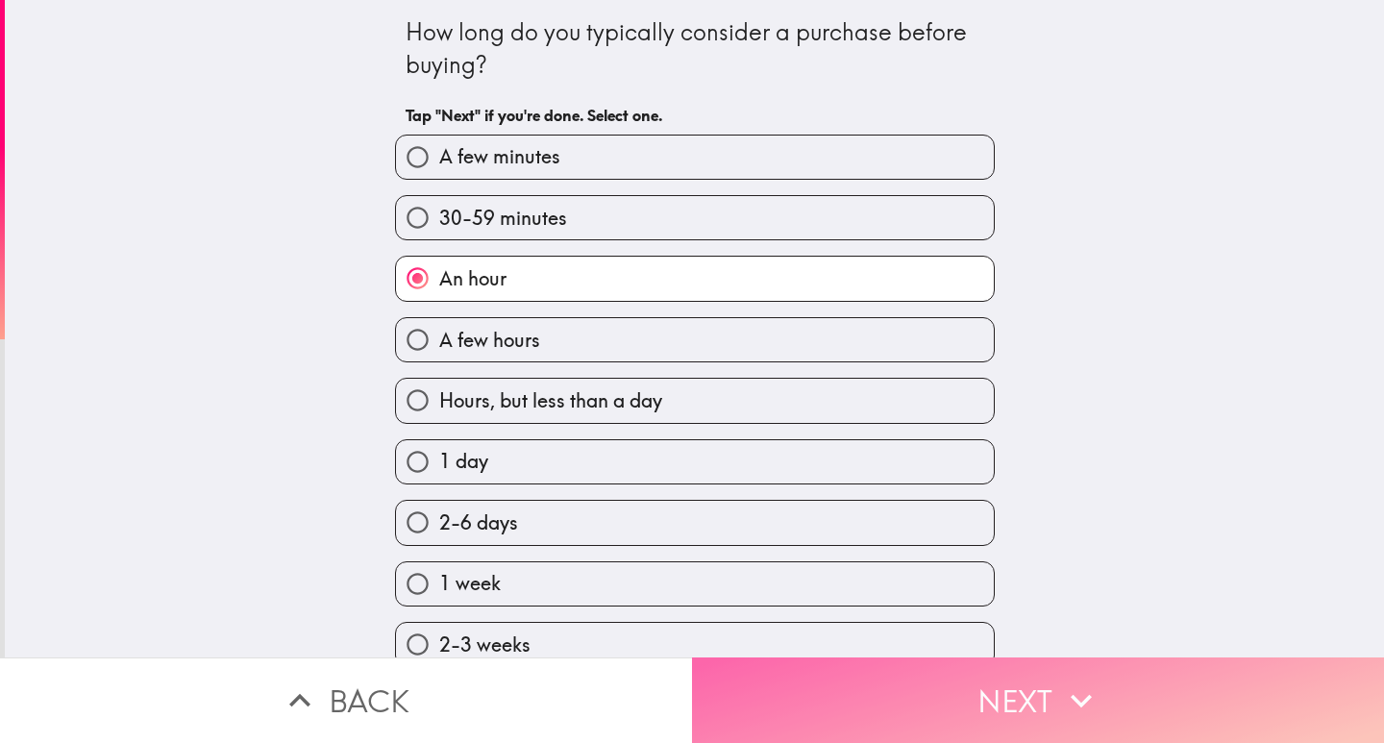
click at [1142, 704] on button "Next" at bounding box center [1038, 700] width 692 height 86
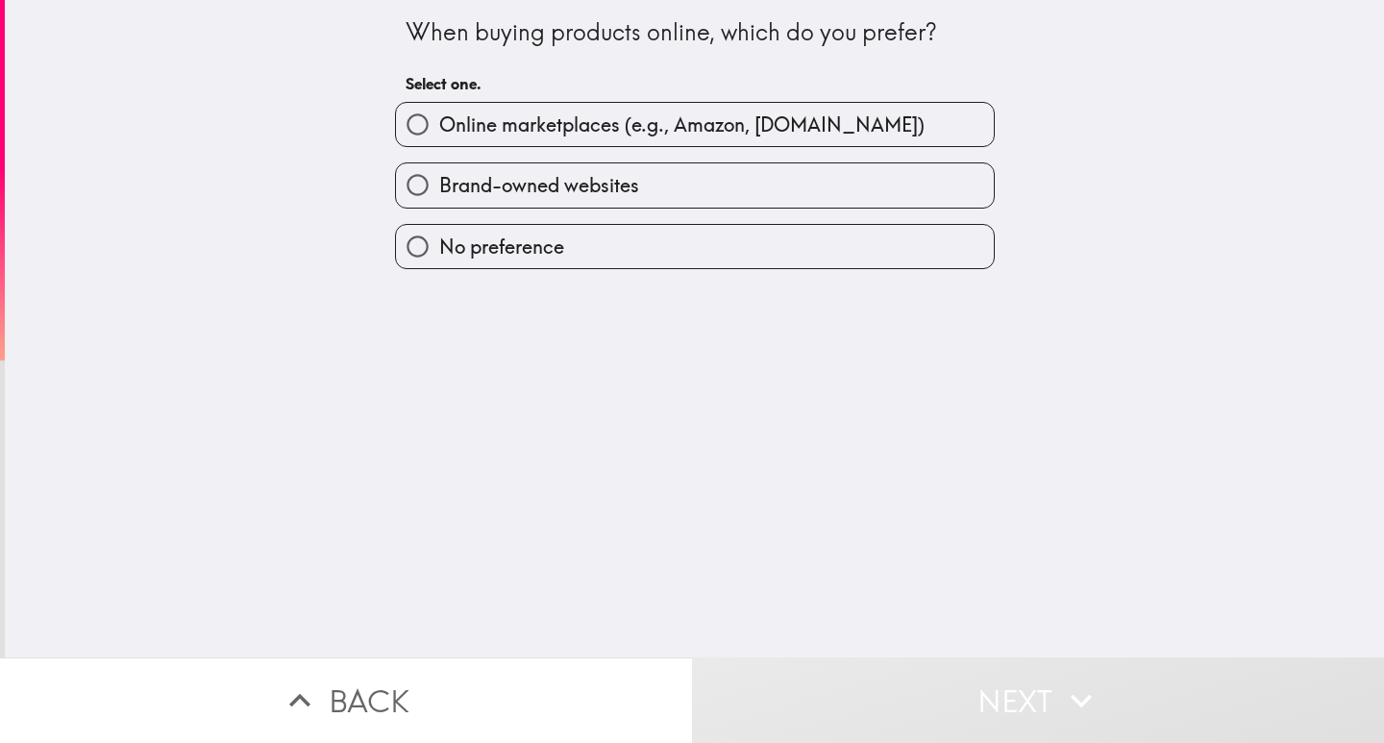
click at [665, 124] on span "Online marketplaces (e.g., Amazon, [DOMAIN_NAME])" at bounding box center [681, 124] width 485 height 27
click at [439, 124] on input "Online marketplaces (e.g., Amazon, [DOMAIN_NAME])" at bounding box center [417, 124] width 43 height 43
radio input "true"
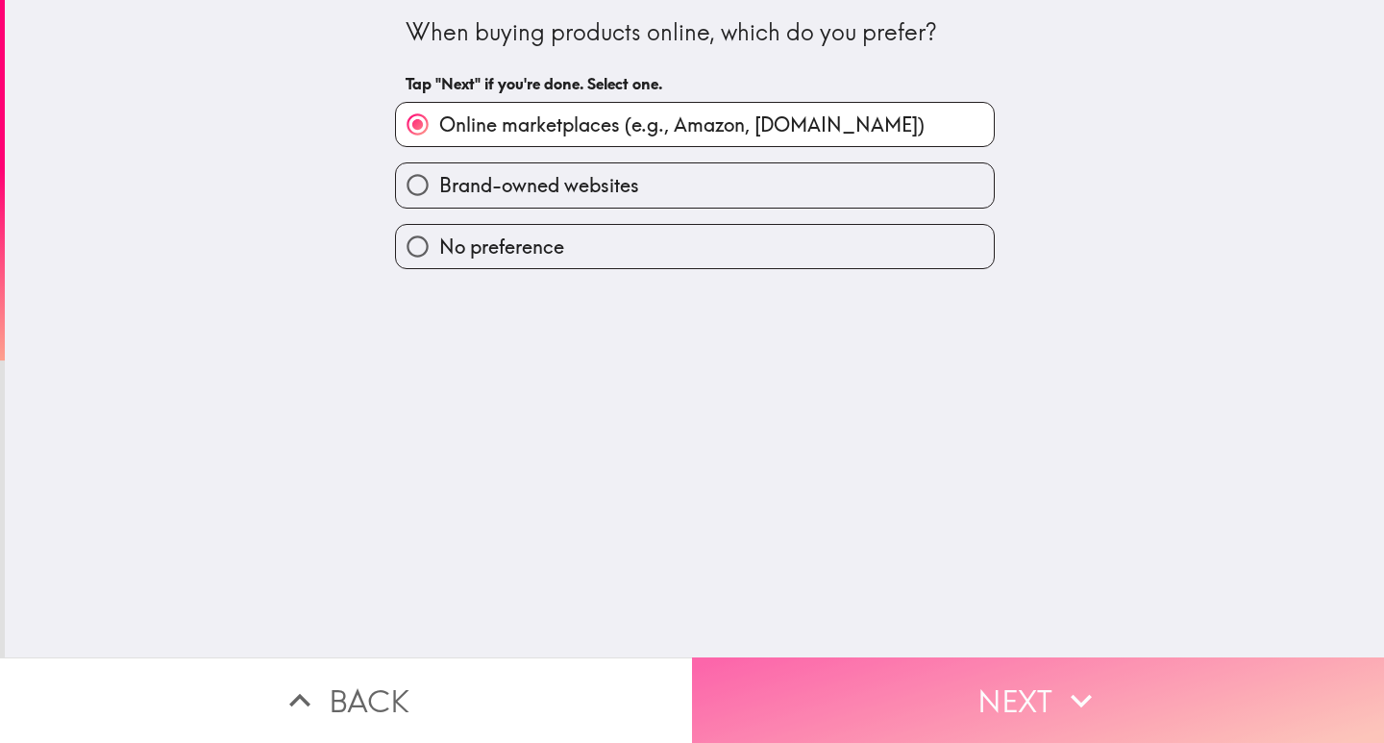
click at [963, 705] on button "Next" at bounding box center [1038, 700] width 692 height 86
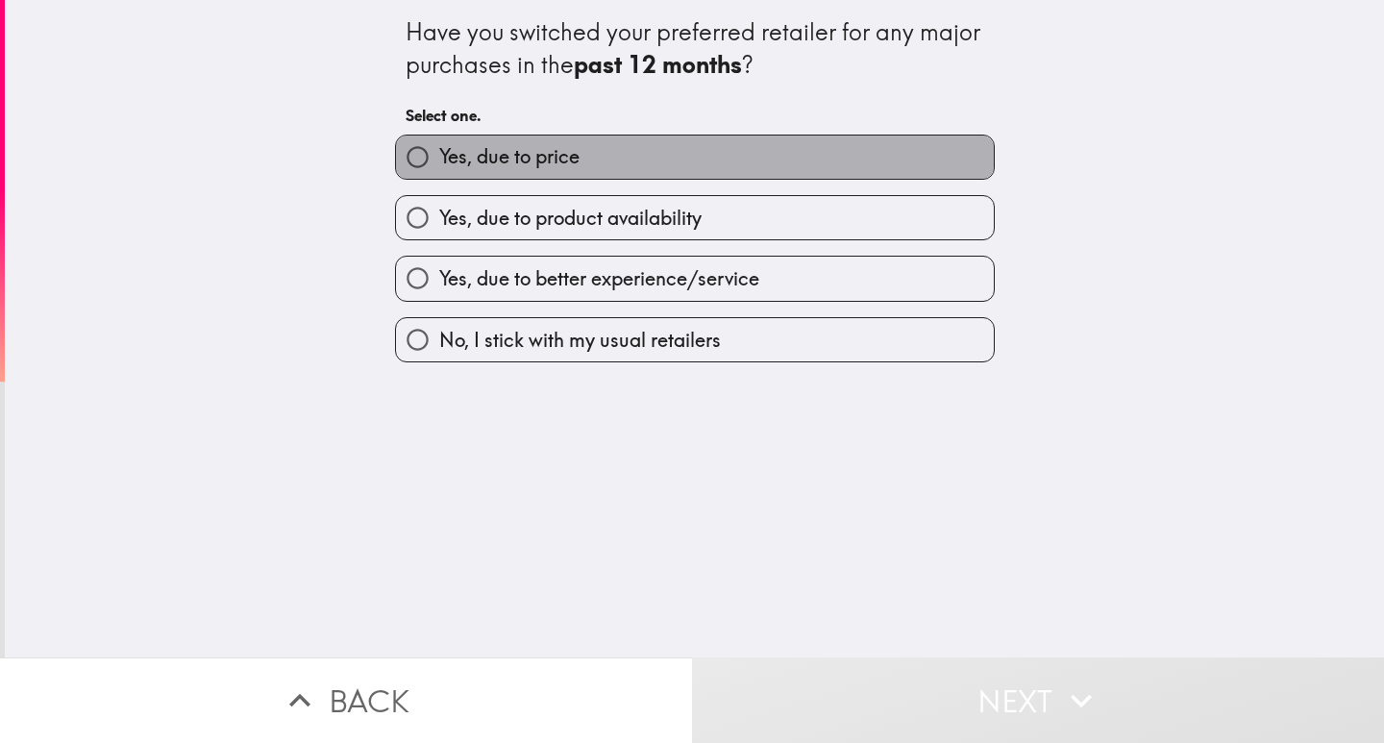
click at [480, 144] on span "Yes, due to price" at bounding box center [509, 156] width 140 height 27
click at [439, 144] on input "Yes, due to price" at bounding box center [417, 157] width 43 height 43
radio input "true"
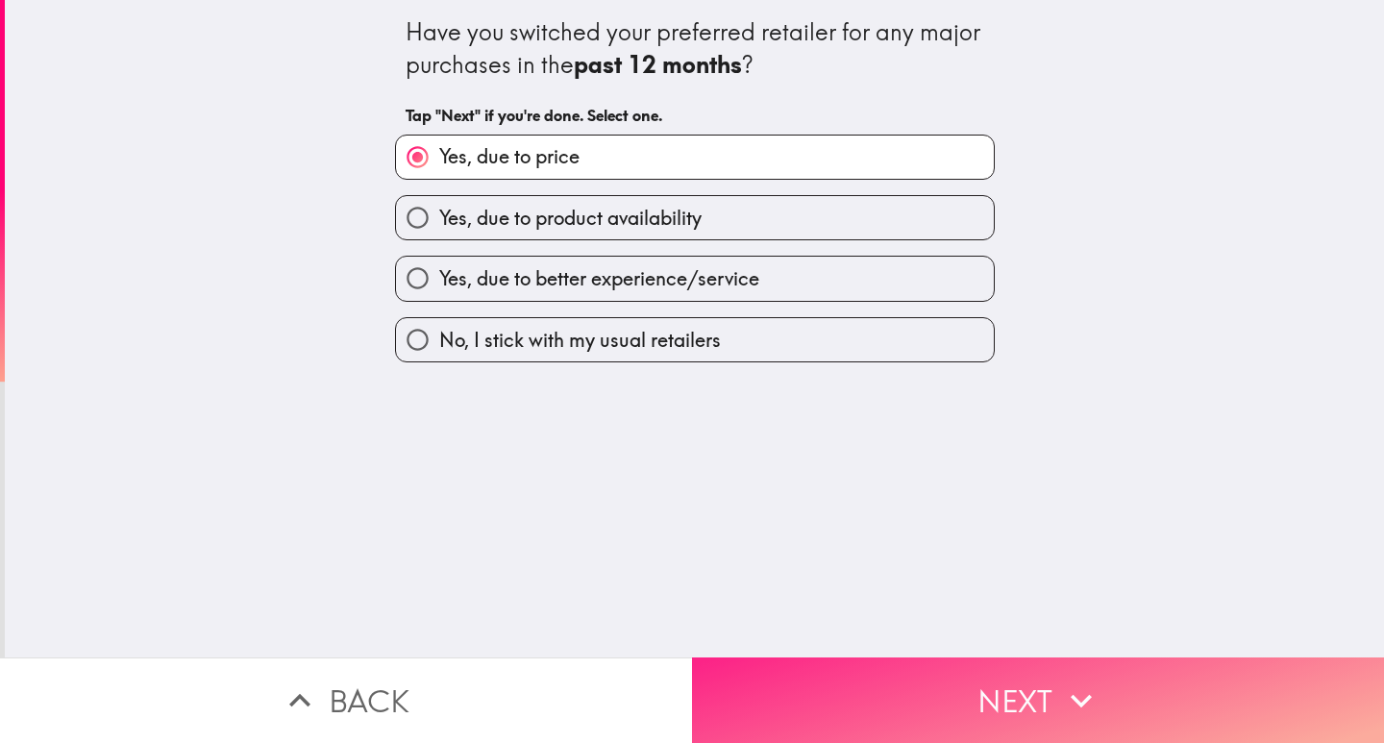
click at [1022, 726] on button "Next" at bounding box center [1038, 700] width 692 height 86
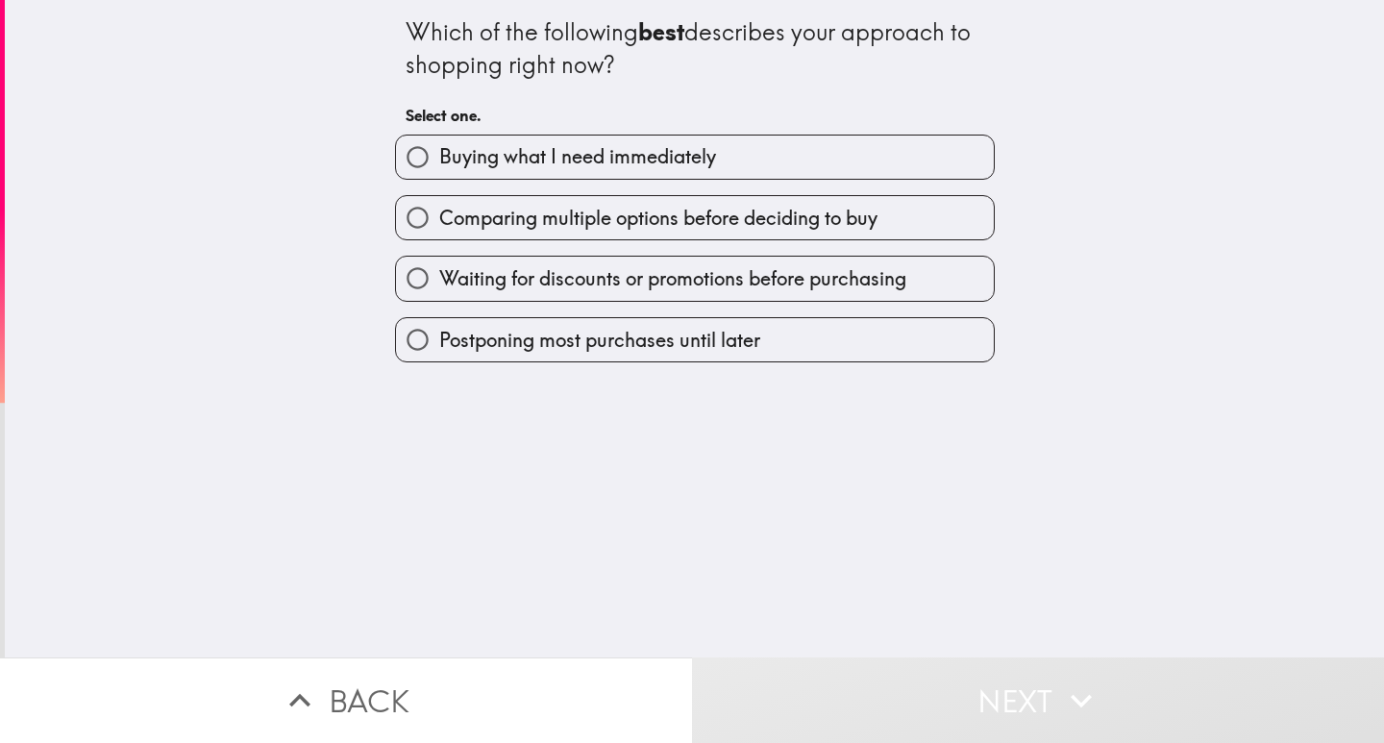
click at [540, 161] on span "Buying what I need immediately" at bounding box center [577, 156] width 277 height 27
click at [439, 161] on input "Buying what I need immediately" at bounding box center [417, 157] width 43 height 43
radio input "true"
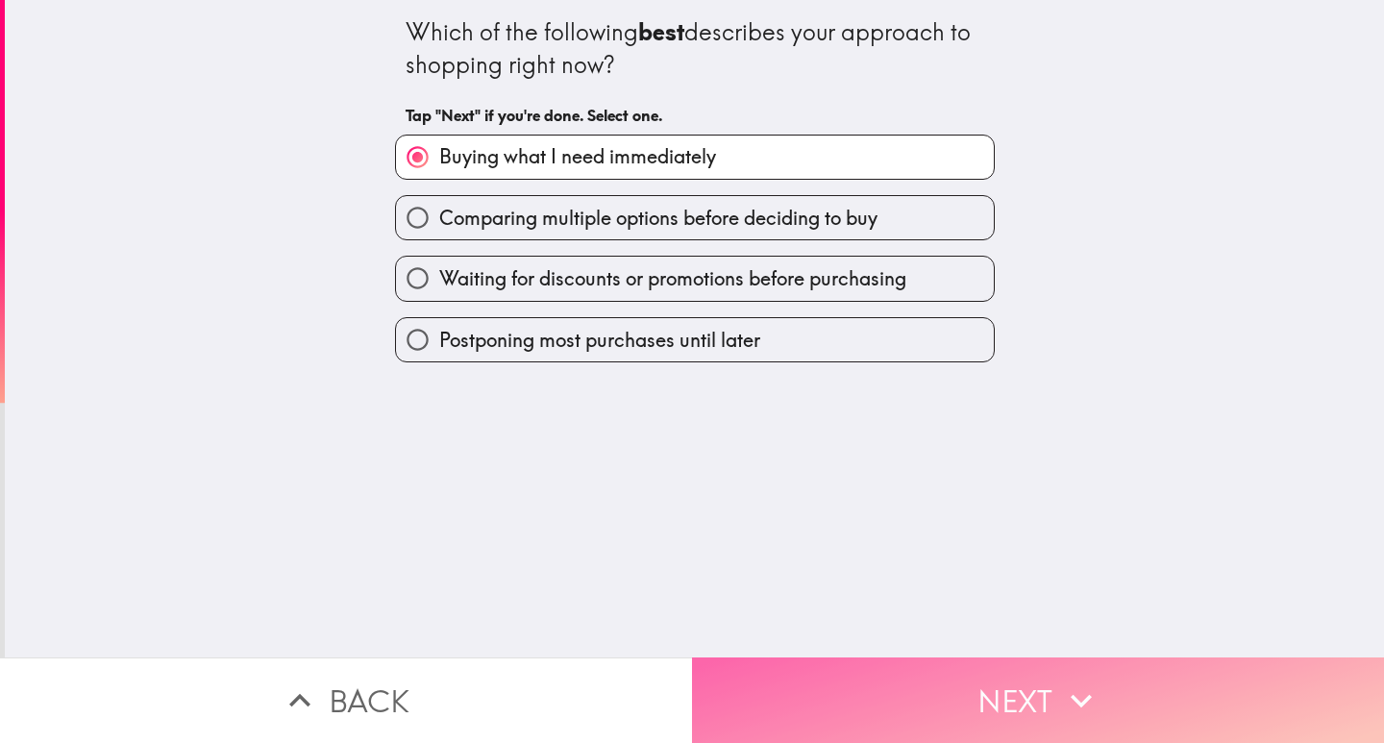
click at [971, 697] on button "Next" at bounding box center [1038, 700] width 692 height 86
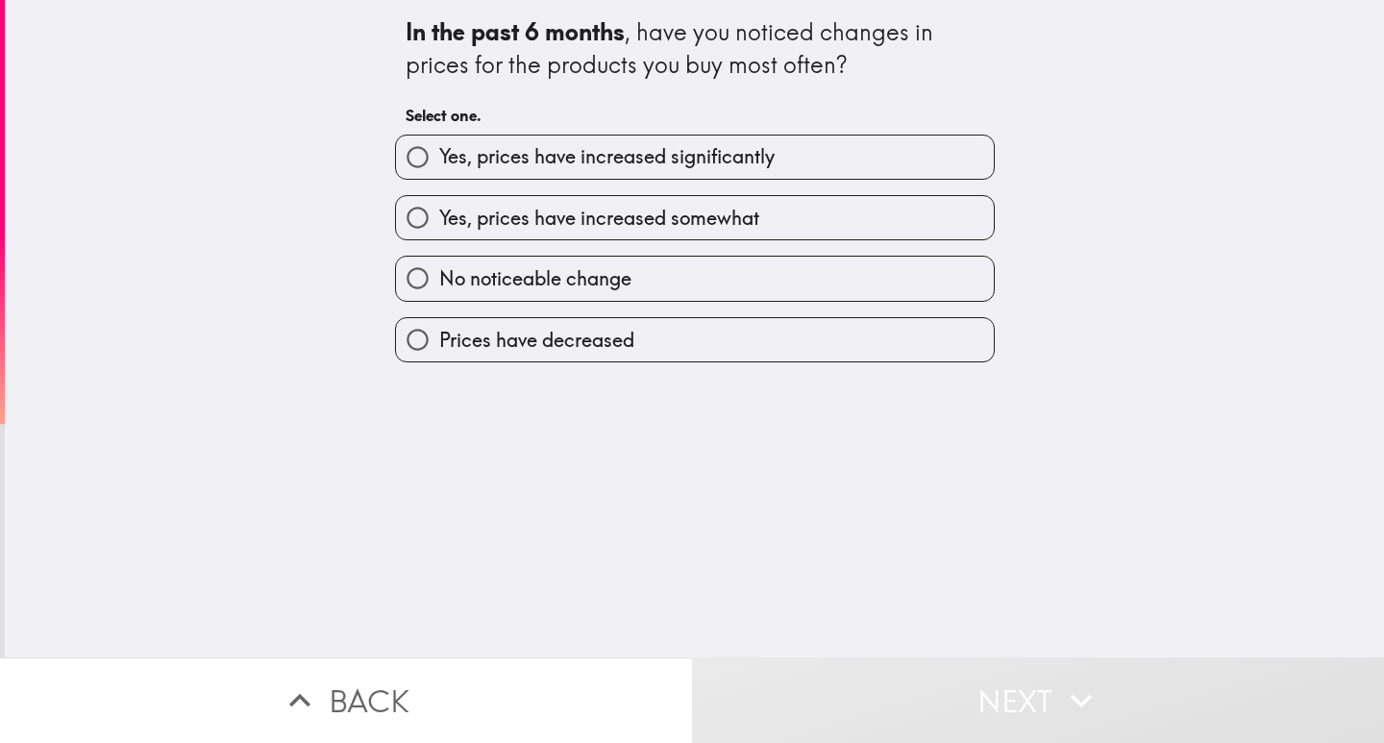
click at [557, 164] on span "Yes, prices have increased significantly" at bounding box center [606, 156] width 335 height 27
click at [439, 164] on input "Yes, prices have increased significantly" at bounding box center [417, 157] width 43 height 43
radio input "true"
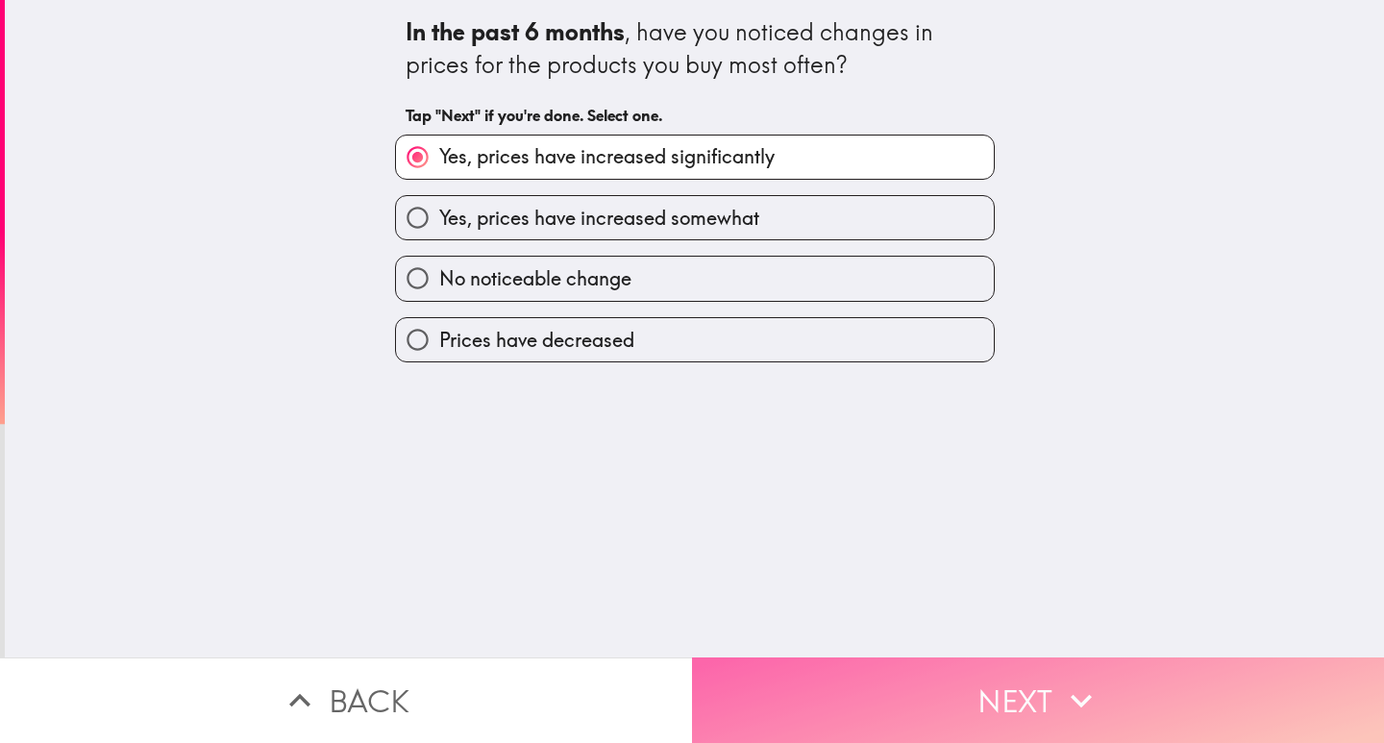
click at [935, 707] on button "Next" at bounding box center [1038, 700] width 692 height 86
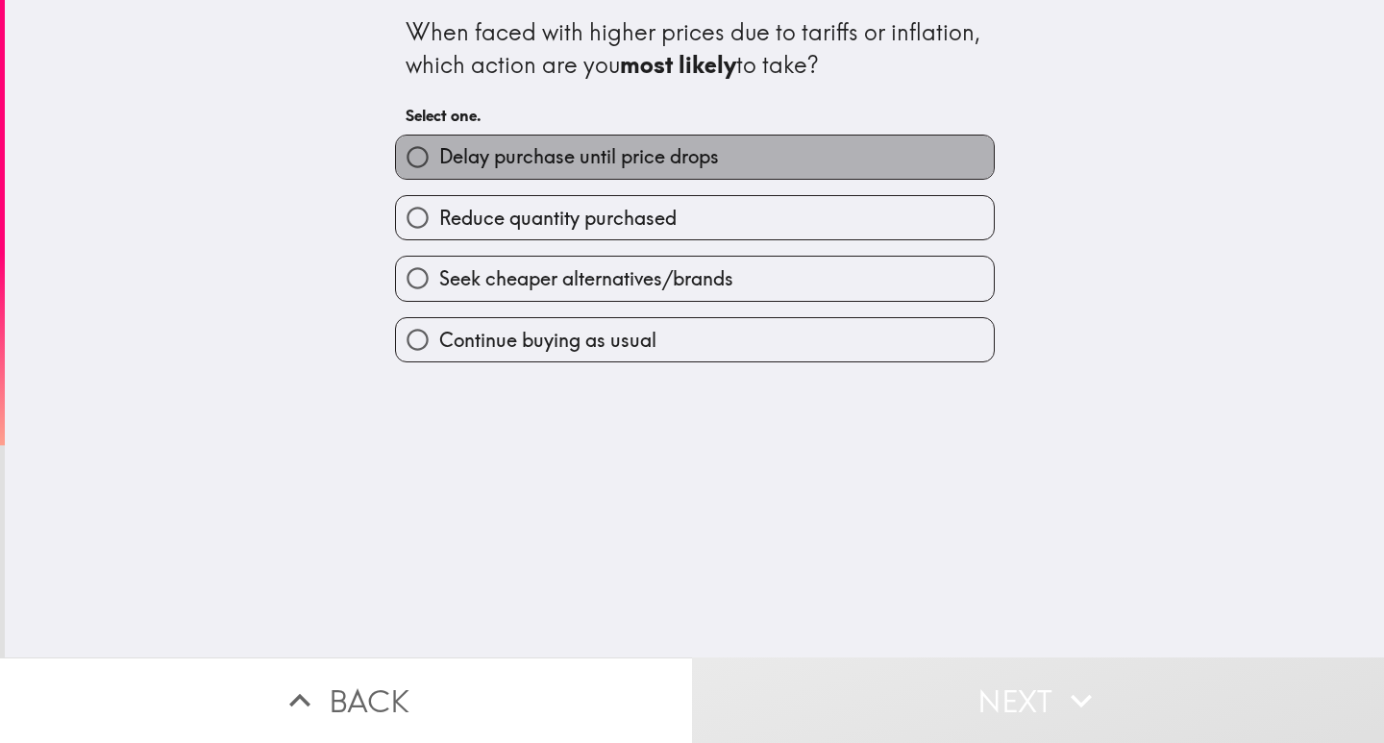
click at [598, 173] on label "Delay purchase until price drops" at bounding box center [695, 157] width 598 height 43
click at [439, 173] on input "Delay purchase until price drops" at bounding box center [417, 157] width 43 height 43
radio input "true"
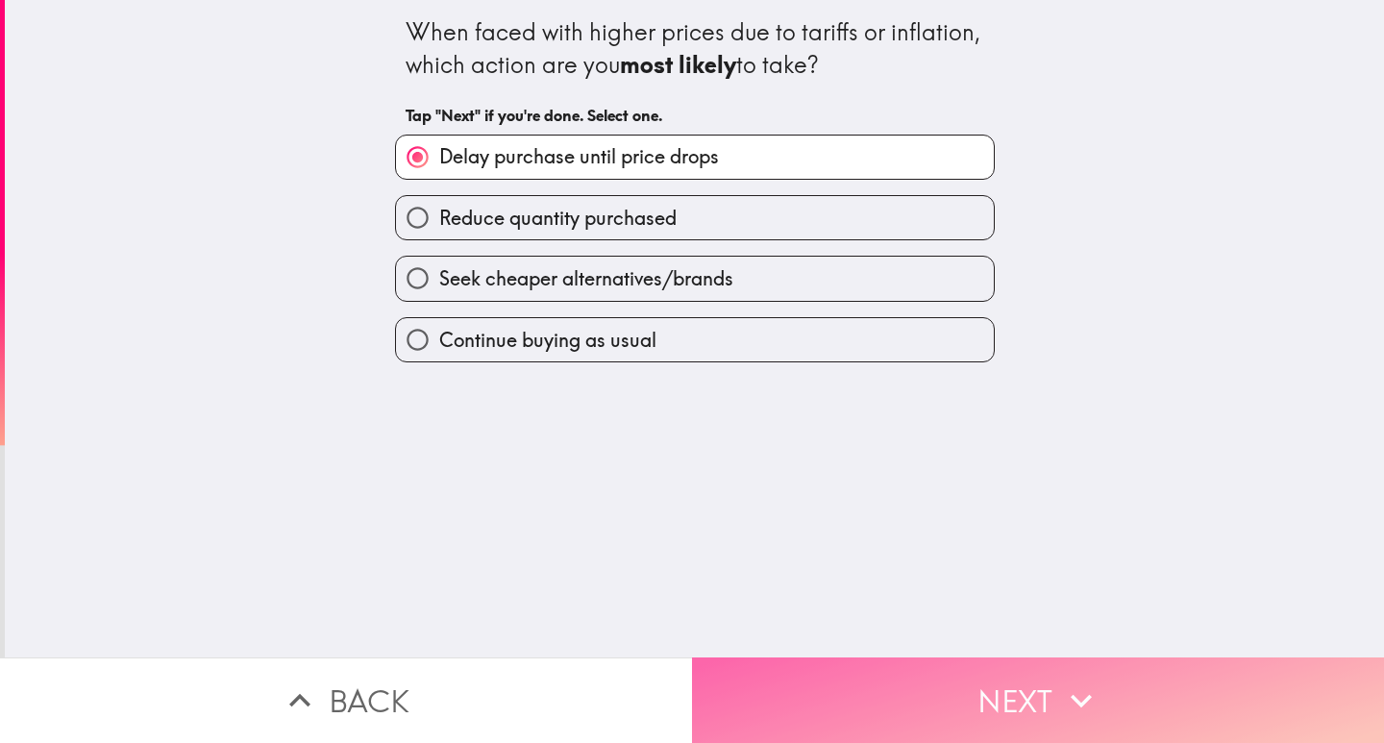
click at [1029, 698] on button "Next" at bounding box center [1038, 700] width 692 height 86
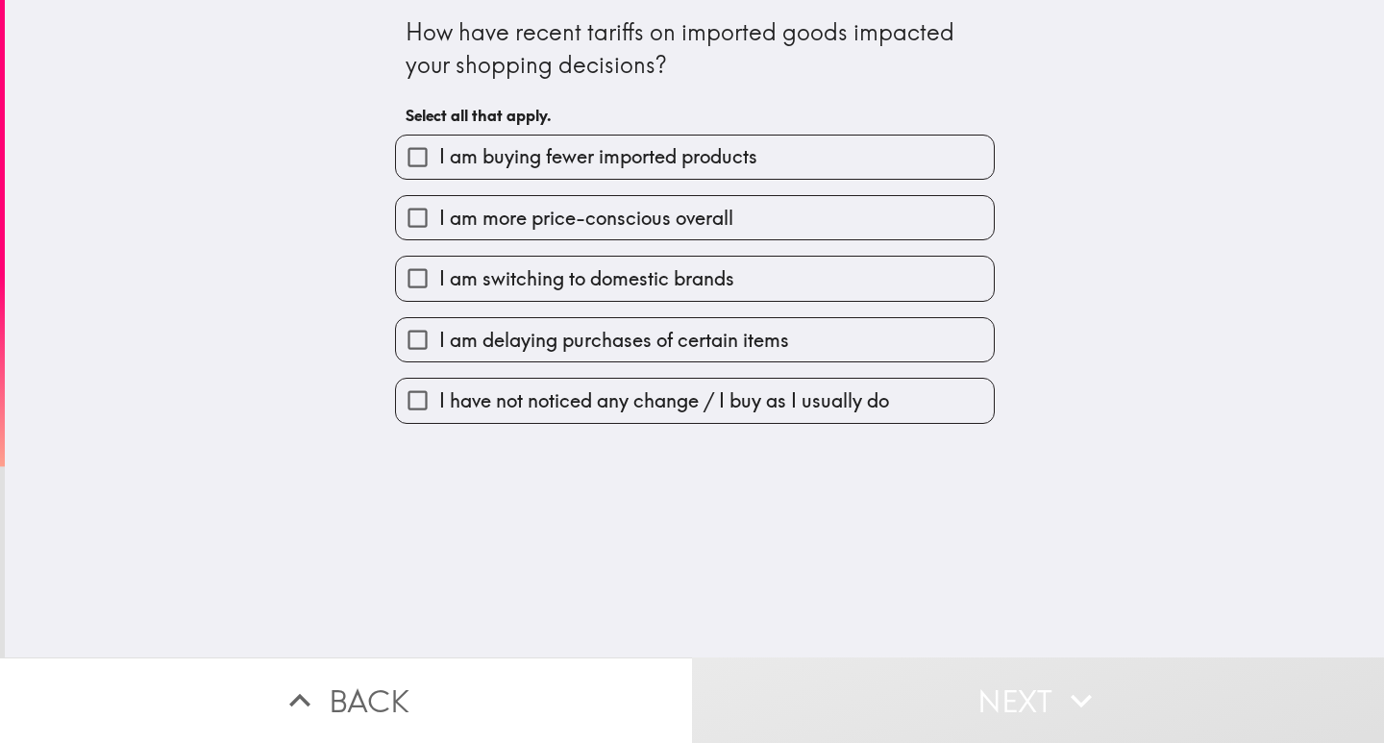
click at [534, 221] on span "I am more price-conscious overall" at bounding box center [586, 218] width 294 height 27
click at [439, 221] on input "I am more price-conscious overall" at bounding box center [417, 217] width 43 height 43
checkbox input "true"
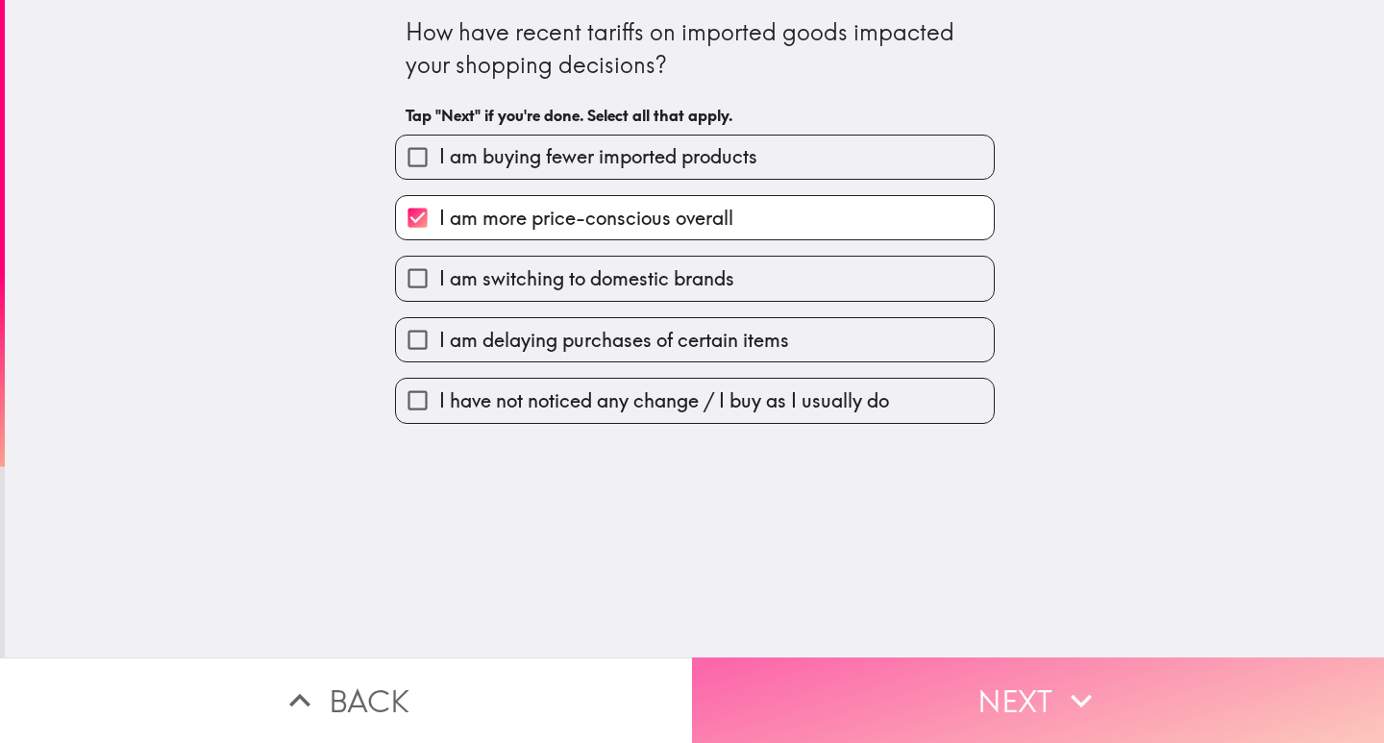
click at [932, 680] on button "Next" at bounding box center [1038, 700] width 692 height 86
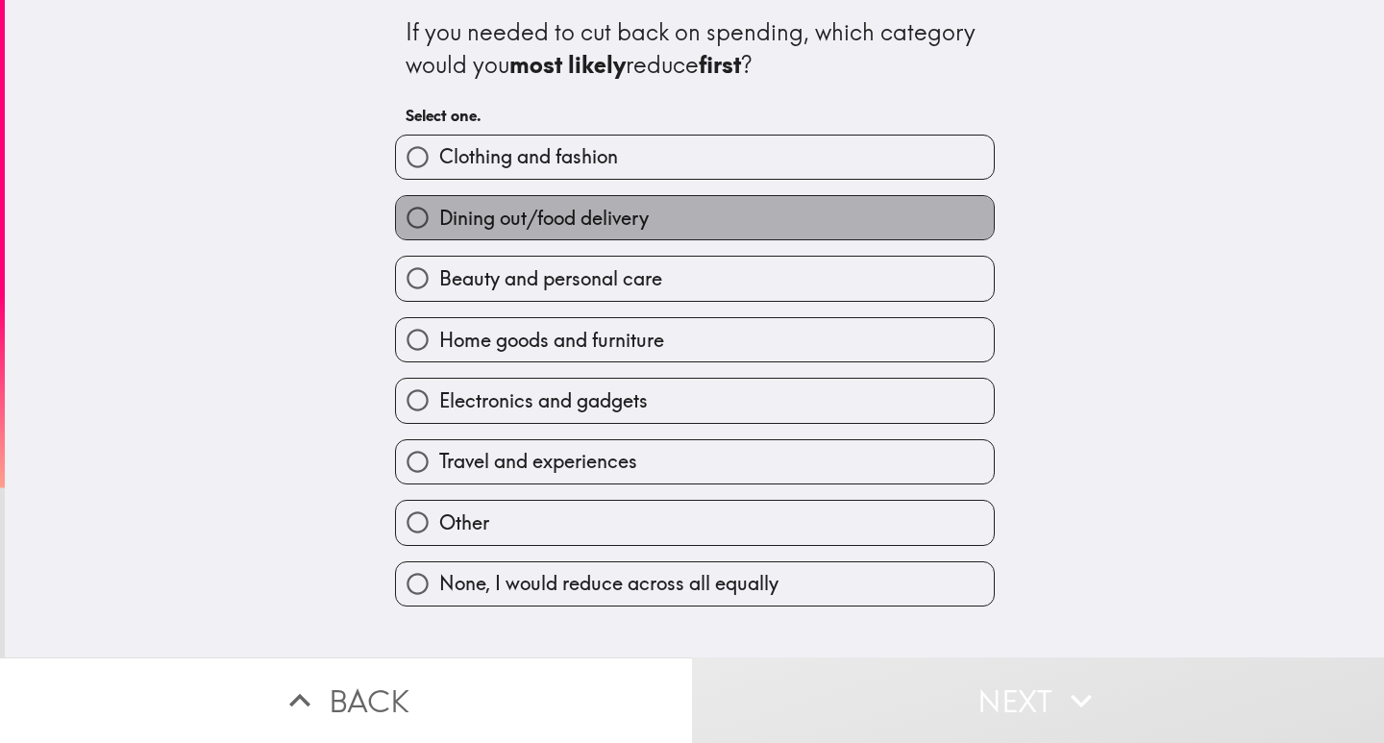
click at [499, 222] on span "Dining out/food delivery" at bounding box center [544, 218] width 210 height 27
click at [439, 222] on input "Dining out/food delivery" at bounding box center [417, 217] width 43 height 43
radio input "true"
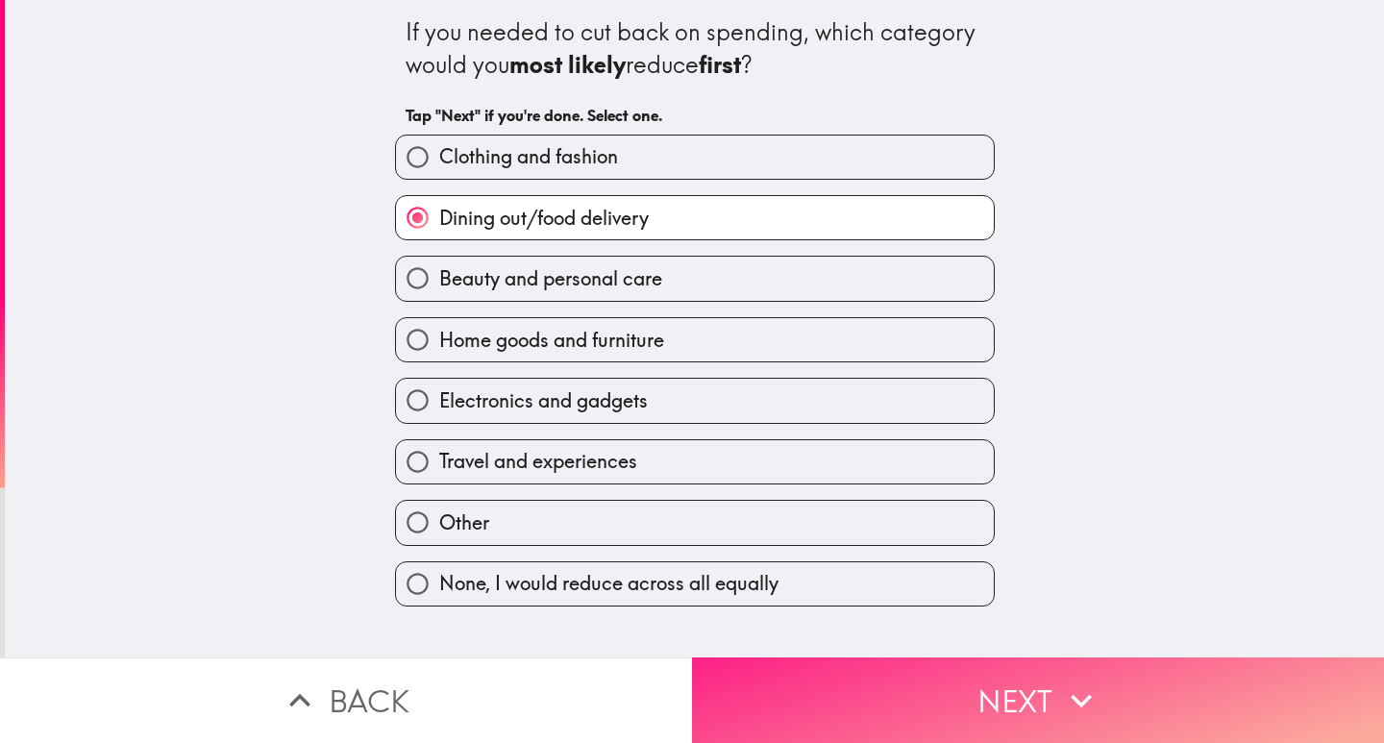
click at [1050, 675] on button "Next" at bounding box center [1038, 700] width 692 height 86
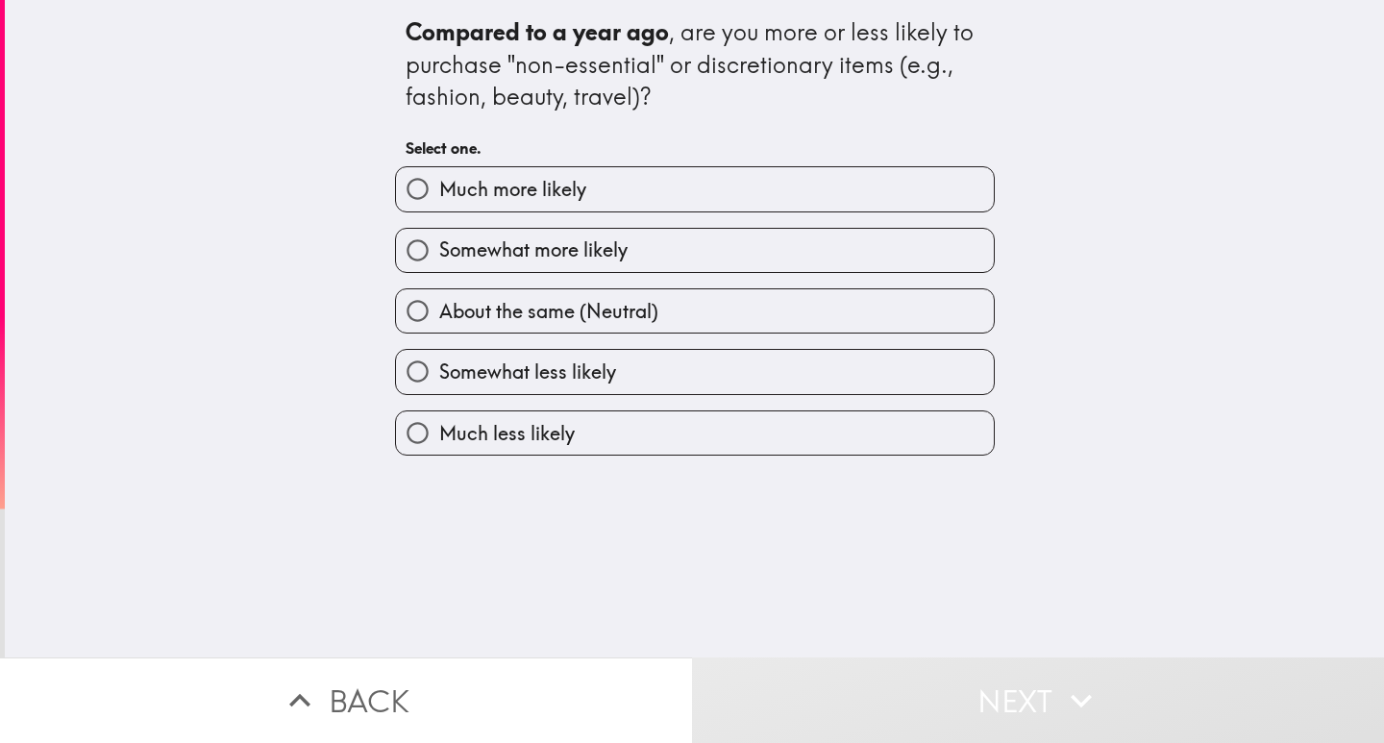
click at [533, 194] on span "Much more likely" at bounding box center [512, 189] width 147 height 27
click at [439, 194] on input "Much more likely" at bounding box center [417, 188] width 43 height 43
radio input "true"
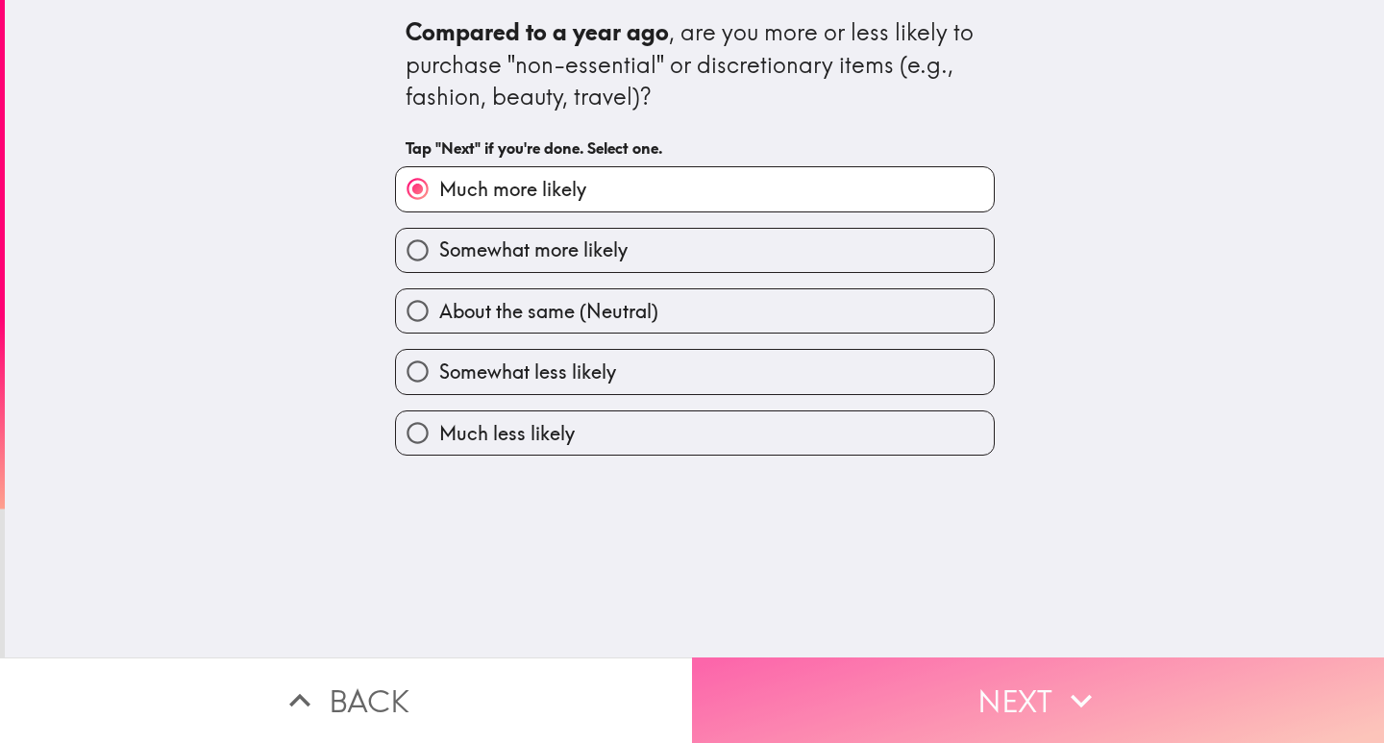
click at [909, 706] on button "Next" at bounding box center [1038, 700] width 692 height 86
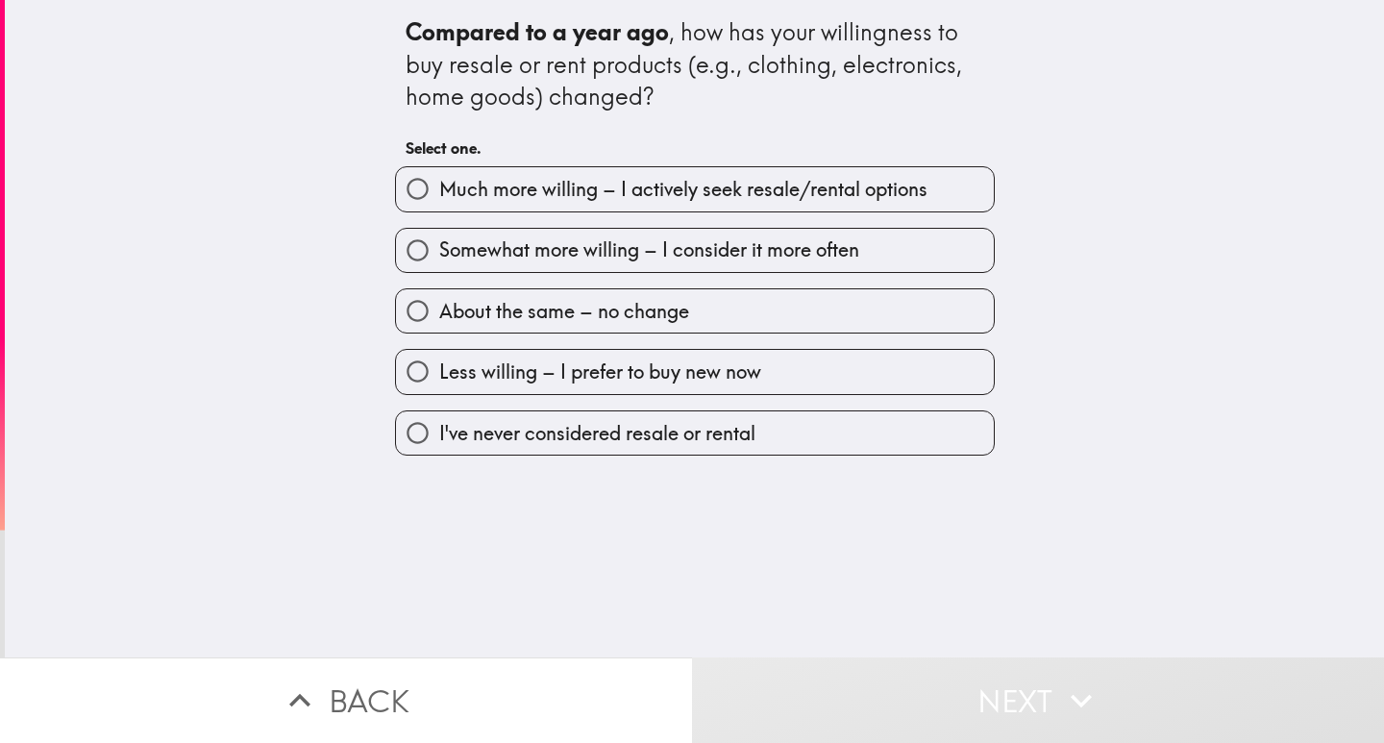
click at [549, 507] on div "Compared to a year ago , how has your willingness to buy resale or rent product…" at bounding box center [694, 328] width 1379 height 657
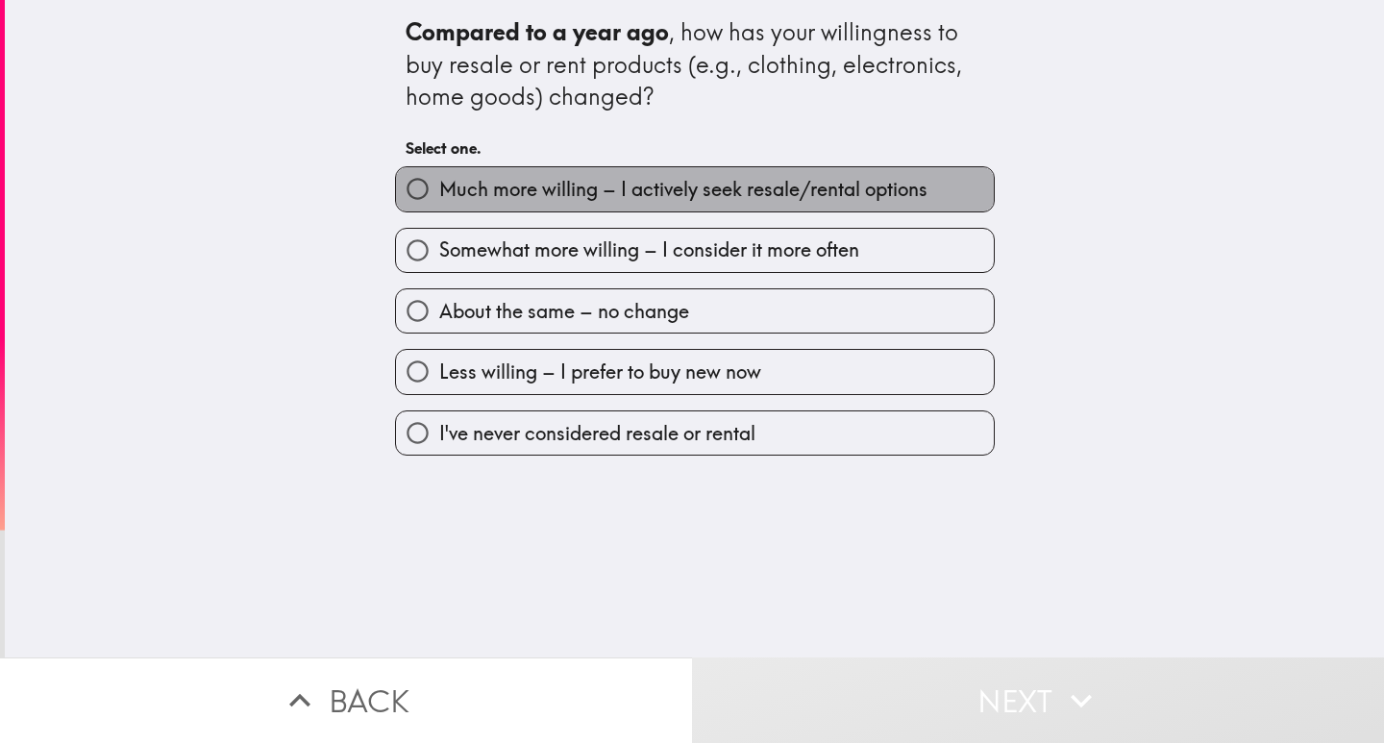
drag, startPoint x: 581, startPoint y: 186, endPoint x: 856, endPoint y: 413, distance: 357.1
click at [581, 186] on span "Much more willing – I actively seek resale/rental options" at bounding box center [683, 189] width 488 height 27
click at [439, 186] on input "Much more willing – I actively seek resale/rental options" at bounding box center [417, 188] width 43 height 43
radio input "true"
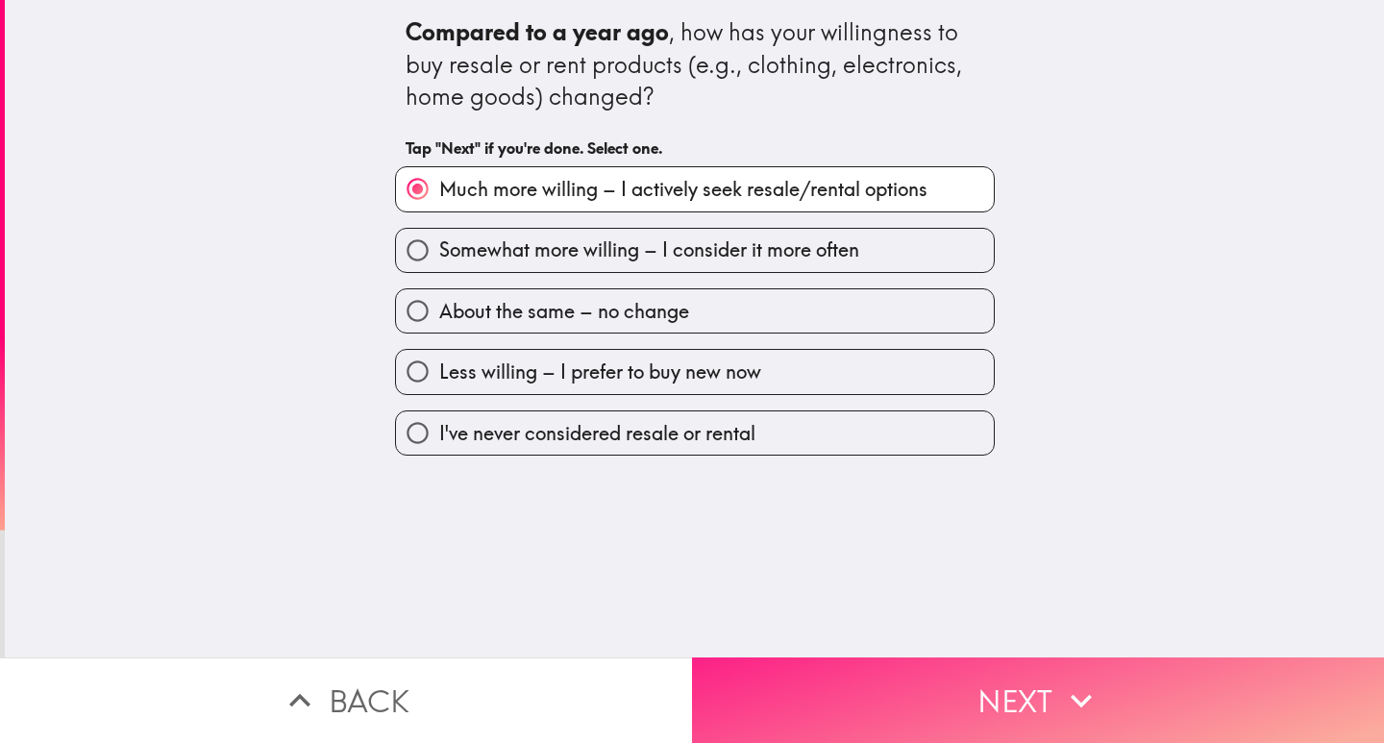
click at [1006, 694] on button "Next" at bounding box center [1038, 700] width 692 height 86
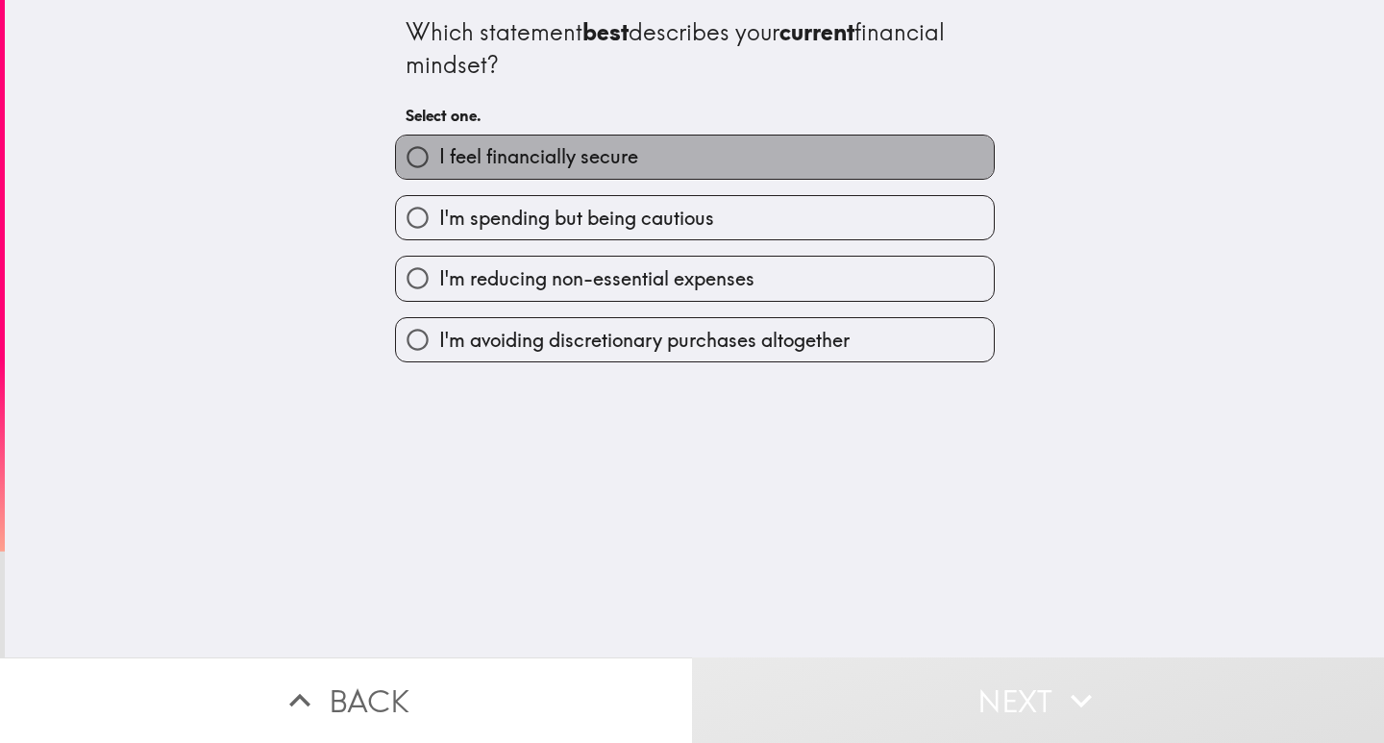
click at [548, 155] on span "I feel financially secure" at bounding box center [538, 156] width 199 height 27
click at [439, 155] on input "I feel financially secure" at bounding box center [417, 157] width 43 height 43
radio input "true"
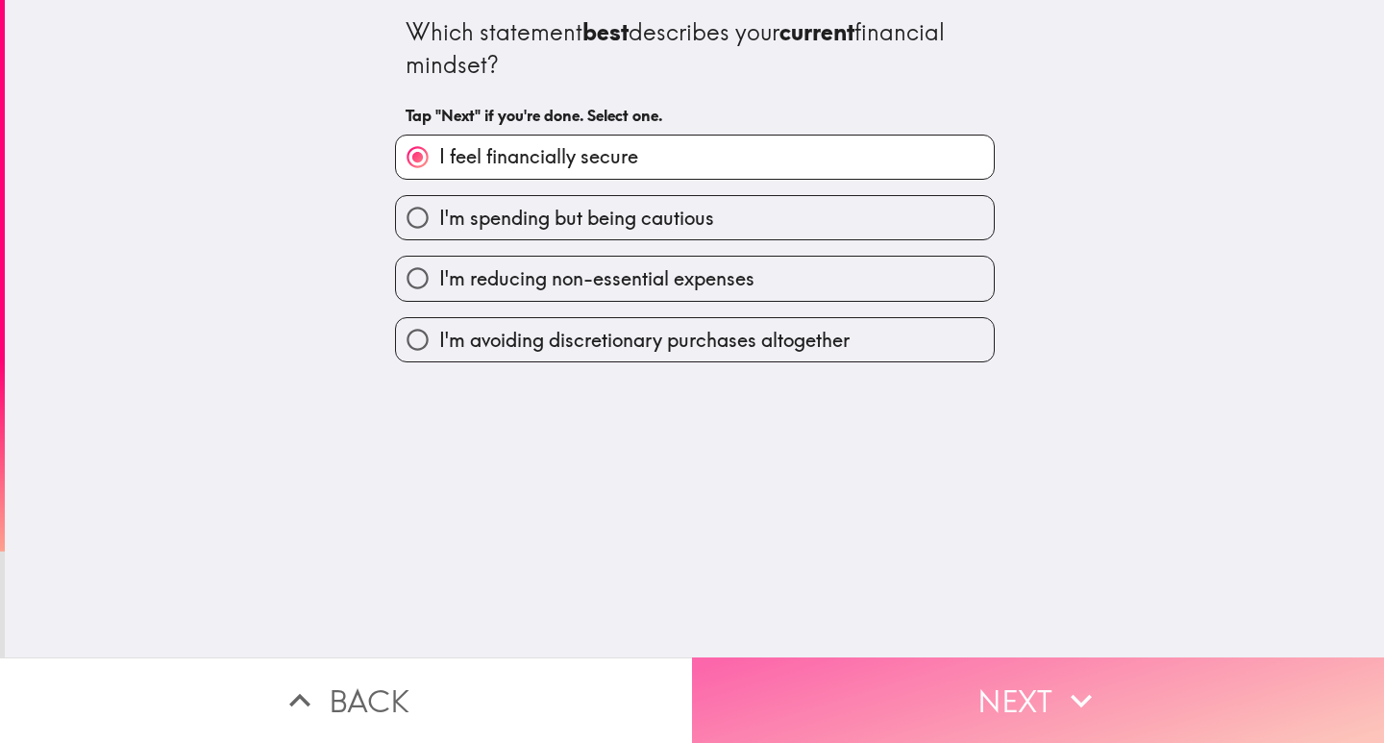
click at [974, 685] on button "Next" at bounding box center [1038, 700] width 692 height 86
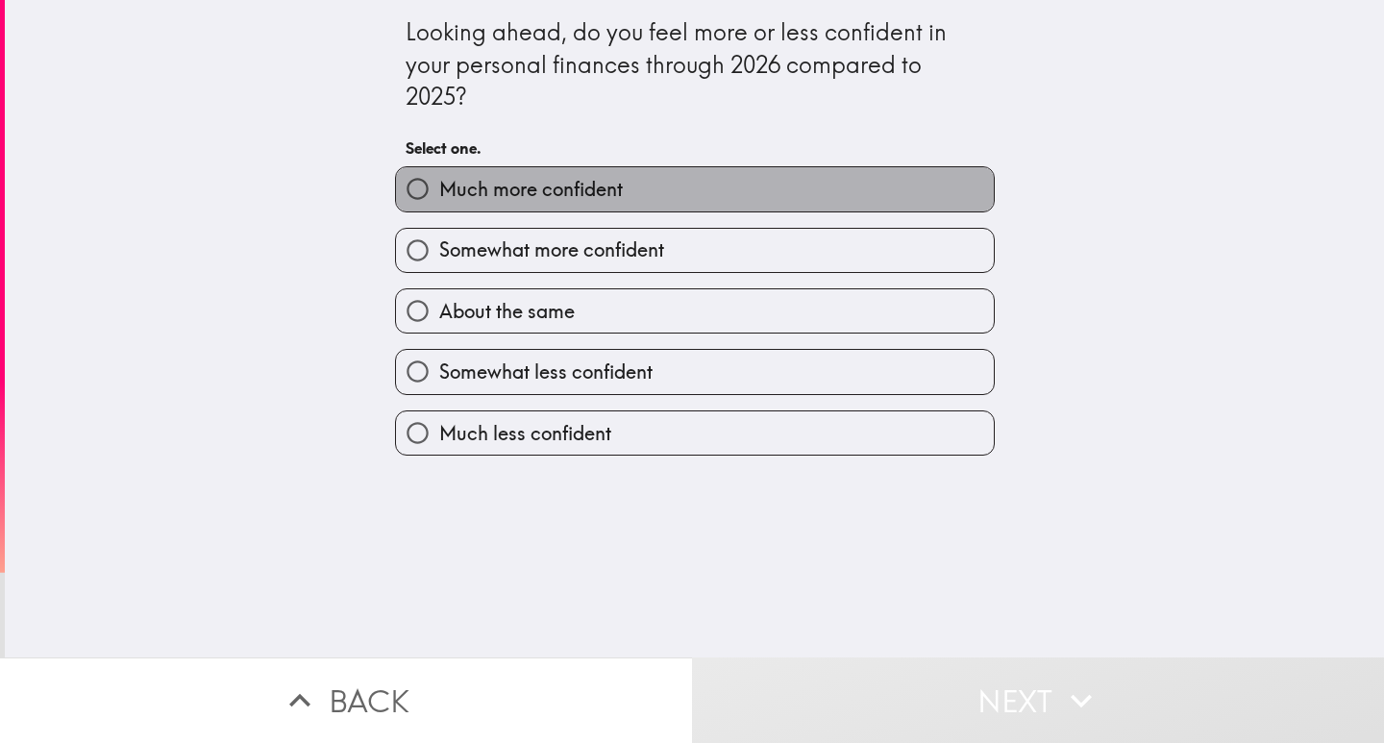
drag, startPoint x: 587, startPoint y: 188, endPoint x: 781, endPoint y: 551, distance: 411.1
click at [595, 215] on div "Much more confident Somewhat more confident About the same Somewhat less confid…" at bounding box center [687, 303] width 615 height 305
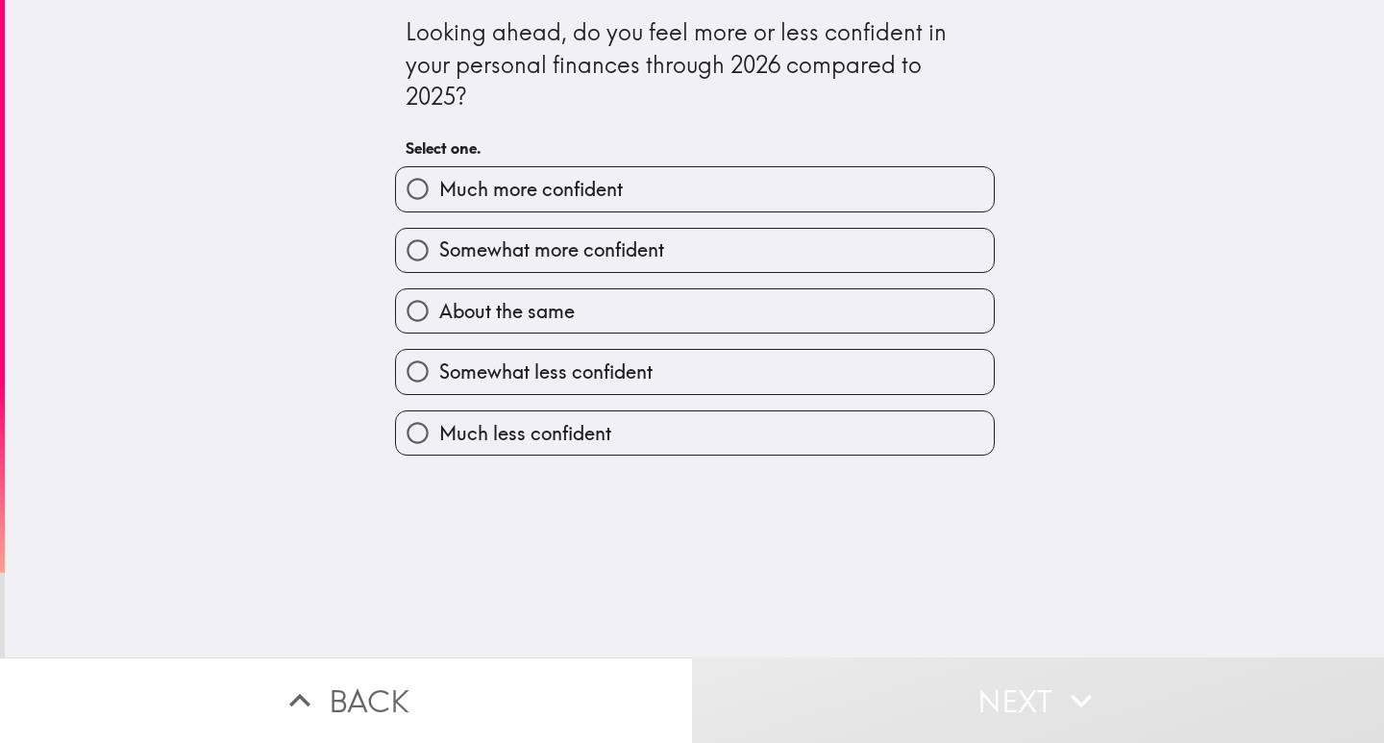
click at [870, 679] on button "Next" at bounding box center [1038, 700] width 692 height 86
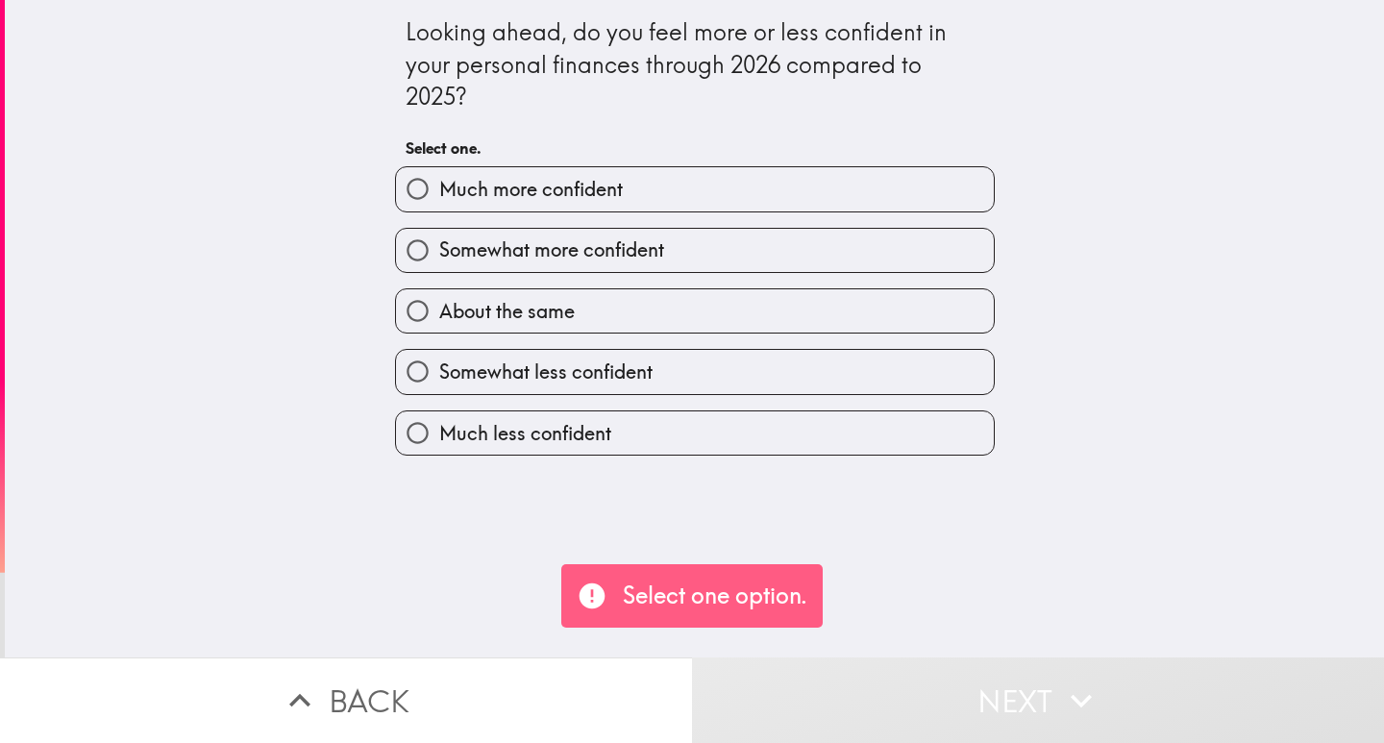
drag, startPoint x: 532, startPoint y: 192, endPoint x: 592, endPoint y: 263, distance: 93.4
click at [532, 192] on span "Much more confident" at bounding box center [531, 189] width 184 height 27
click at [439, 192] on input "Much more confident" at bounding box center [417, 188] width 43 height 43
radio input "true"
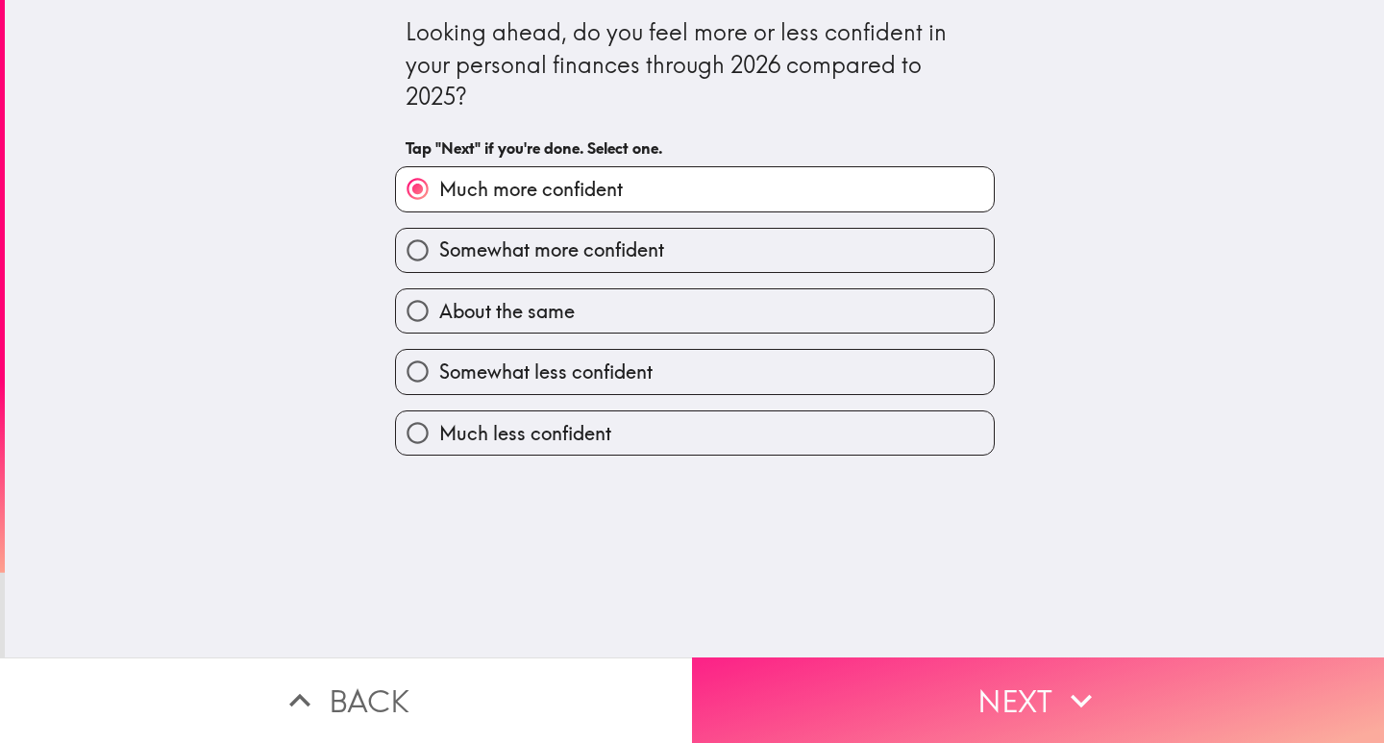
click at [937, 693] on button "Next" at bounding box center [1038, 700] width 692 height 86
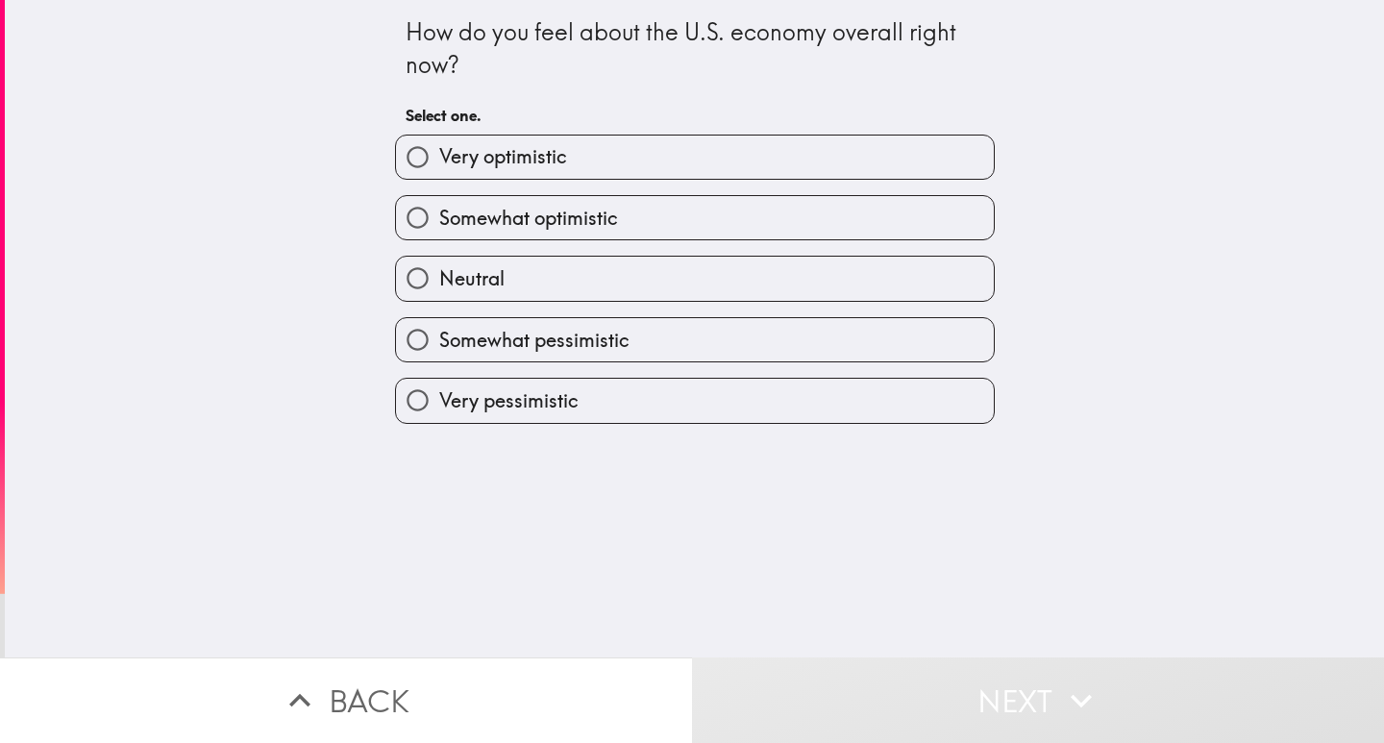
click at [567, 161] on label "Very optimistic" at bounding box center [695, 157] width 598 height 43
click at [439, 161] on input "Very optimistic" at bounding box center [417, 157] width 43 height 43
radio input "true"
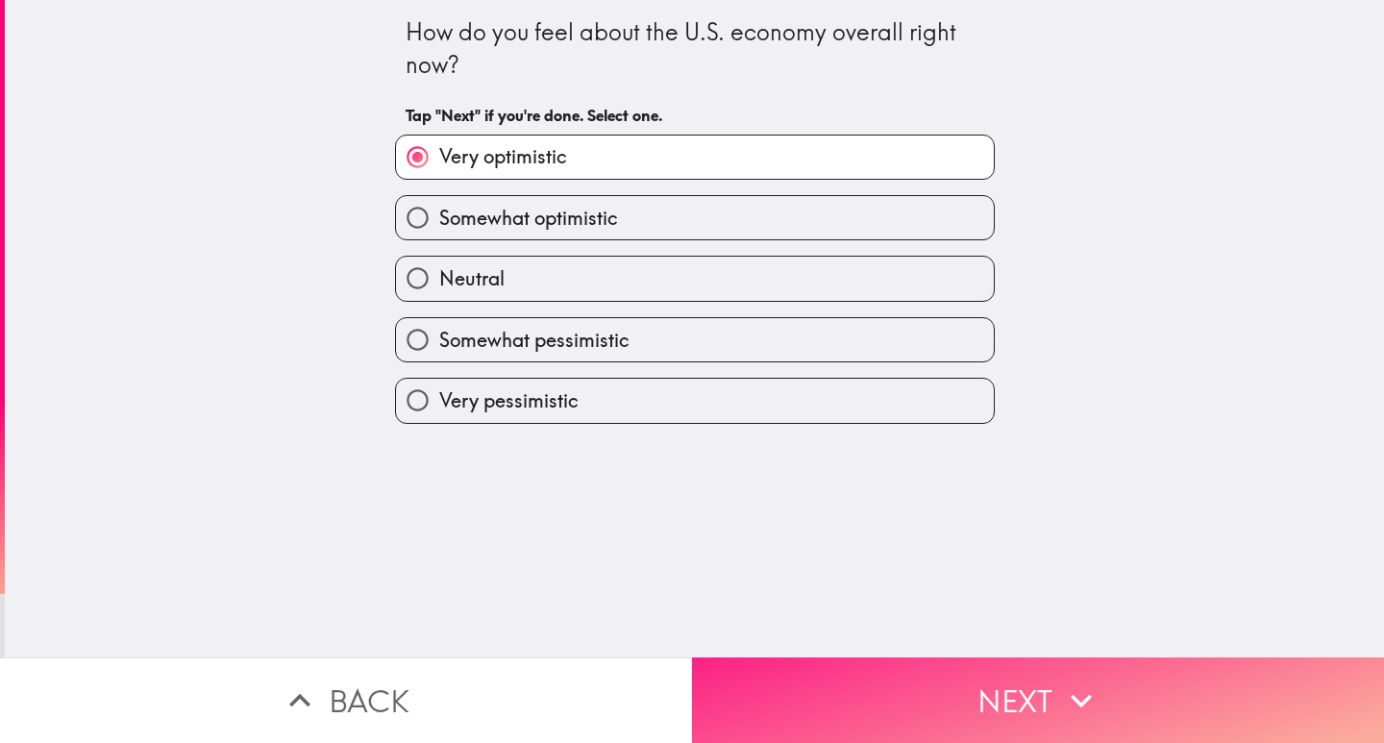
click at [1022, 699] on button "Next" at bounding box center [1038, 700] width 692 height 86
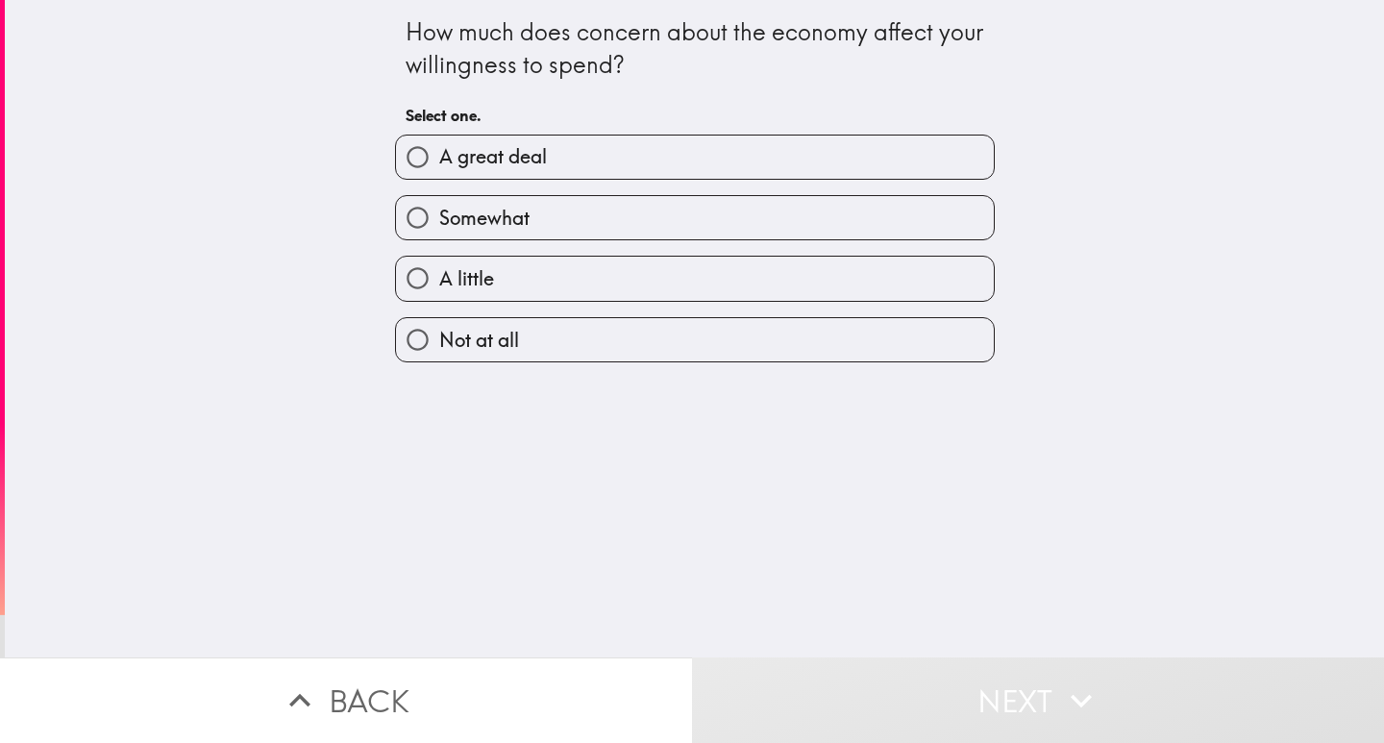
click at [536, 164] on label "A great deal" at bounding box center [695, 157] width 598 height 43
click at [439, 164] on input "A great deal" at bounding box center [417, 157] width 43 height 43
radio input "true"
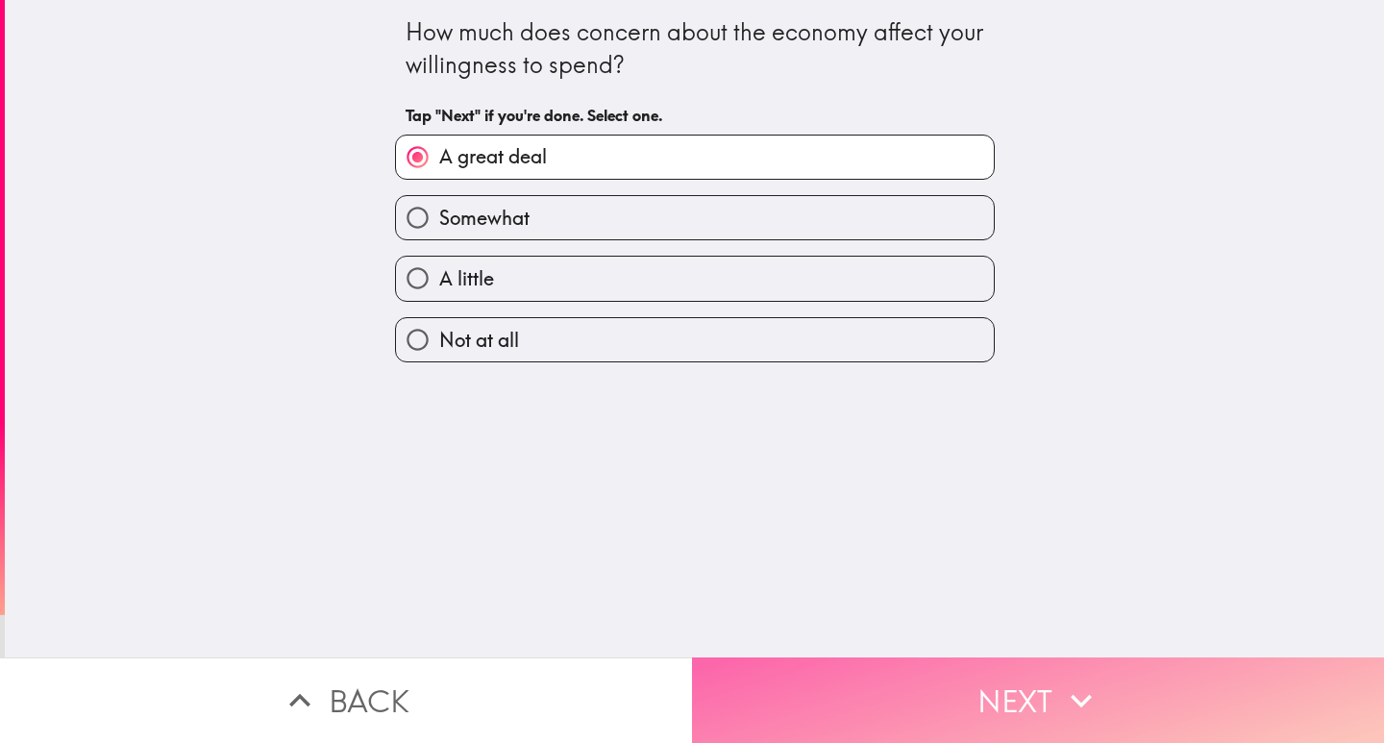
click at [951, 681] on button "Next" at bounding box center [1038, 700] width 692 height 86
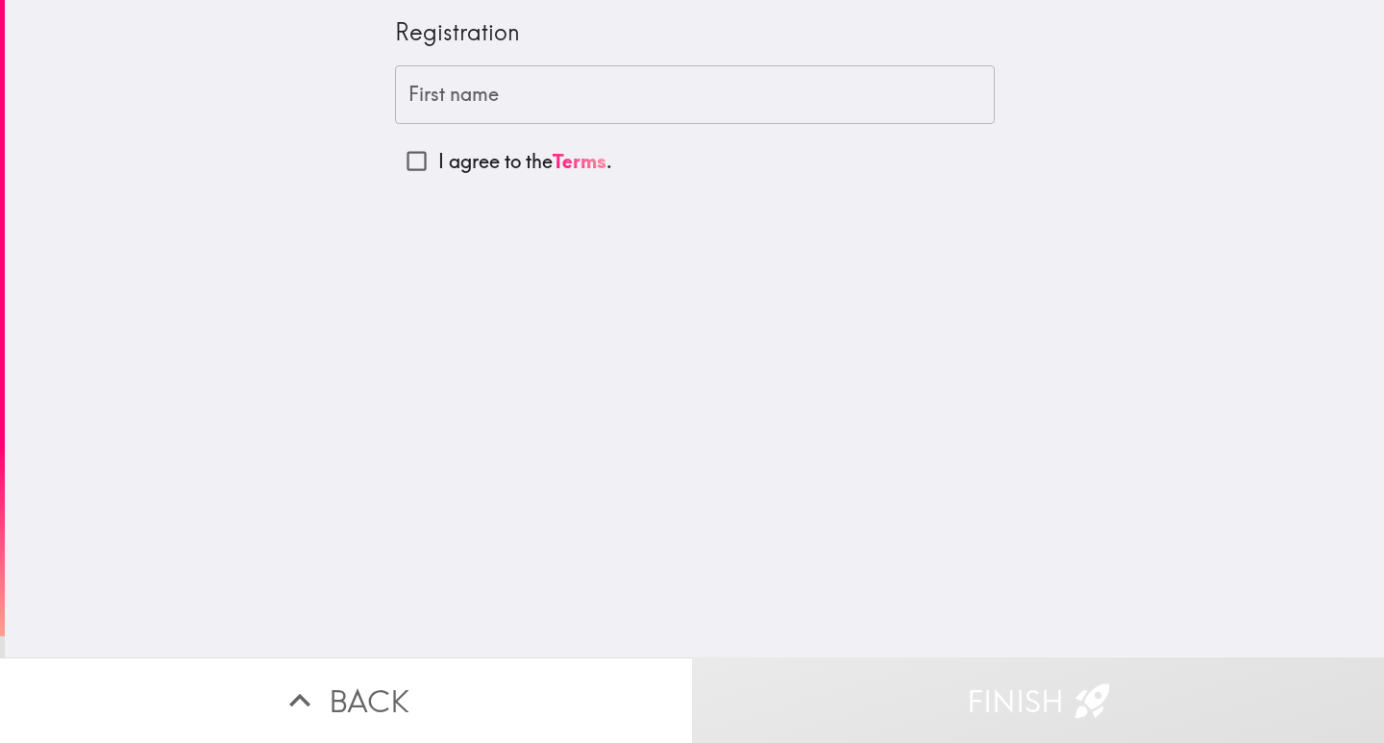
click at [517, 83] on input "First name" at bounding box center [695, 95] width 600 height 60
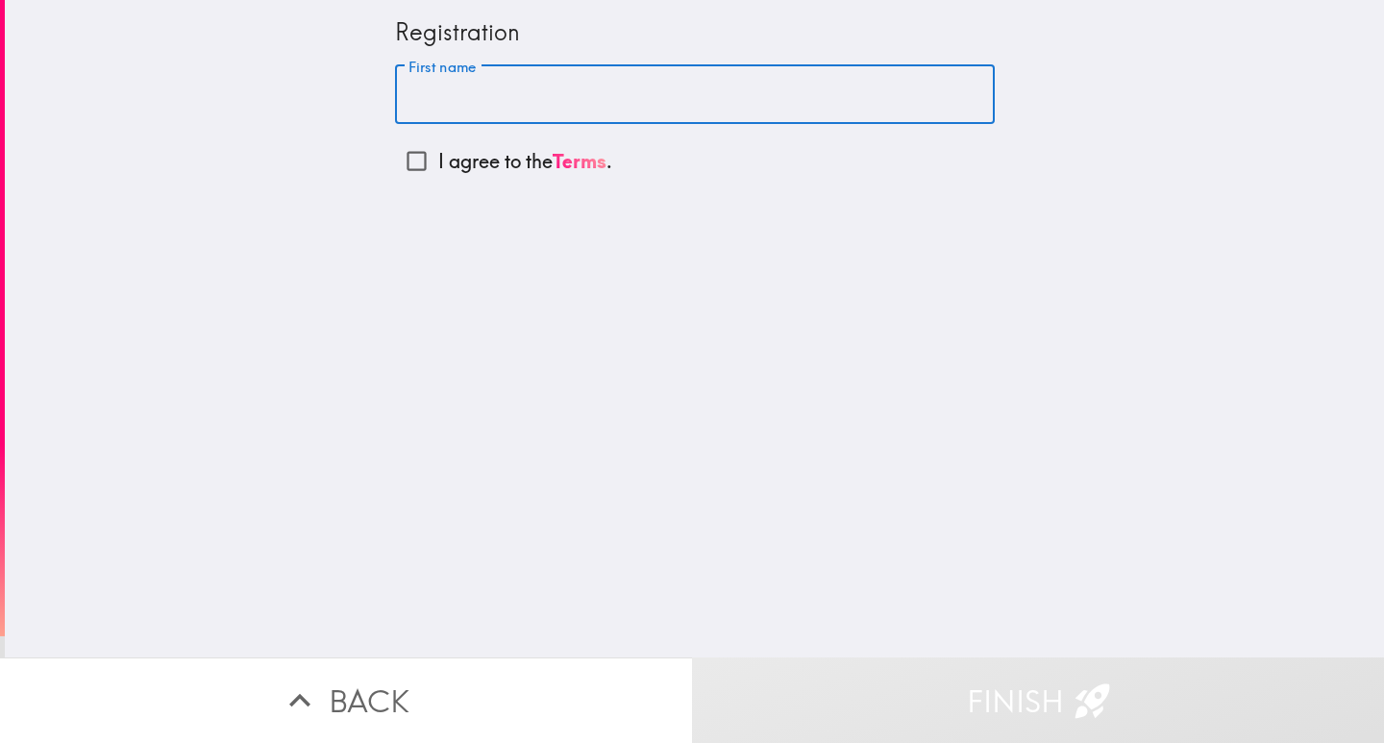
type input "[PERSON_NAME]"
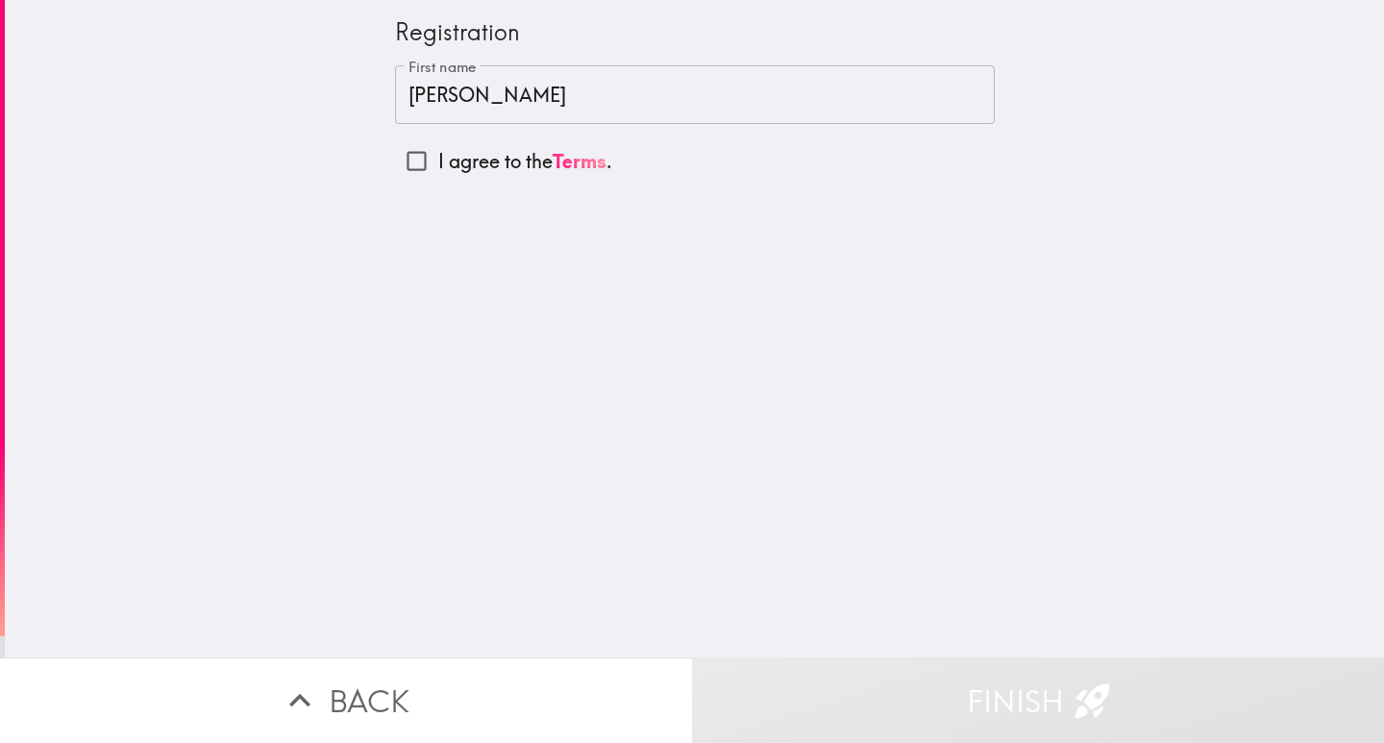
click at [485, 163] on p "I agree to the Terms ." at bounding box center [525, 161] width 174 height 27
click at [438, 163] on input "I agree to the Terms ." at bounding box center [416, 160] width 43 height 43
checkbox input "true"
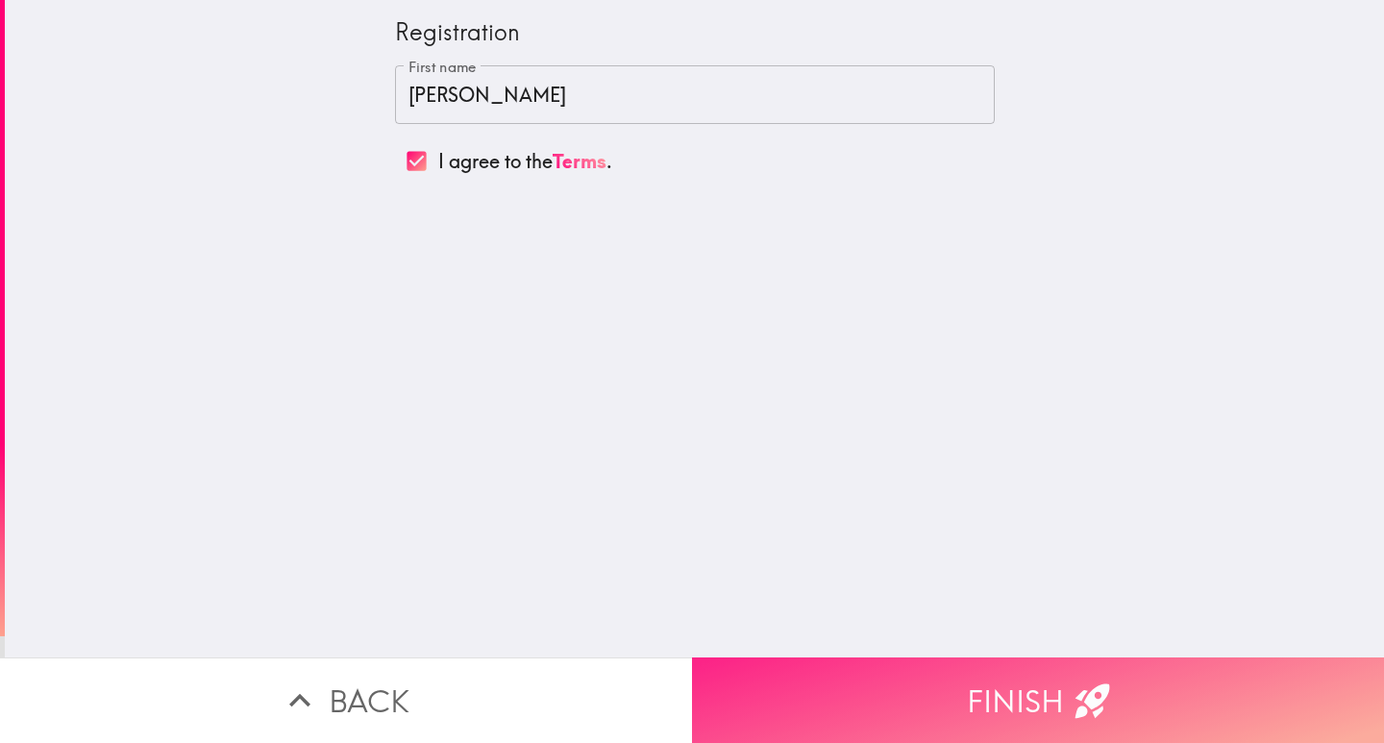
click at [1004, 678] on button "Finish" at bounding box center [1038, 700] width 692 height 86
